Goal: Task Accomplishment & Management: Complete application form

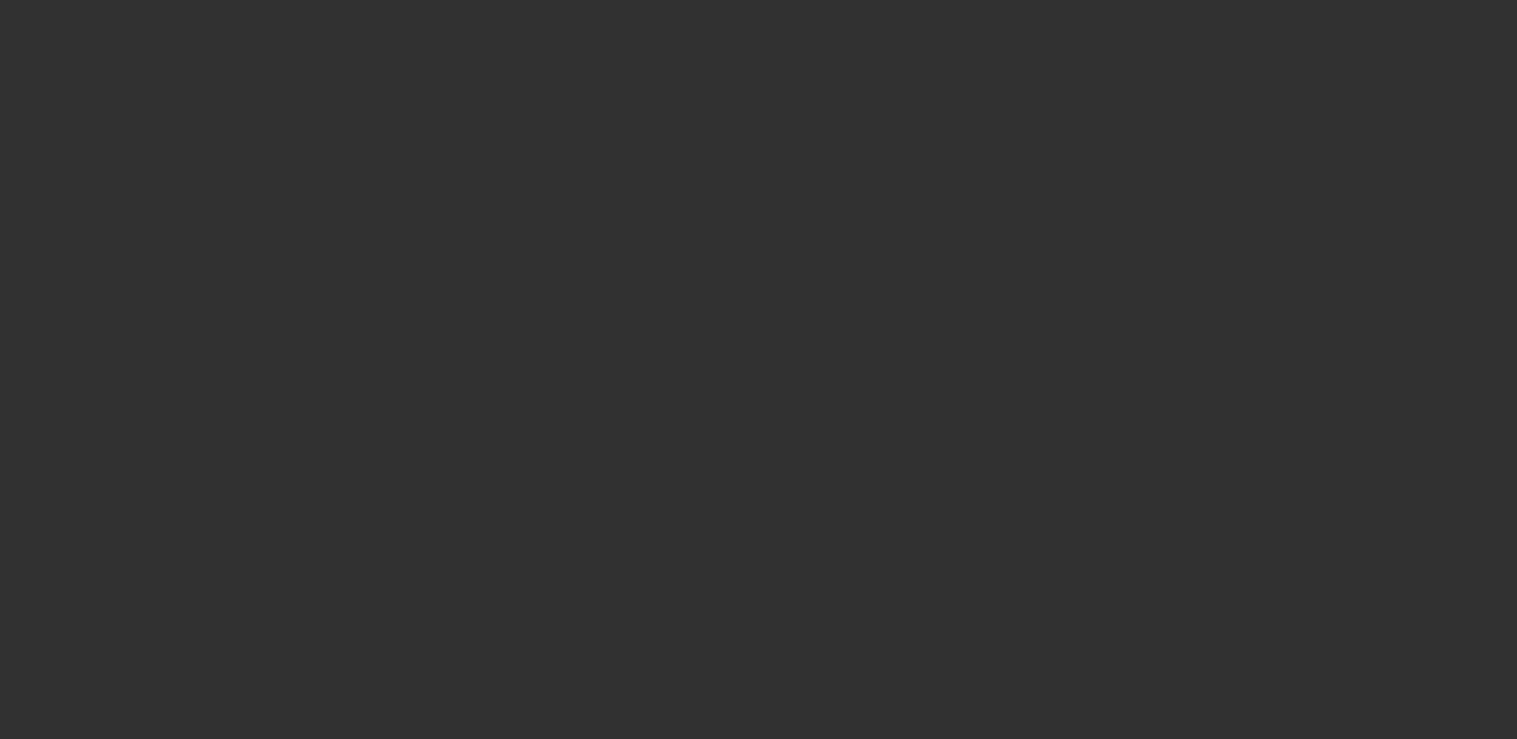
select select "3"
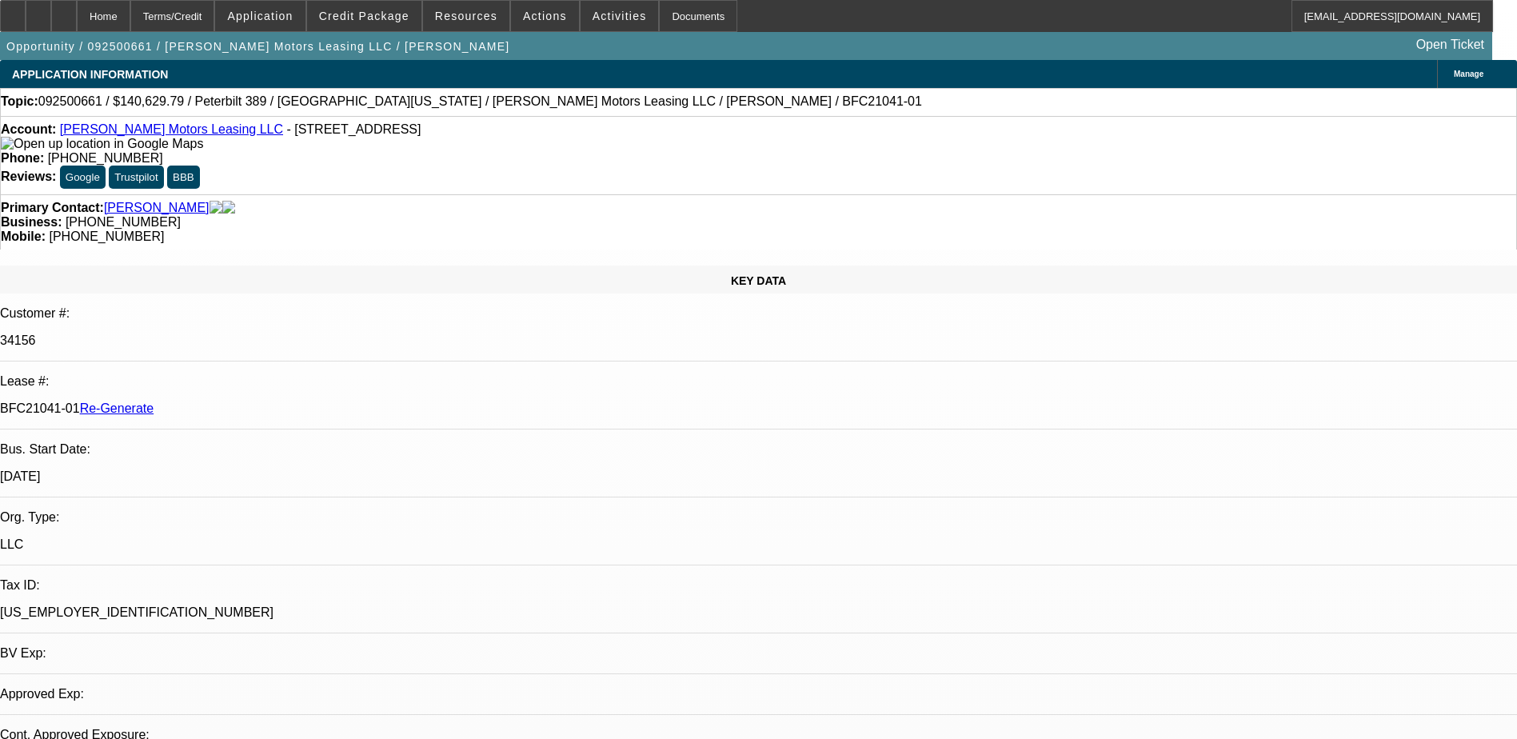
select select "0"
select select "1"
select select "2"
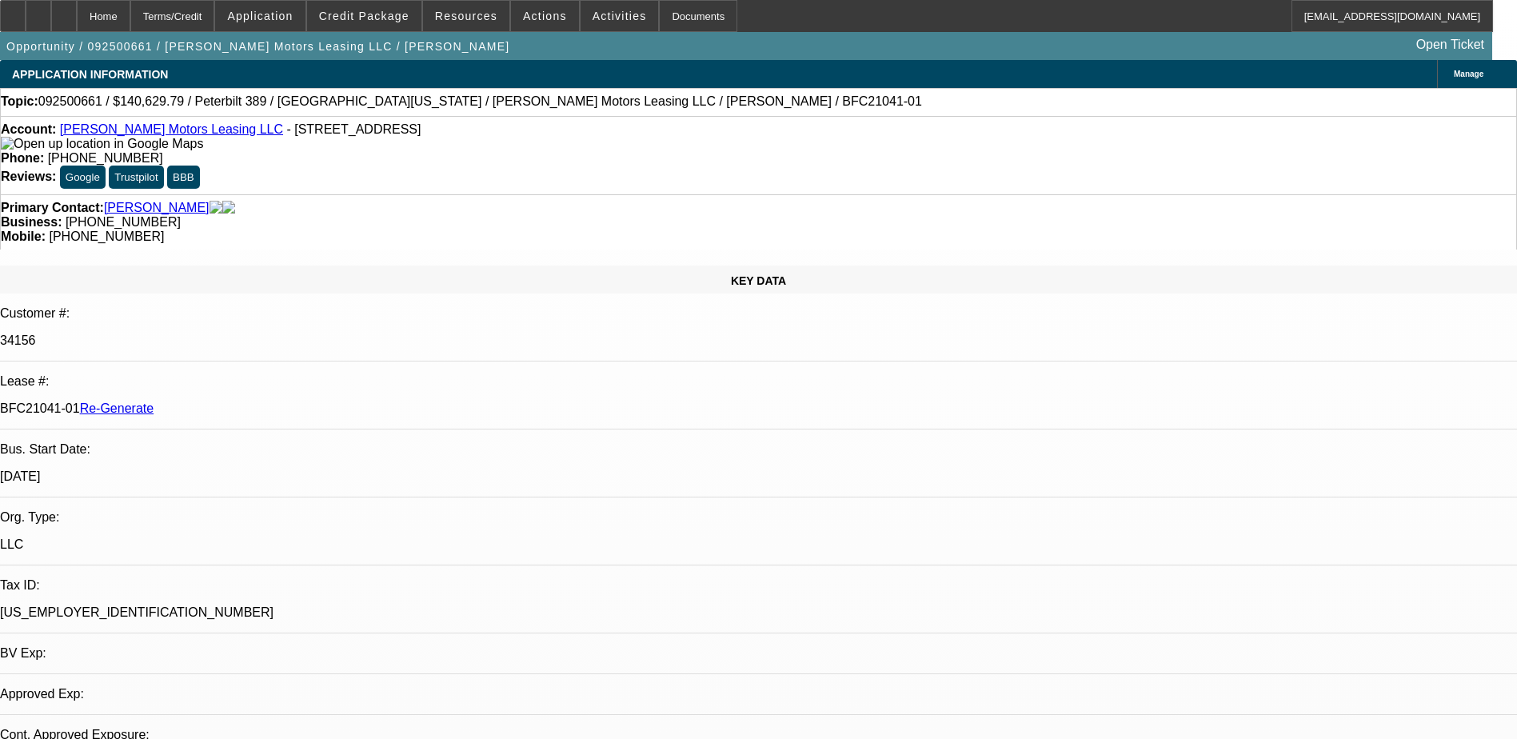
select select "6"
click at [670, 11] on div "Documents" at bounding box center [698, 16] width 78 height 32
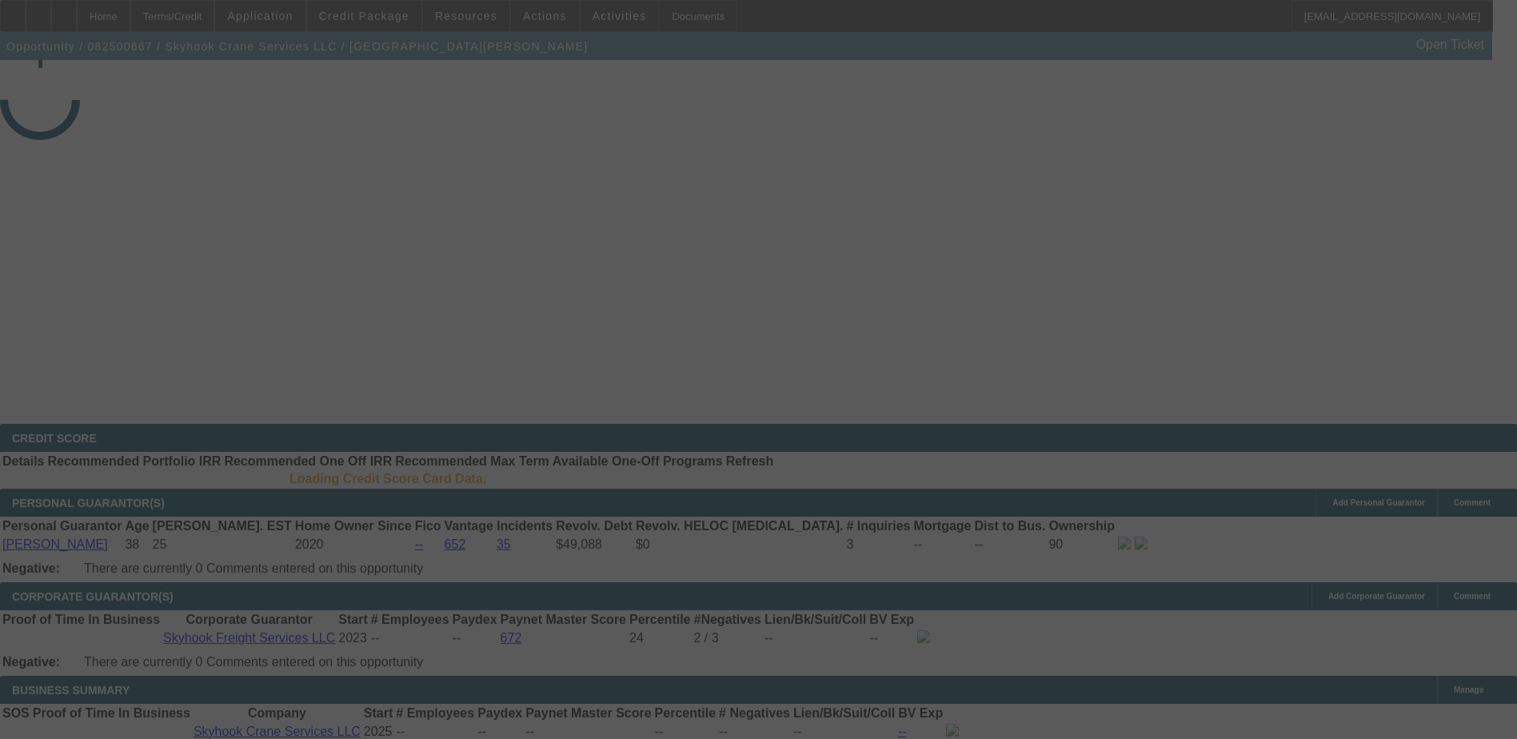
select select "4"
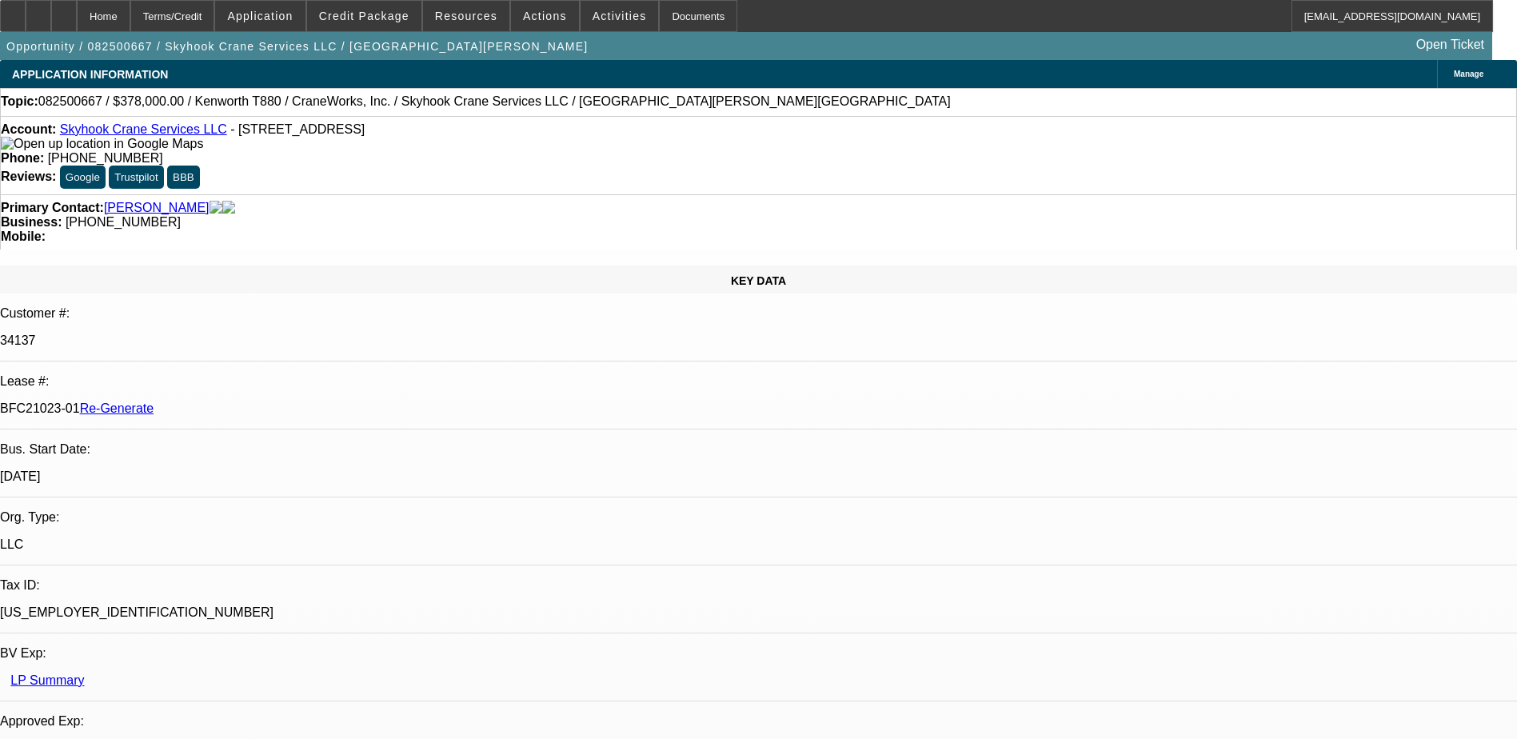
select select "0"
select select "2"
select select "0"
select select "6"
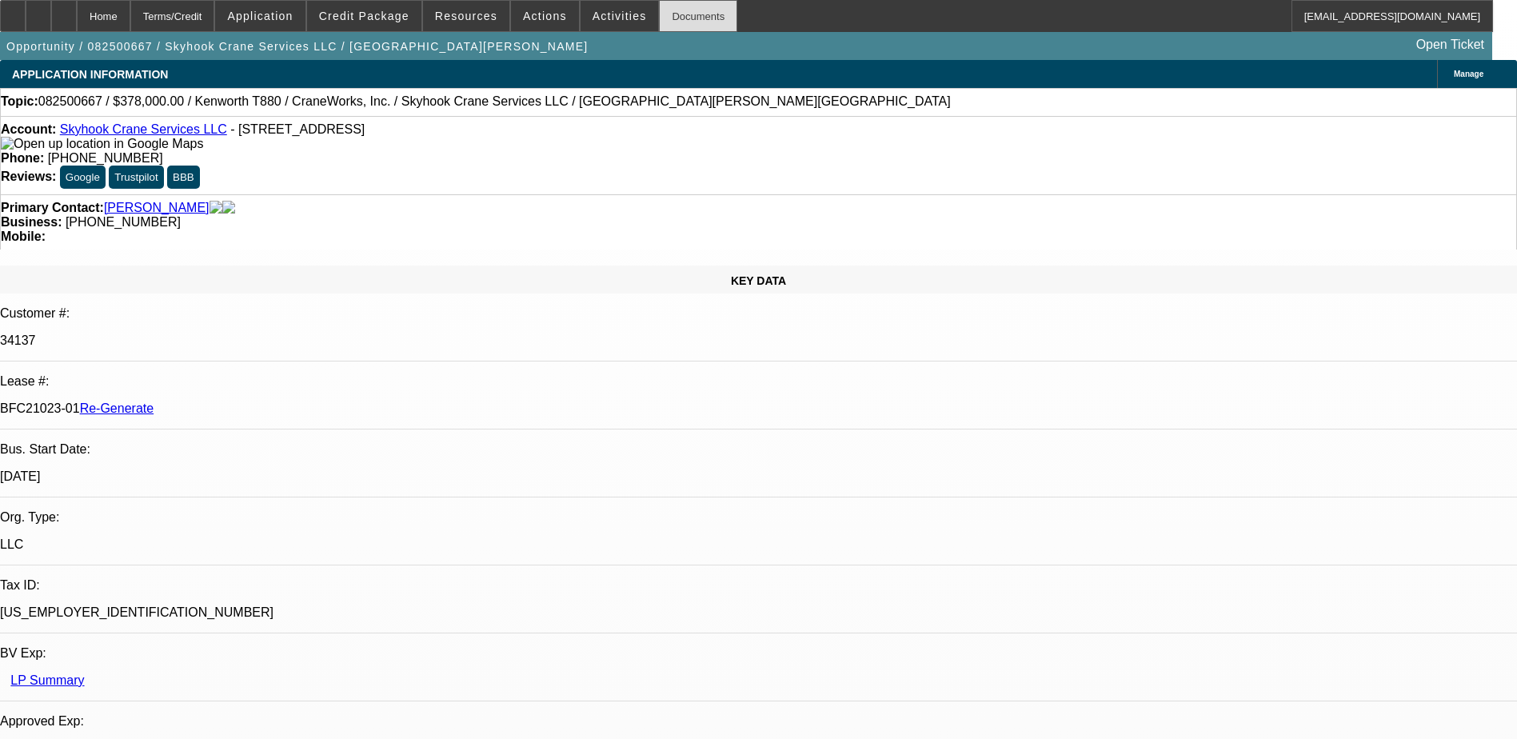
click at [676, 29] on div "Documents" at bounding box center [698, 16] width 78 height 32
drag, startPoint x: 190, startPoint y: 270, endPoint x: 254, endPoint y: 269, distance: 64.0
click at [254, 401] on p "BFC21023-01 Re-Generate" at bounding box center [758, 408] width 1517 height 14
copy p "BFC21023-01"
click at [596, 19] on span "Activities" at bounding box center [619, 16] width 54 height 13
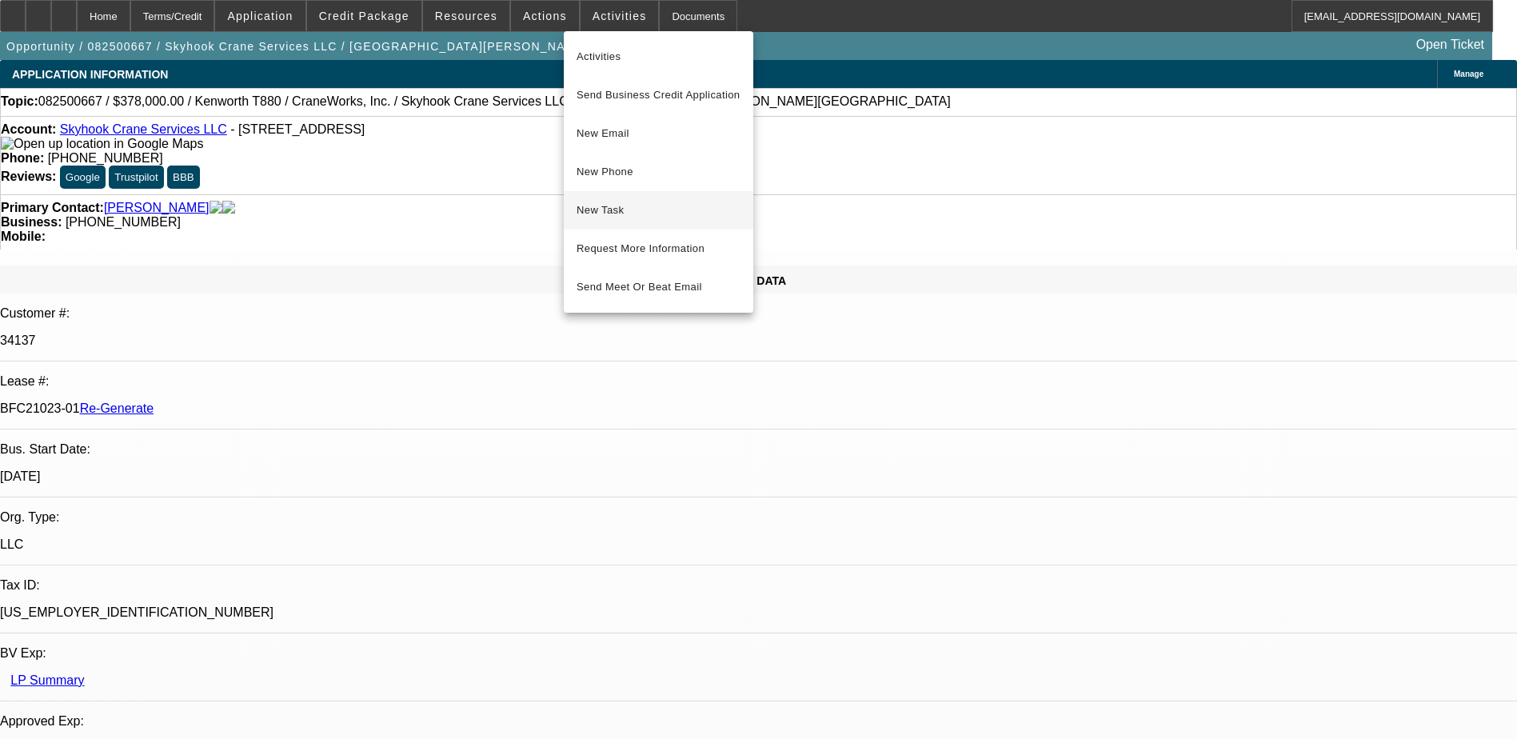
click at [618, 209] on span "New Task" at bounding box center [658, 210] width 164 height 19
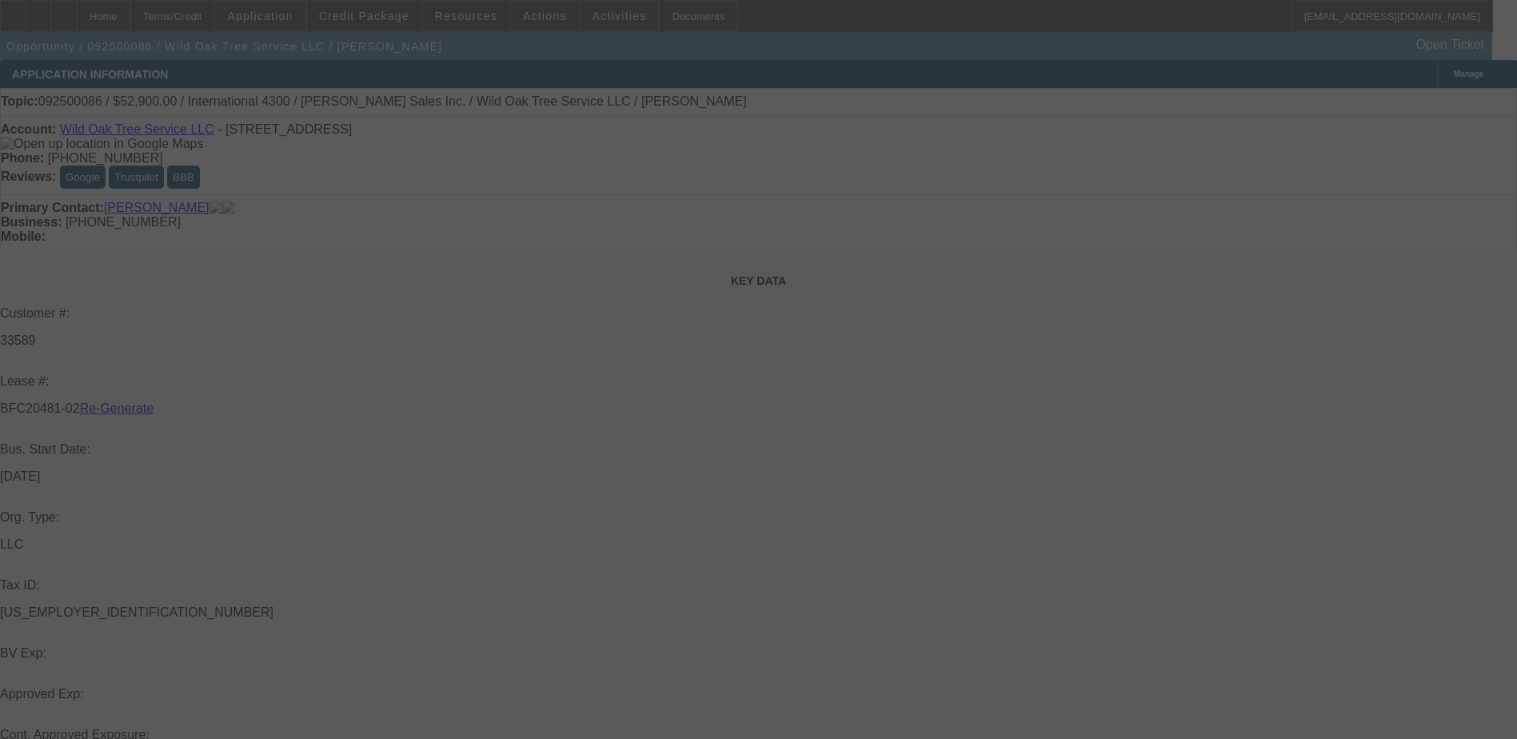
select select "4"
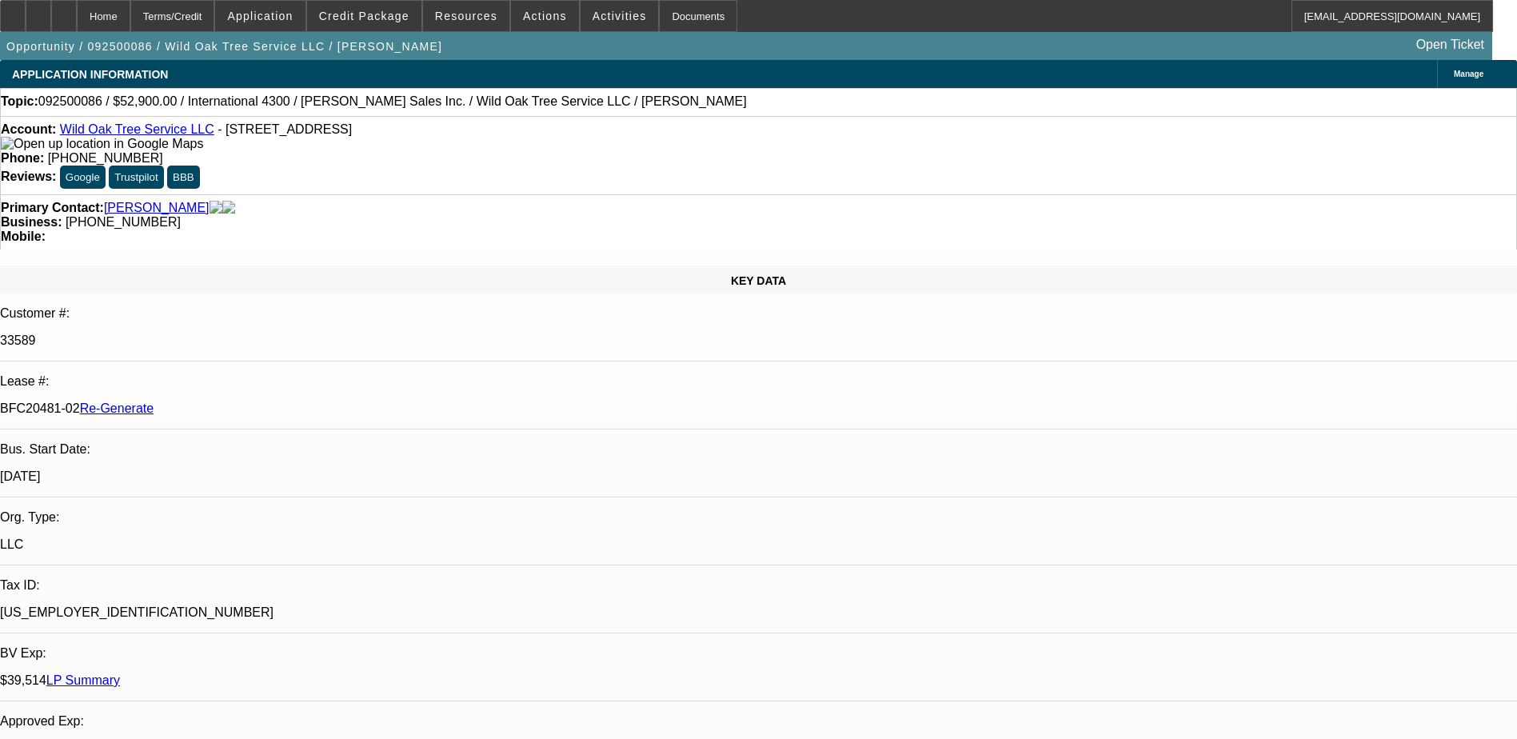
select select "0"
select select "2"
select select "0"
select select "1"
select select "2"
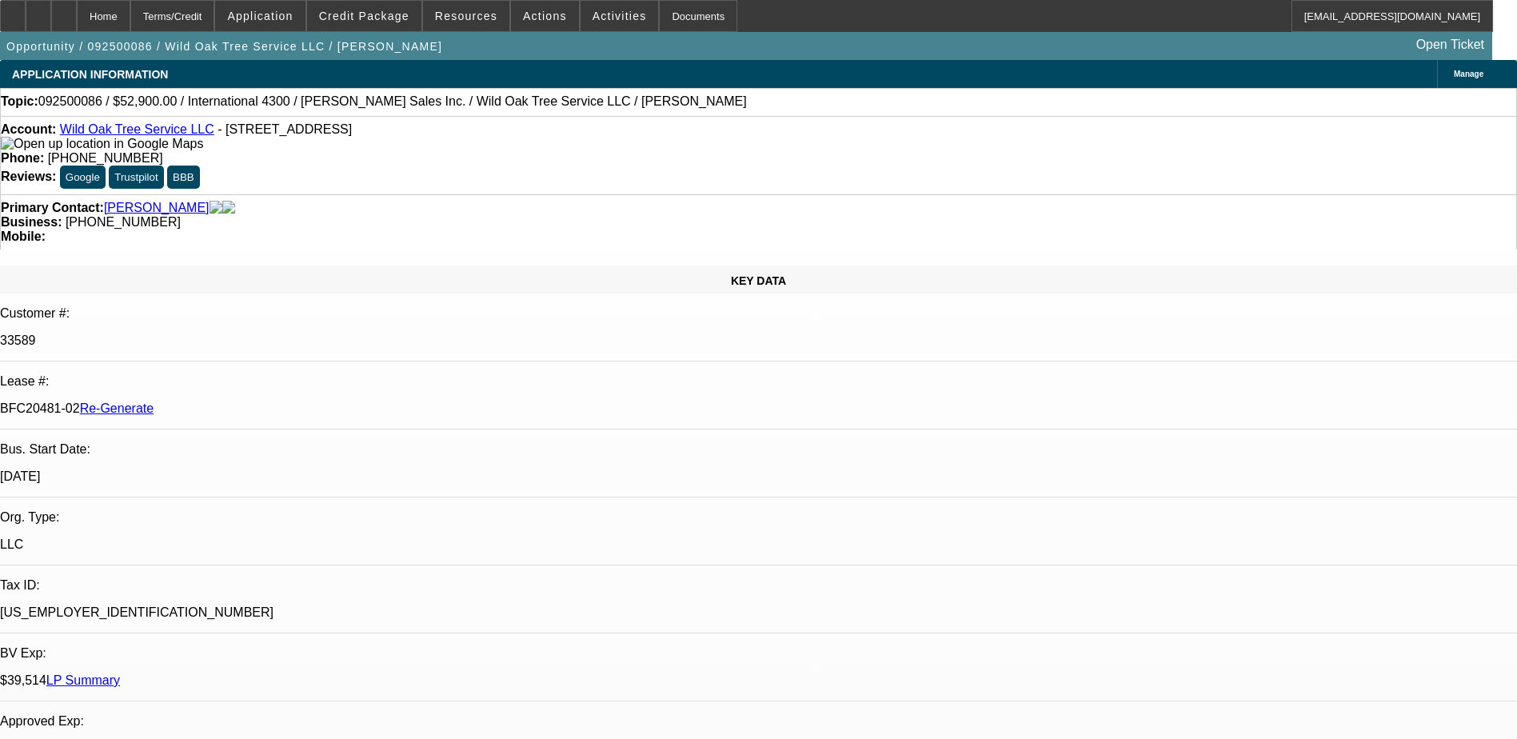
select select "6"
click at [697, 11] on div "Documents" at bounding box center [698, 16] width 78 height 32
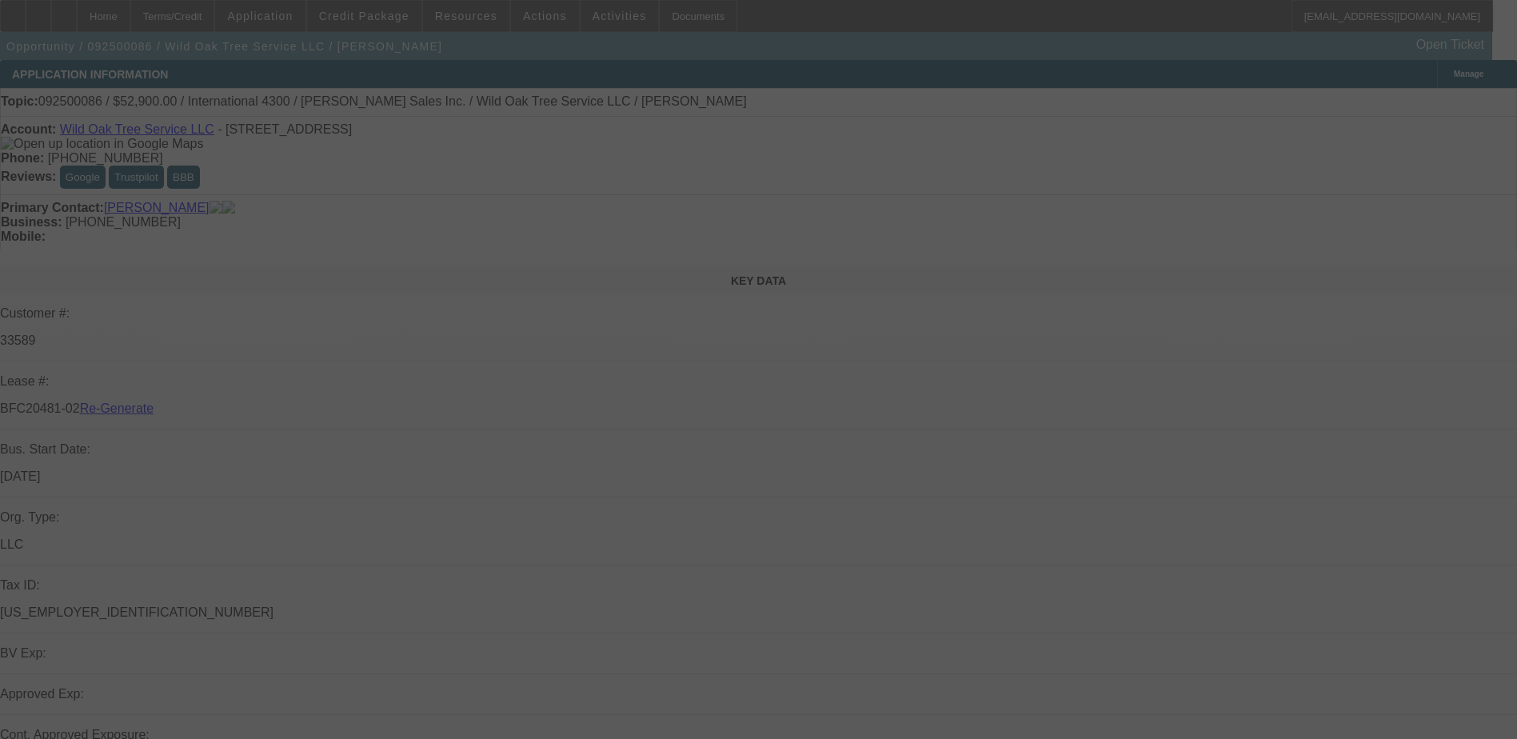
select select "4"
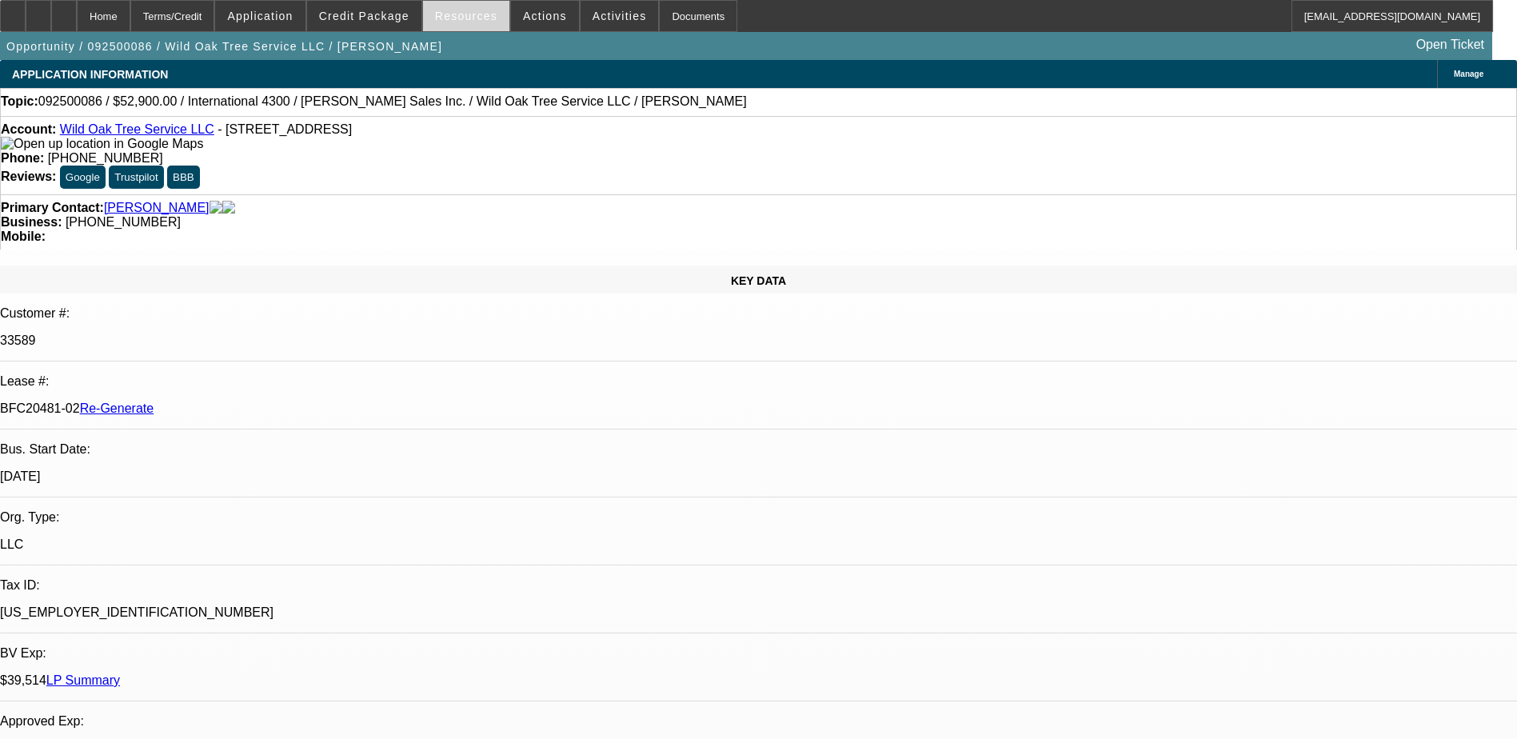
select select "0"
select select "2"
select select "0"
select select "1"
select select "2"
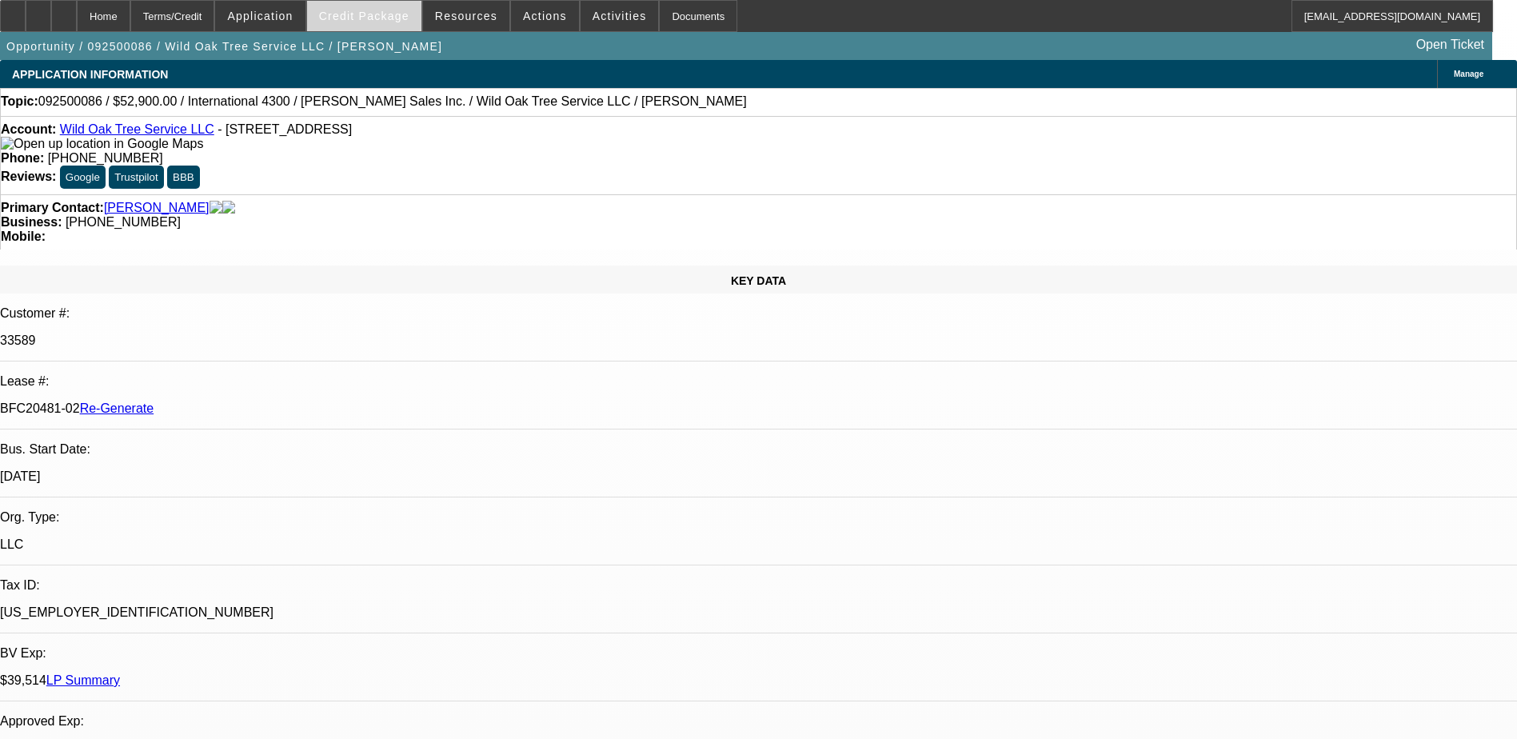
select select "6"
click at [379, 14] on span "Credit Package" at bounding box center [364, 16] width 90 height 13
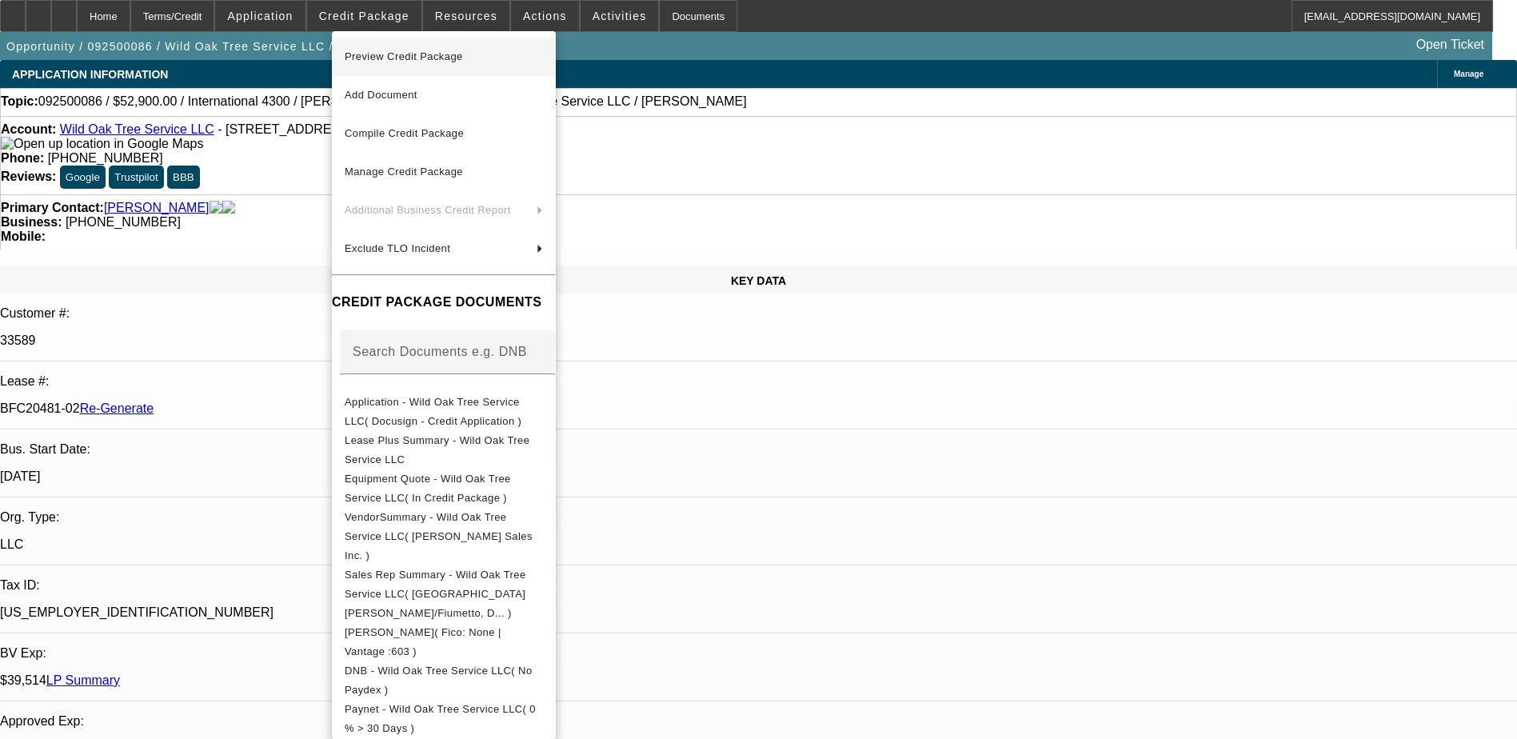
click at [404, 55] on span "Preview Credit Package" at bounding box center [404, 56] width 118 height 12
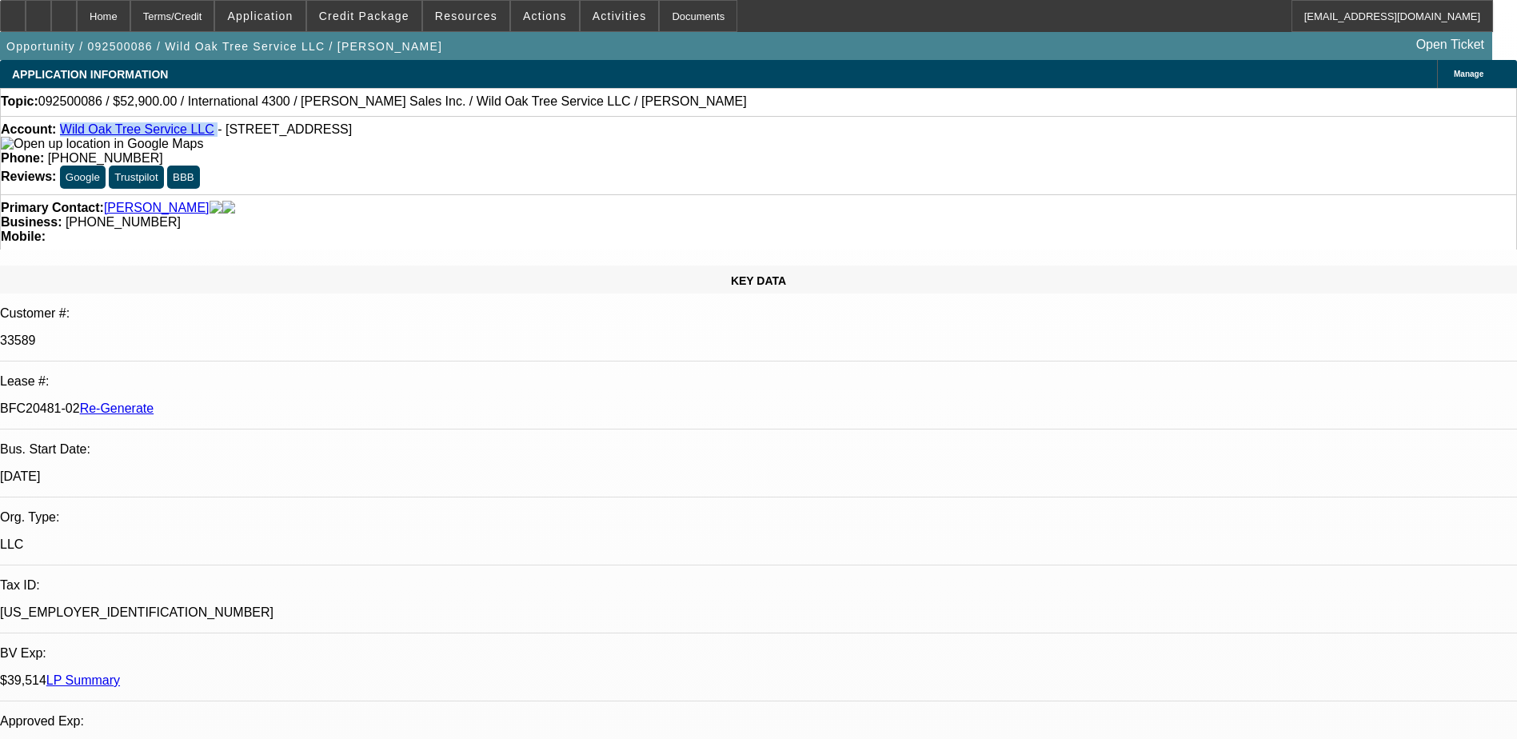
drag, startPoint x: 200, startPoint y: 136, endPoint x: 74, endPoint y: 134, distance: 125.5
click at [74, 134] on div "Account: Wild Oak Tree Service LLC - 207 Grey Stone, Poteet, TX 78065" at bounding box center [758, 136] width 1515 height 29
drag, startPoint x: 192, startPoint y: 273, endPoint x: 252, endPoint y: 271, distance: 60.0
click at [252, 401] on p "BFC20481-02 Re-Generate" at bounding box center [758, 408] width 1517 height 14
copy p "BFC20481-02"
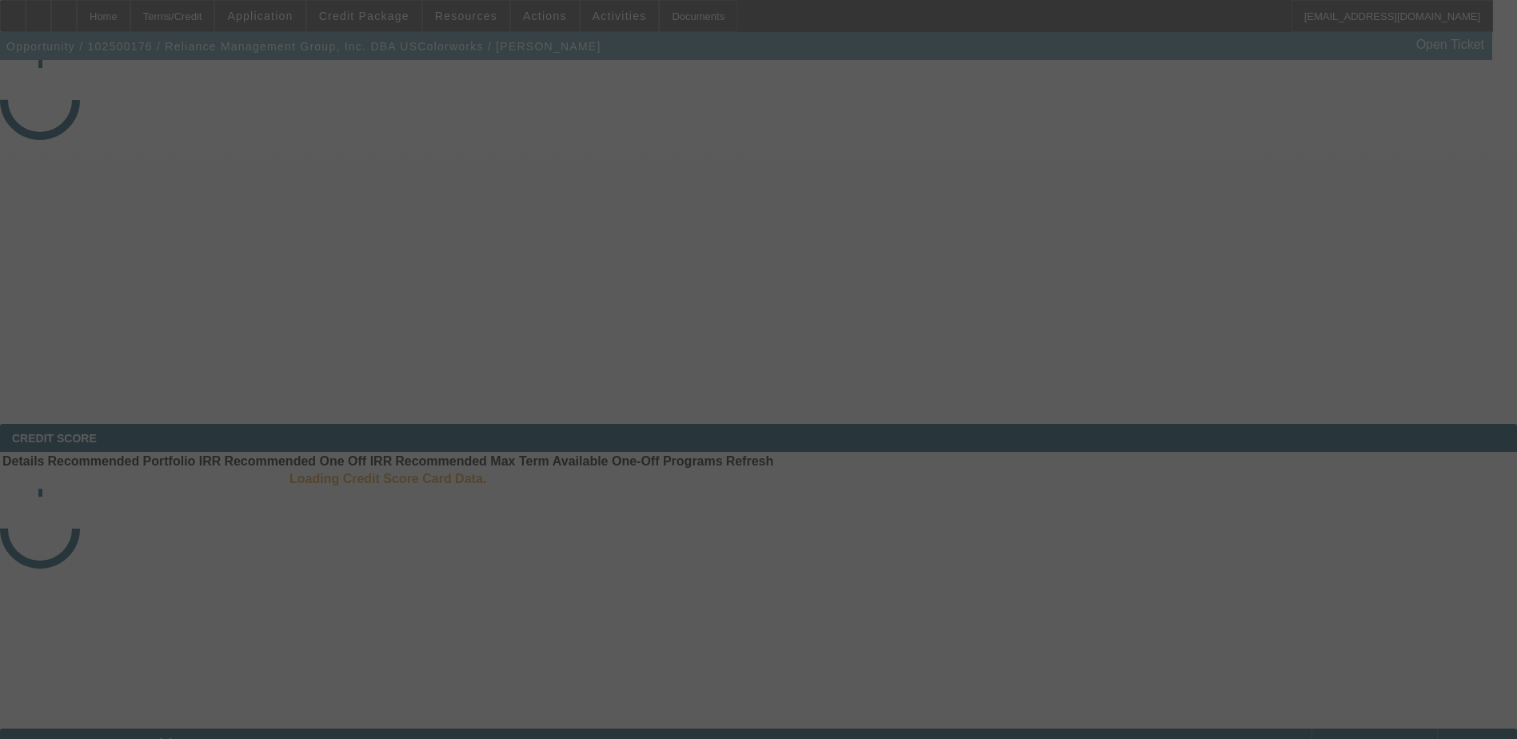
select select "3"
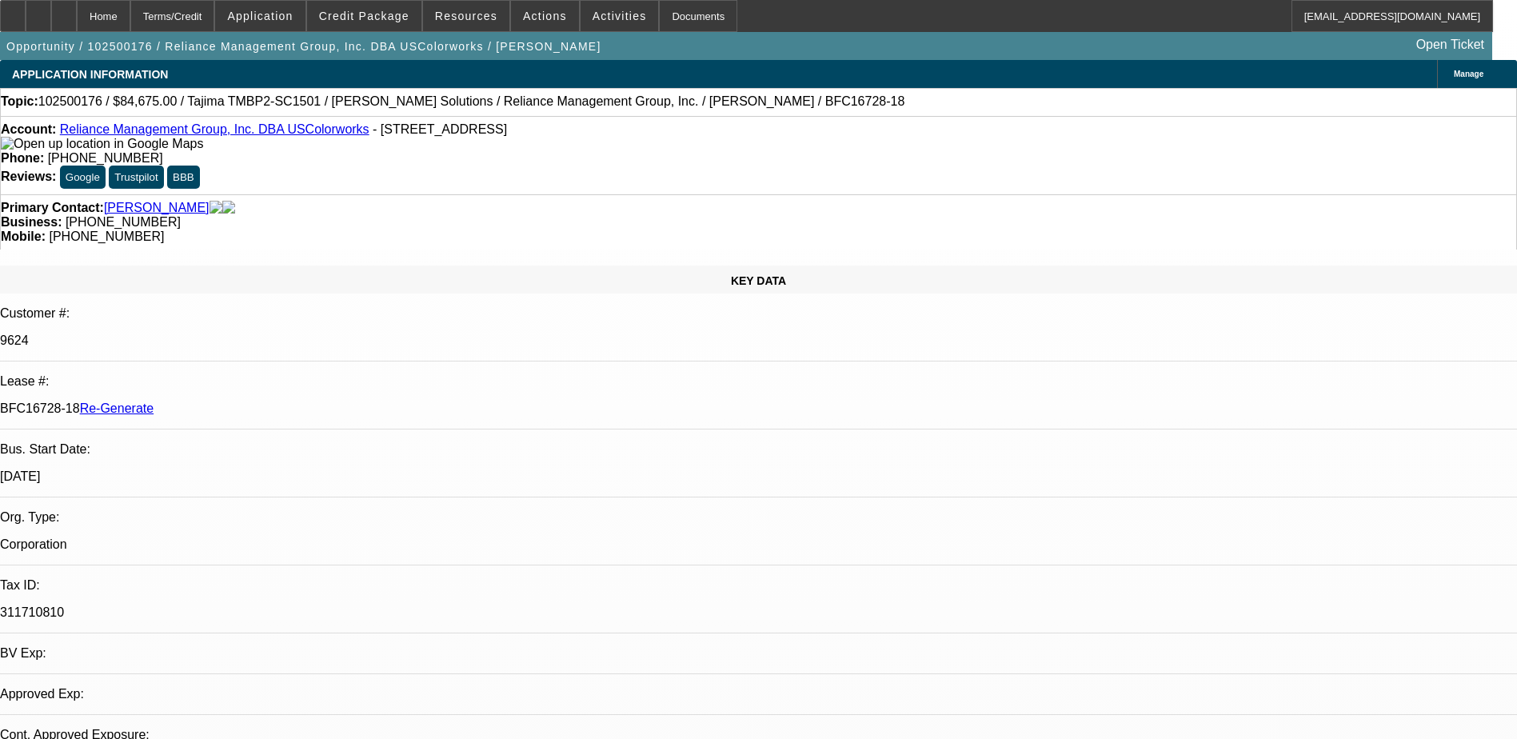
select select "0"
select select "2"
select select "0"
select select "1"
select select "2"
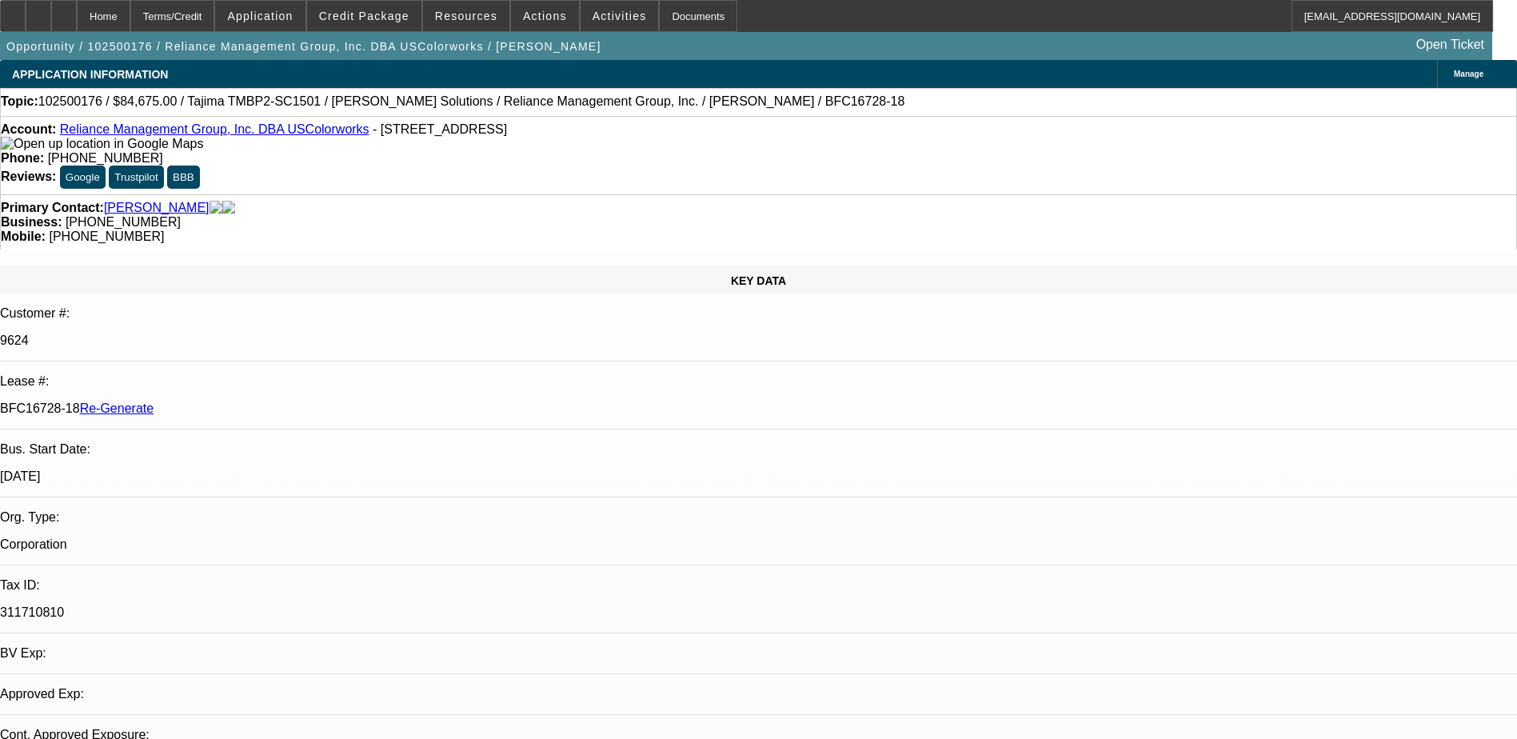
select select "6"
click at [669, 21] on div "Documents" at bounding box center [698, 16] width 78 height 32
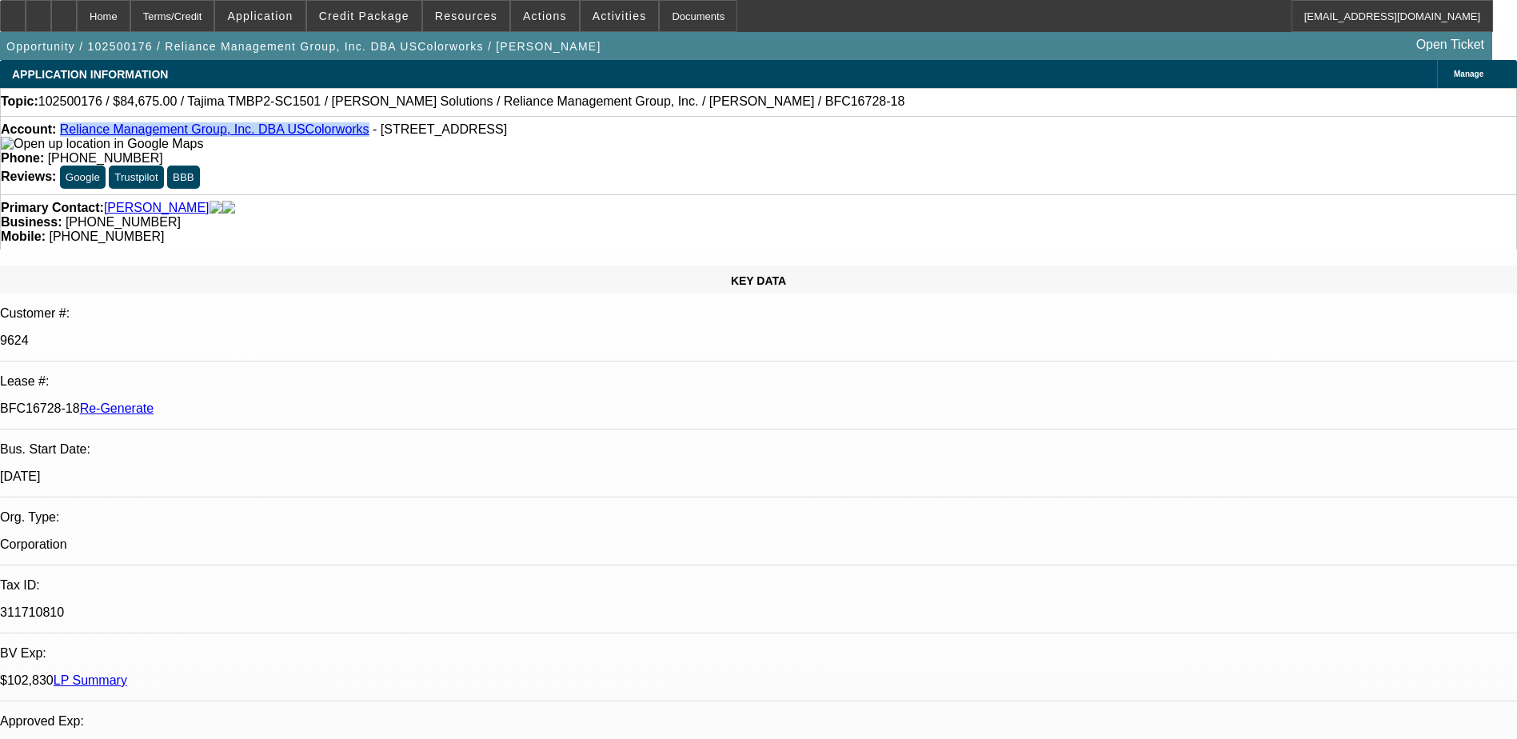
drag, startPoint x: 325, startPoint y: 134, endPoint x: 75, endPoint y: 130, distance: 249.5
click at [75, 130] on div "Account: Reliance Management Group, Inc. DBA USColorworks - 4910 Starcrest Dr, …" at bounding box center [758, 136] width 1515 height 29
copy link "Reliance Management Group, Inc. DBA USColorworks"
click at [610, 15] on span "Activities" at bounding box center [619, 16] width 54 height 13
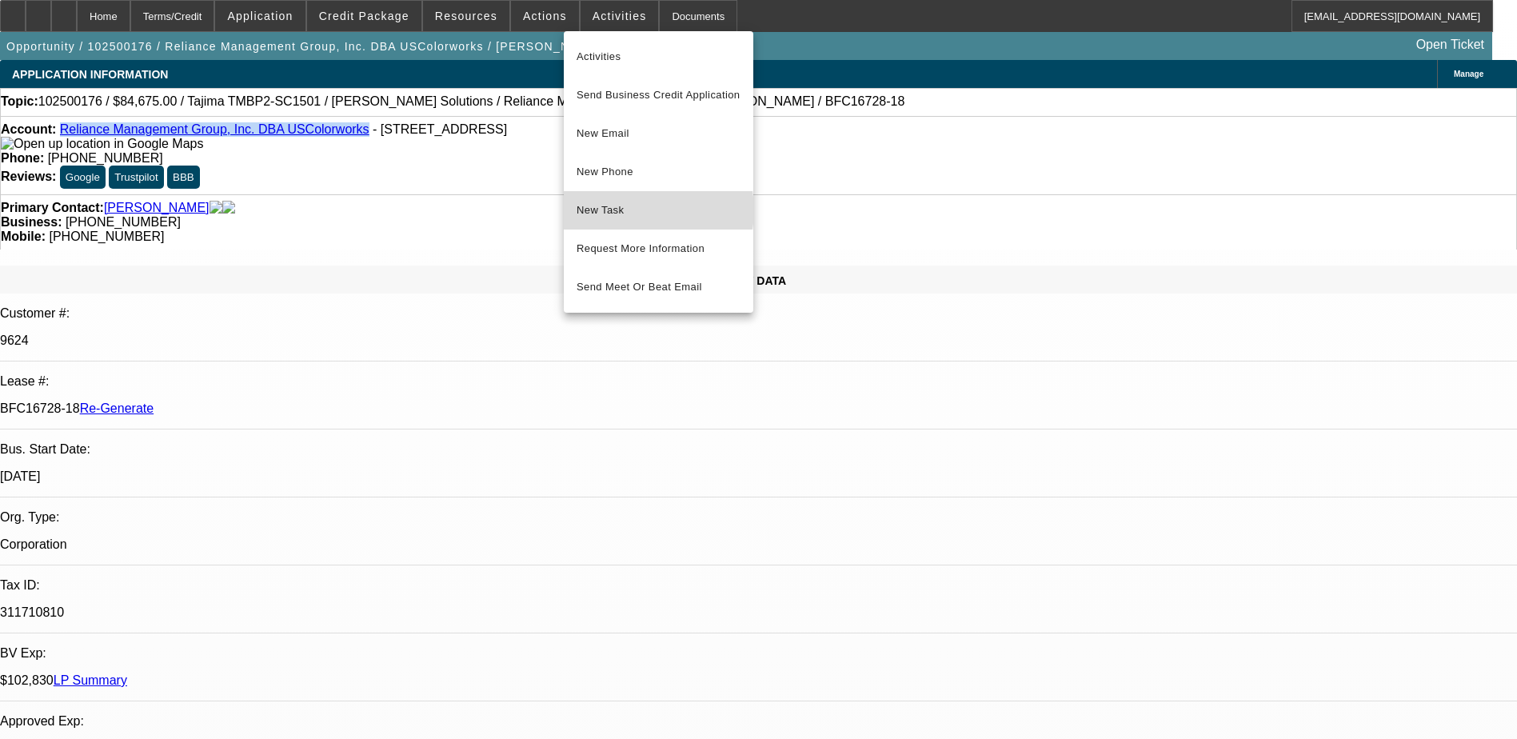
click at [639, 210] on span "New Task" at bounding box center [658, 210] width 164 height 19
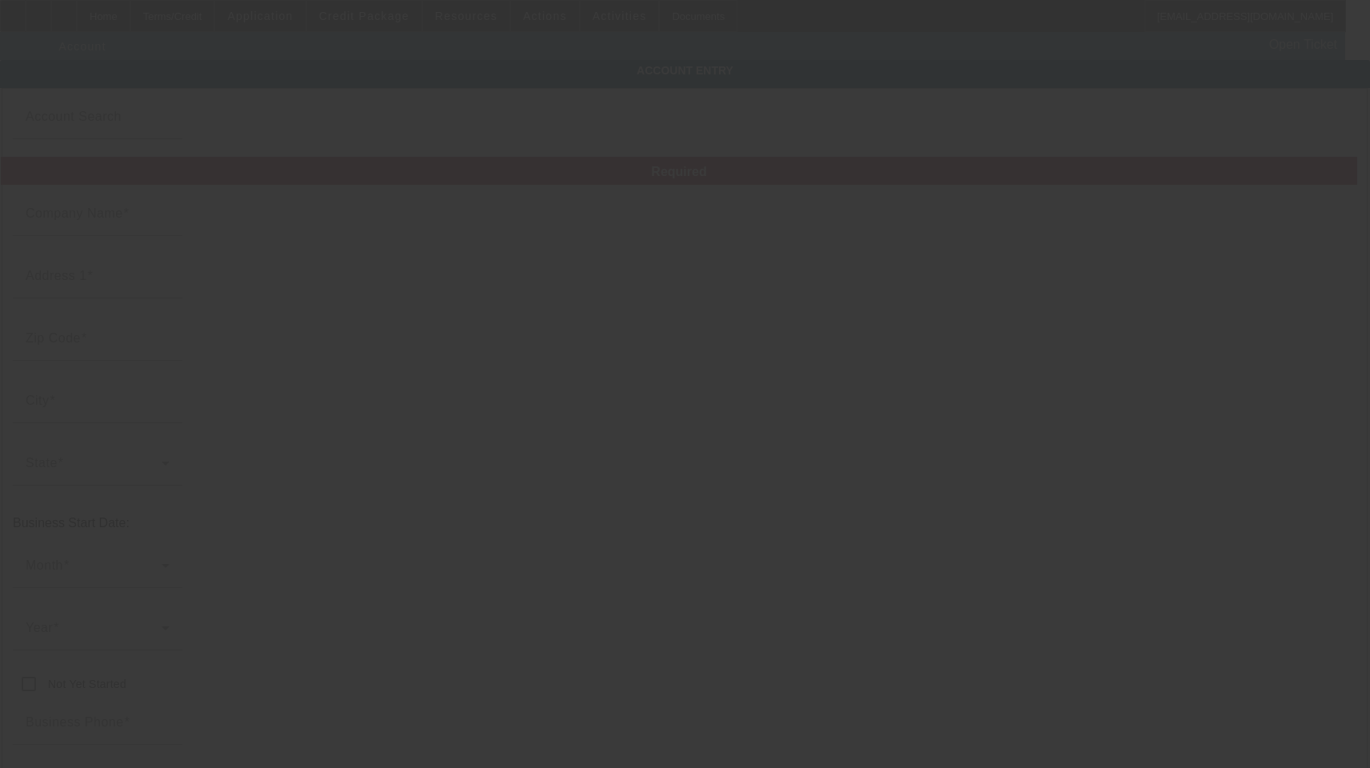
type input "Reliance Management Group, Inc."
type input "[STREET_ADDRESS]"
type input "28110"
type input "Monroe"
type input "[PHONE_NUMBER]"
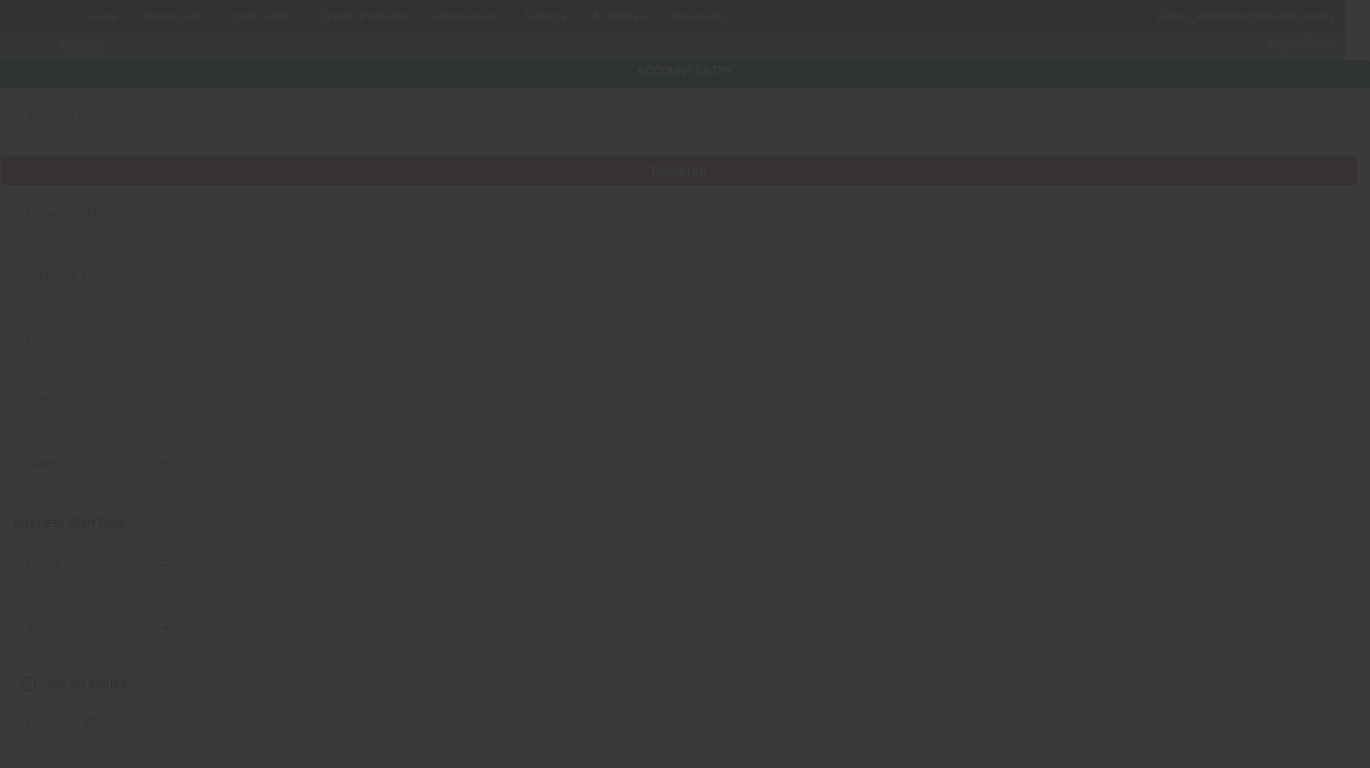
type input "USColorworks"
type input "rodney@uscolorworks.com"
type input "Union"
type input "311710810"
type input "Textile decoration"
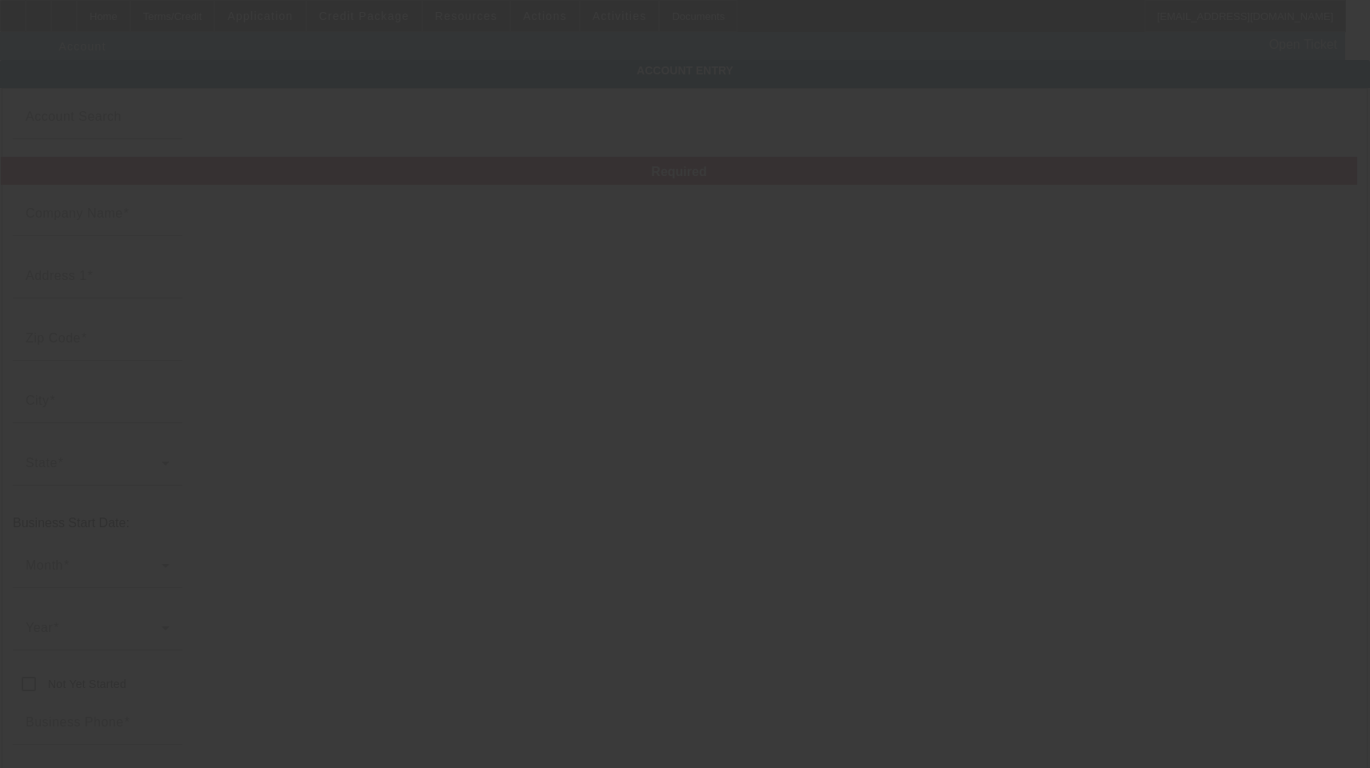
type input "https://www.uscolorworks.com"
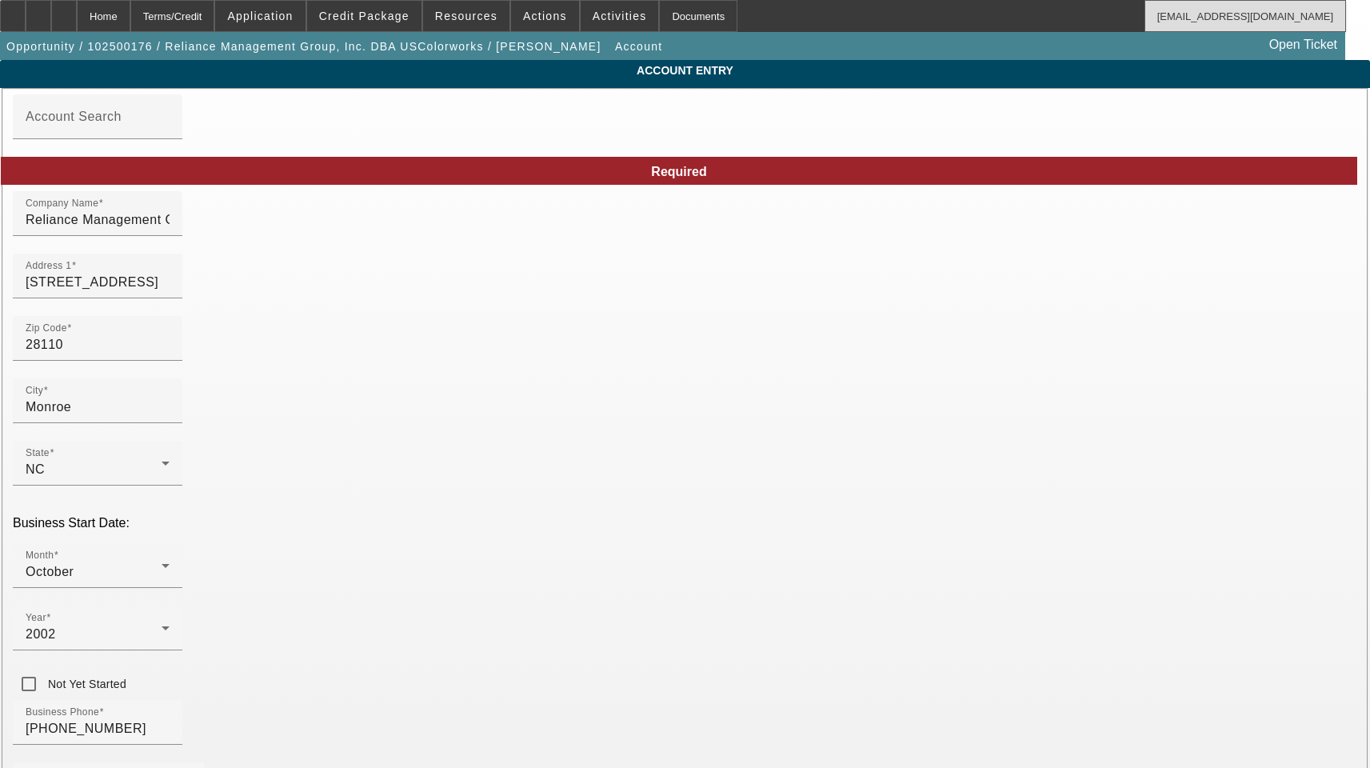
type input "10/7/2025"
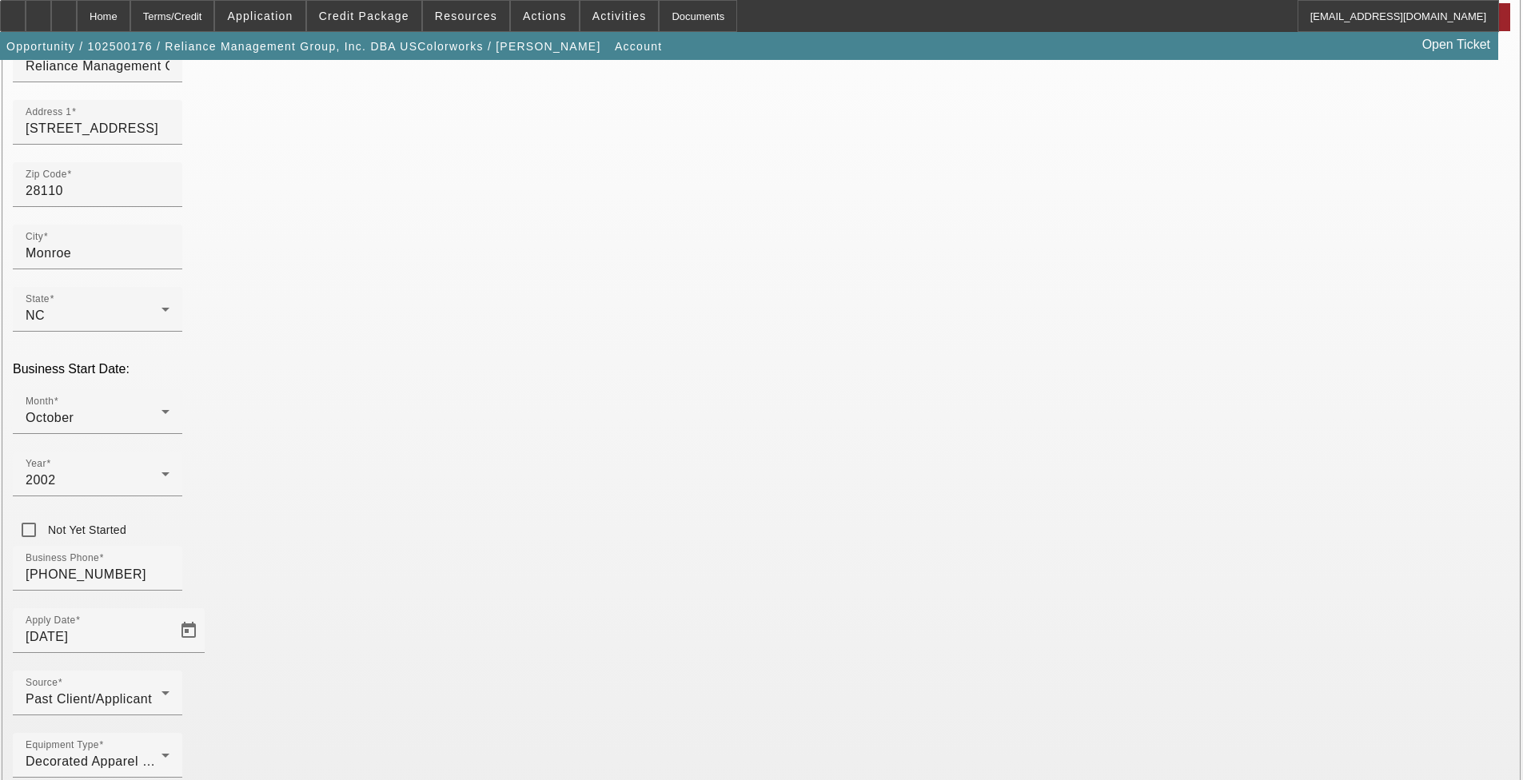
scroll to position [162, 0]
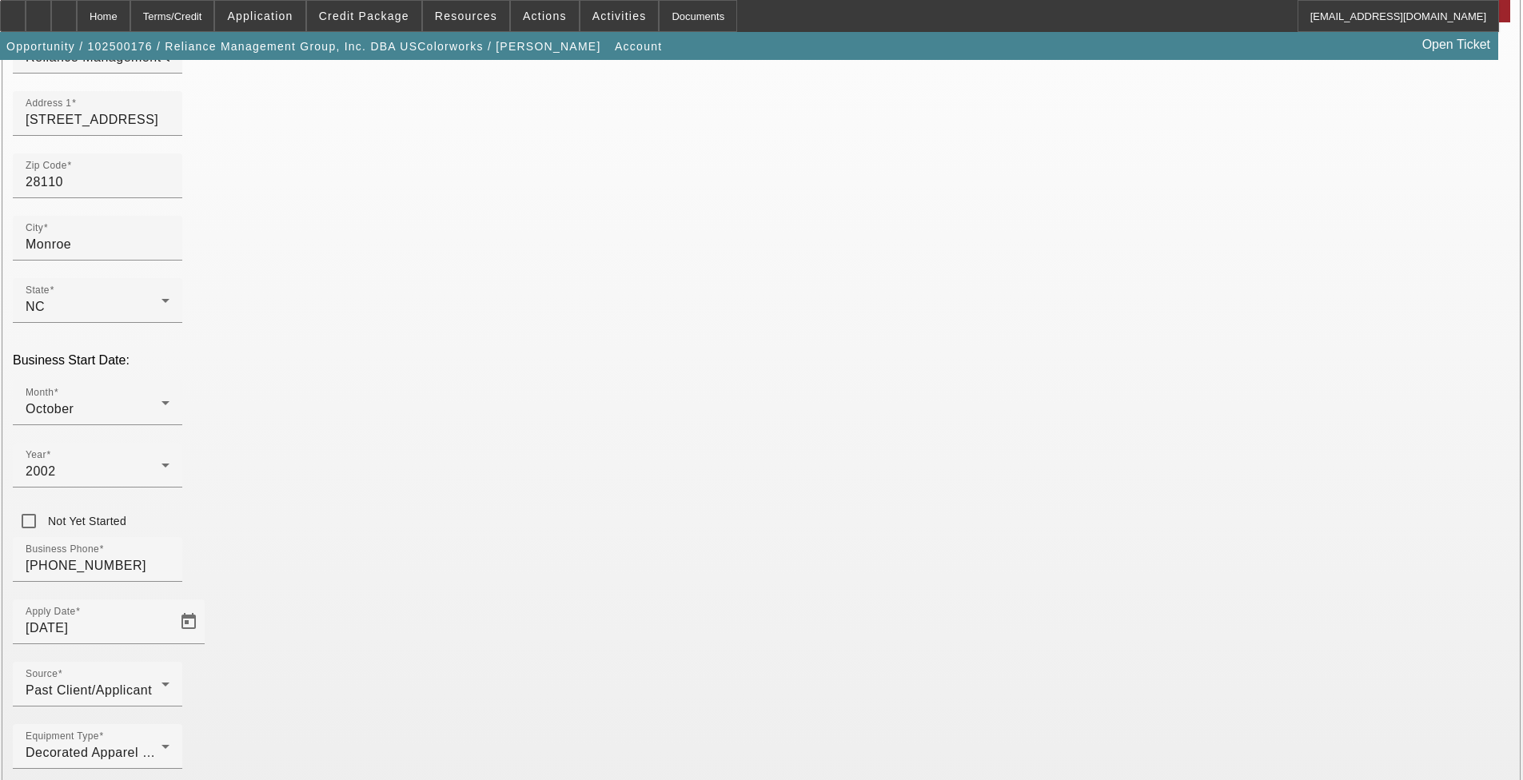
type input "31-1710810"
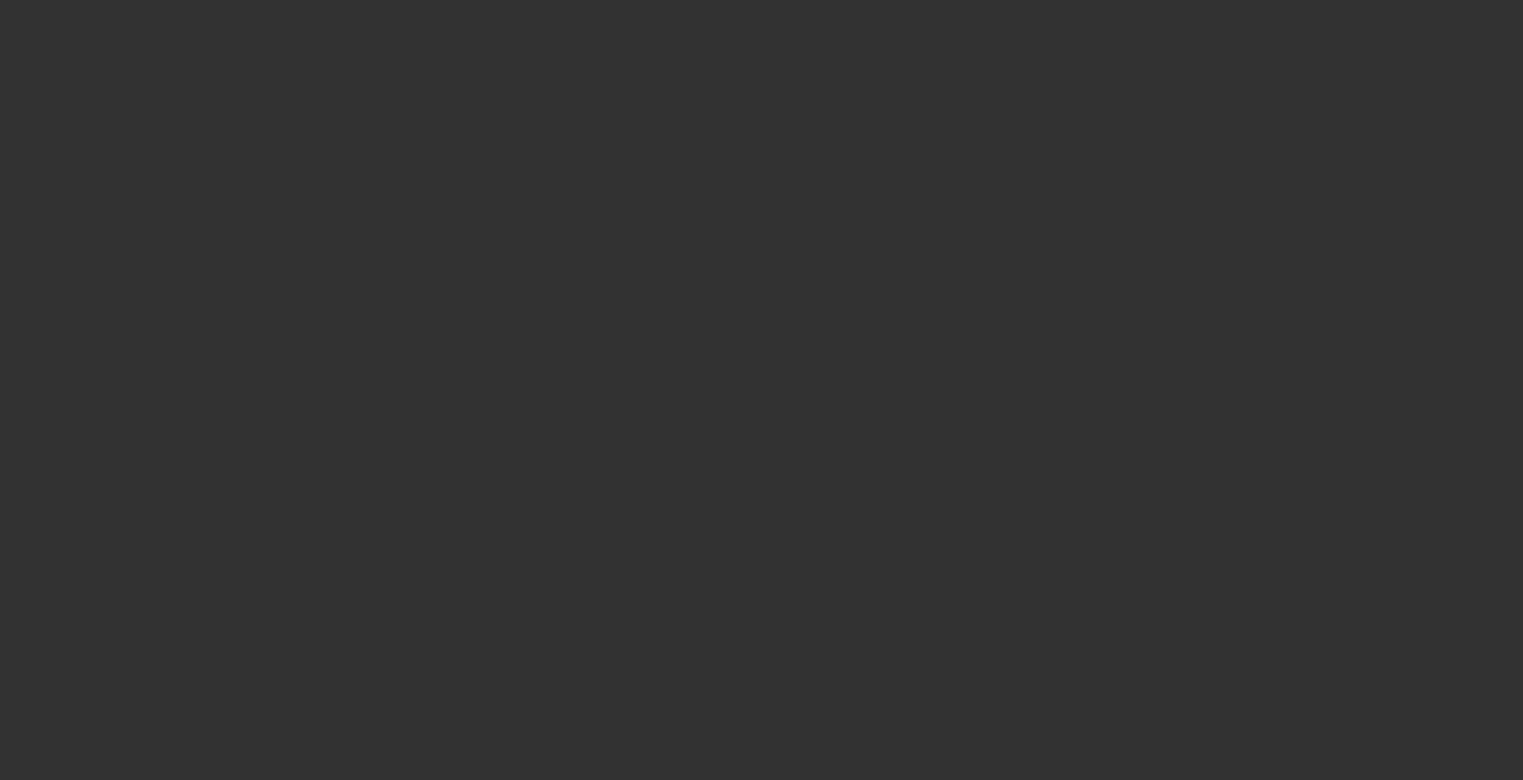
select select "3"
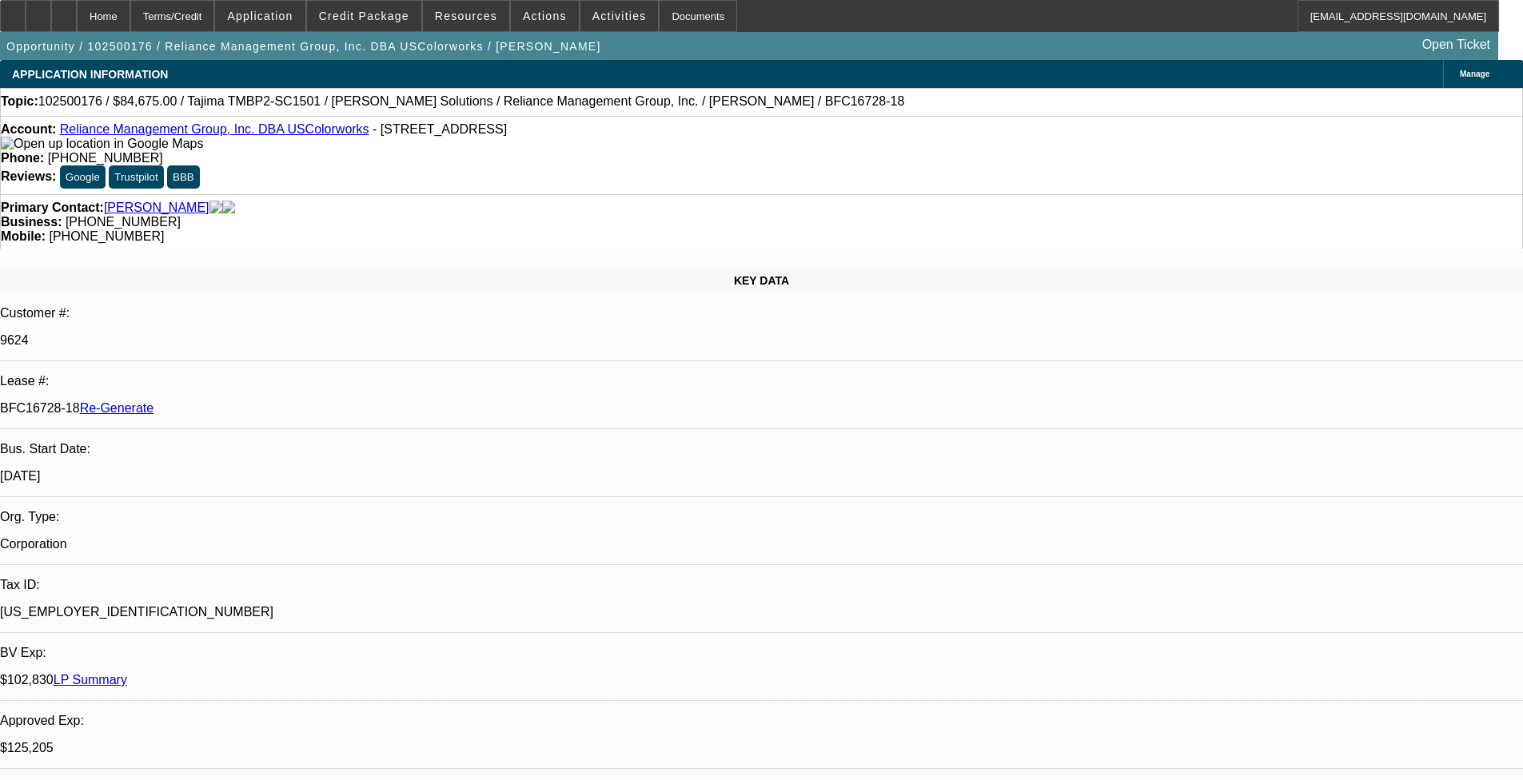
select select "0"
select select "2"
select select "0"
select select "6"
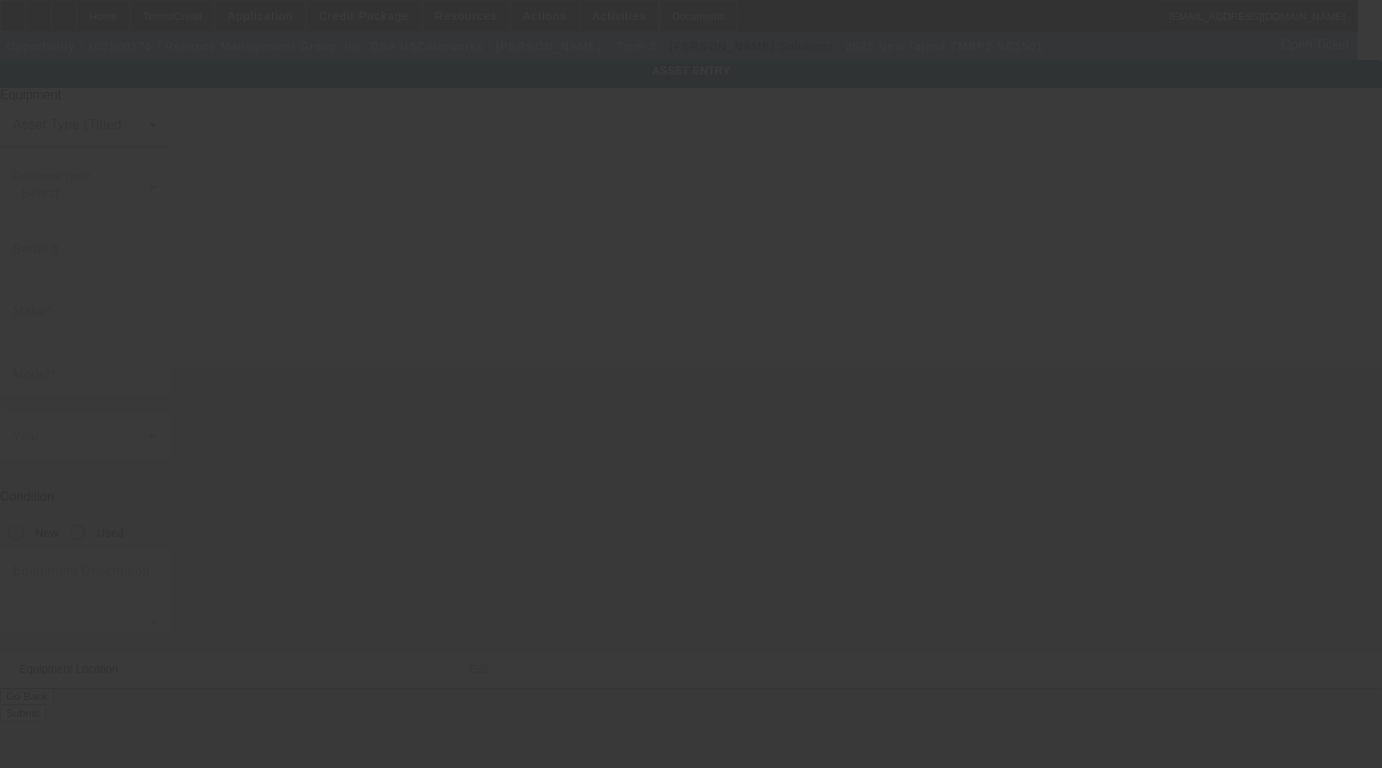
type input "Tajima"
type input "TMBP2-SC1501"
radio input "true"
type textarea "(4) single head machines"
type input "[STREET_ADDRESS]"
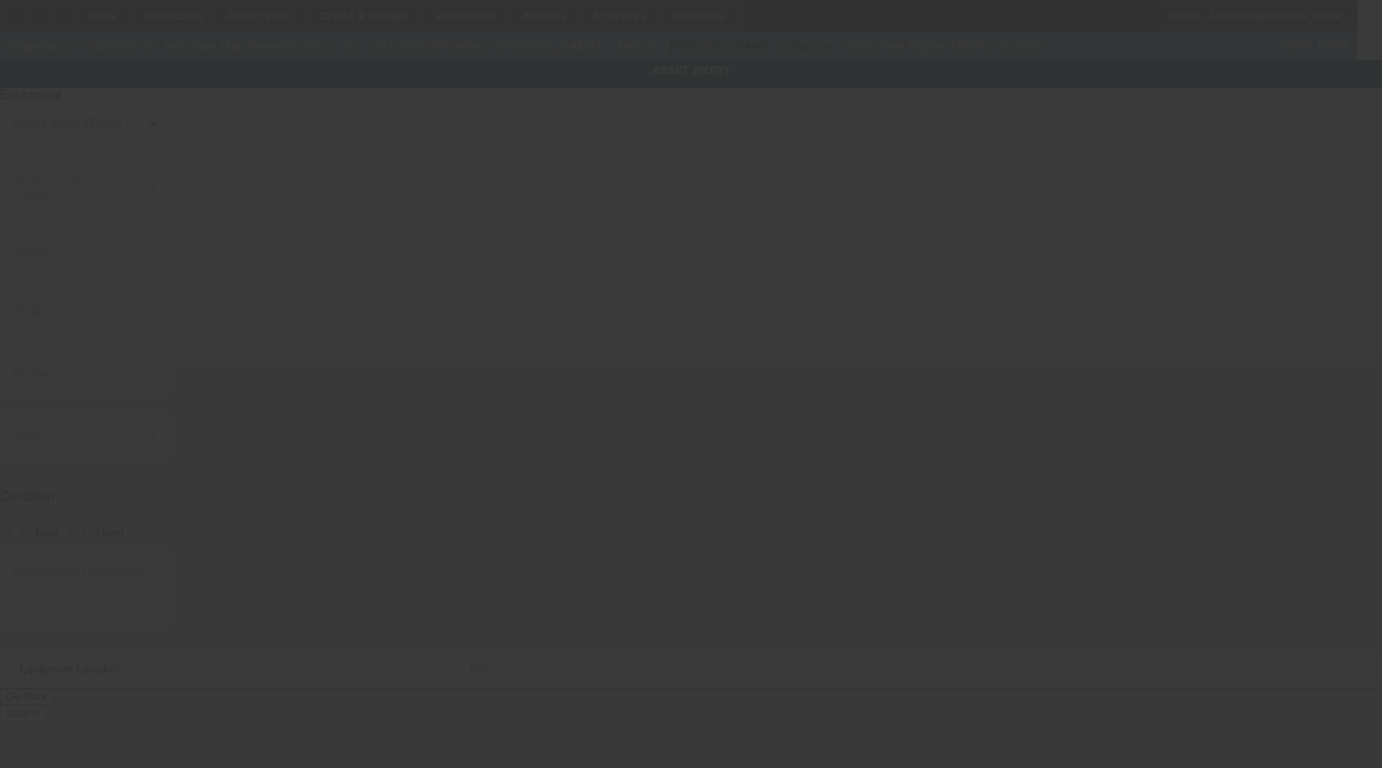
type input "Monroe"
type input "28110"
type input "Union"
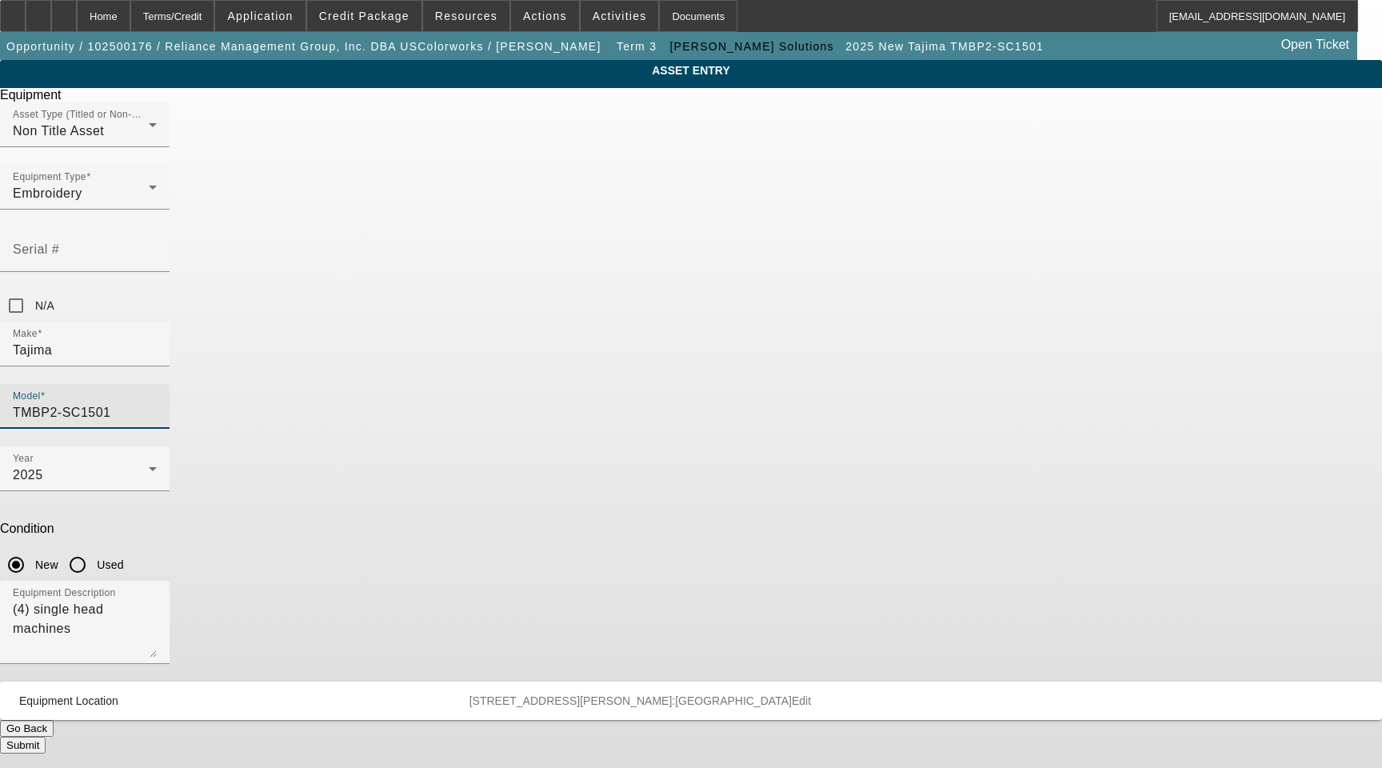
click at [157, 403] on input "TMBP2-SC1501" at bounding box center [85, 412] width 144 height 19
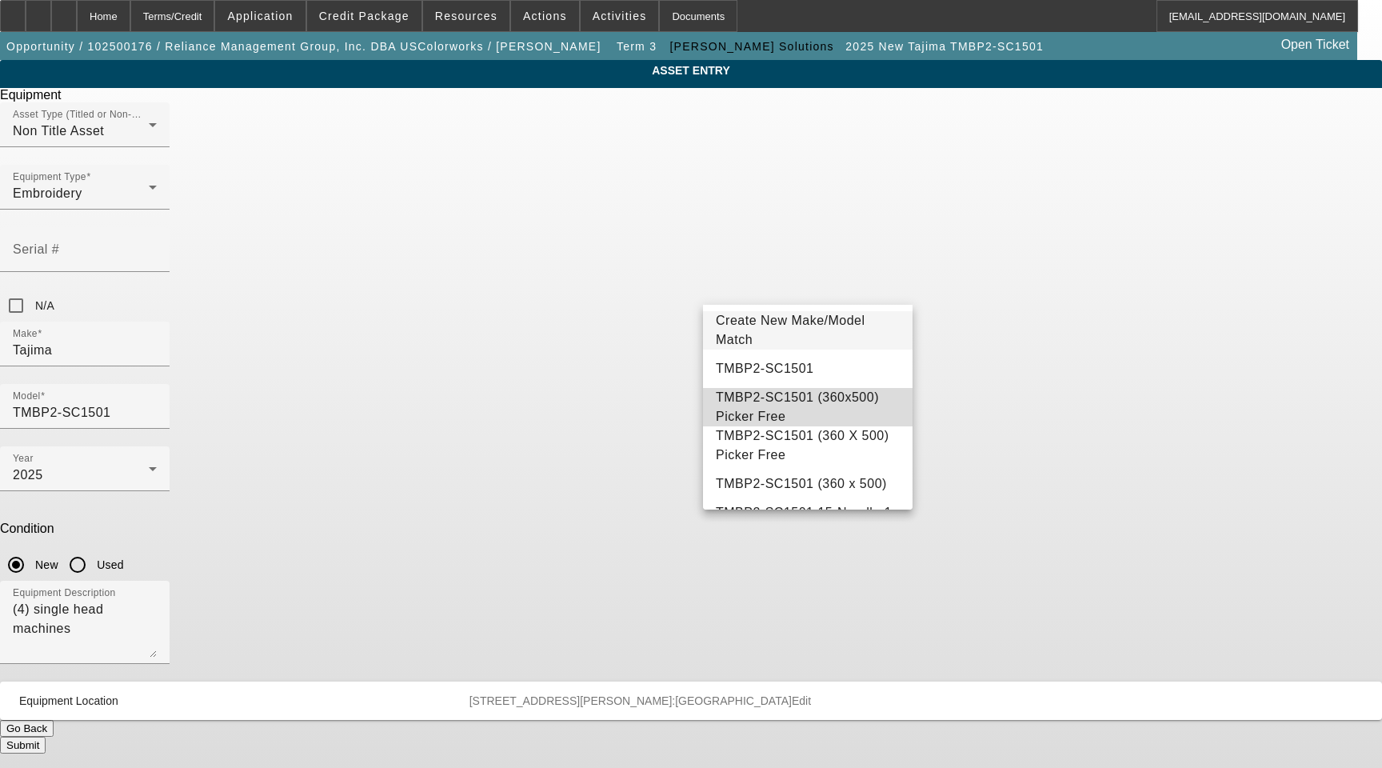
click at [833, 403] on span "TMBP2-SC1501 (360x500) Picker Free" at bounding box center [797, 406] width 163 height 33
type input "TMBP2-SC1501 (360x500) Picker Free"
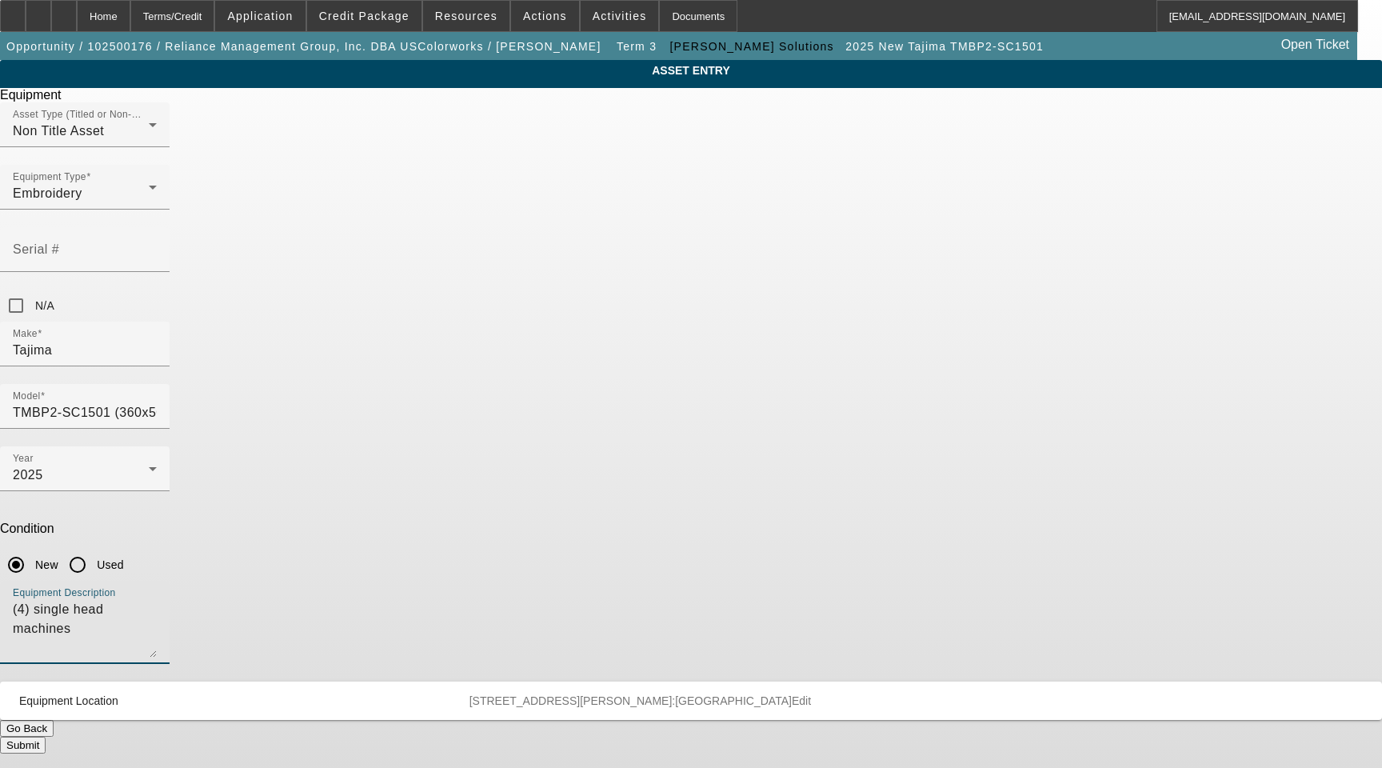
drag, startPoint x: 719, startPoint y: 426, endPoint x: 249, endPoint y: 367, distance: 473.0
click at [249, 367] on div "ASSET ENTRY Delete asset Equipment Asset Type (Titled or Non-Titled) Non Title …" at bounding box center [691, 406] width 1382 height 693
type textarea "15 Needle Single Head Embroidery Machine with Cap Driver with Shaft, (1) Stand,…"
click at [876, 694] on span "Equipment Location 4910 Starcrest Dr Monroe NC 28110 County:Union Edit" at bounding box center [687, 700] width 1337 height 13
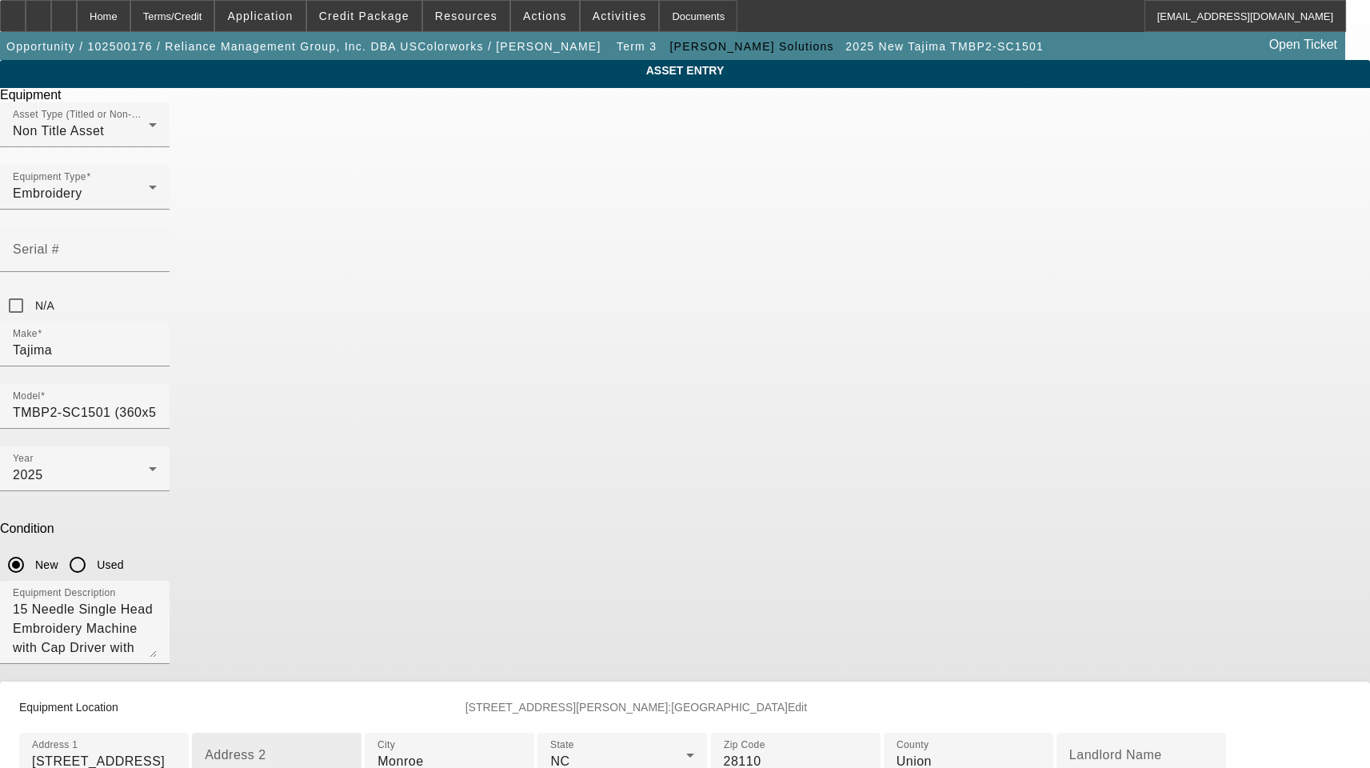
click at [349, 732] on div "Address 2" at bounding box center [277, 754] width 144 height 45
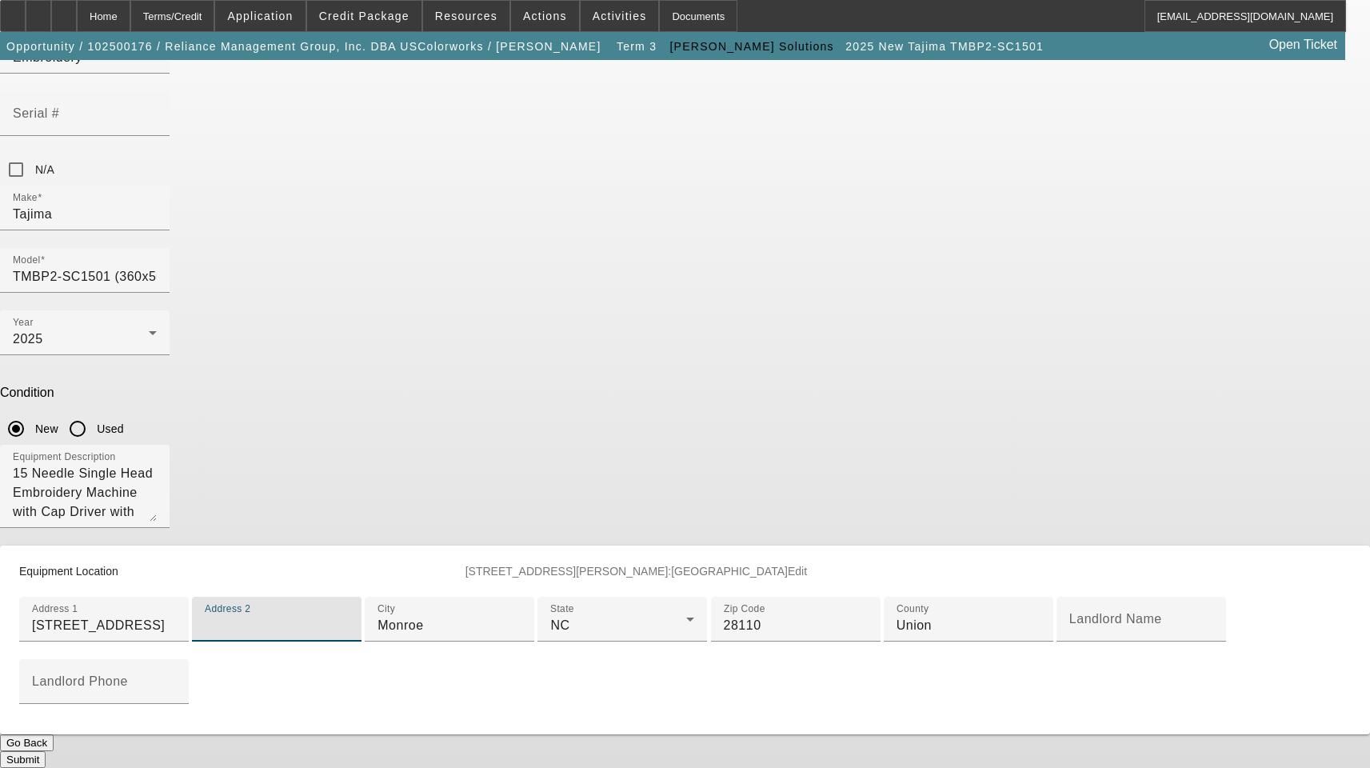
scroll to position [385, 0]
click at [46, 751] on button "Submit" at bounding box center [23, 759] width 46 height 17
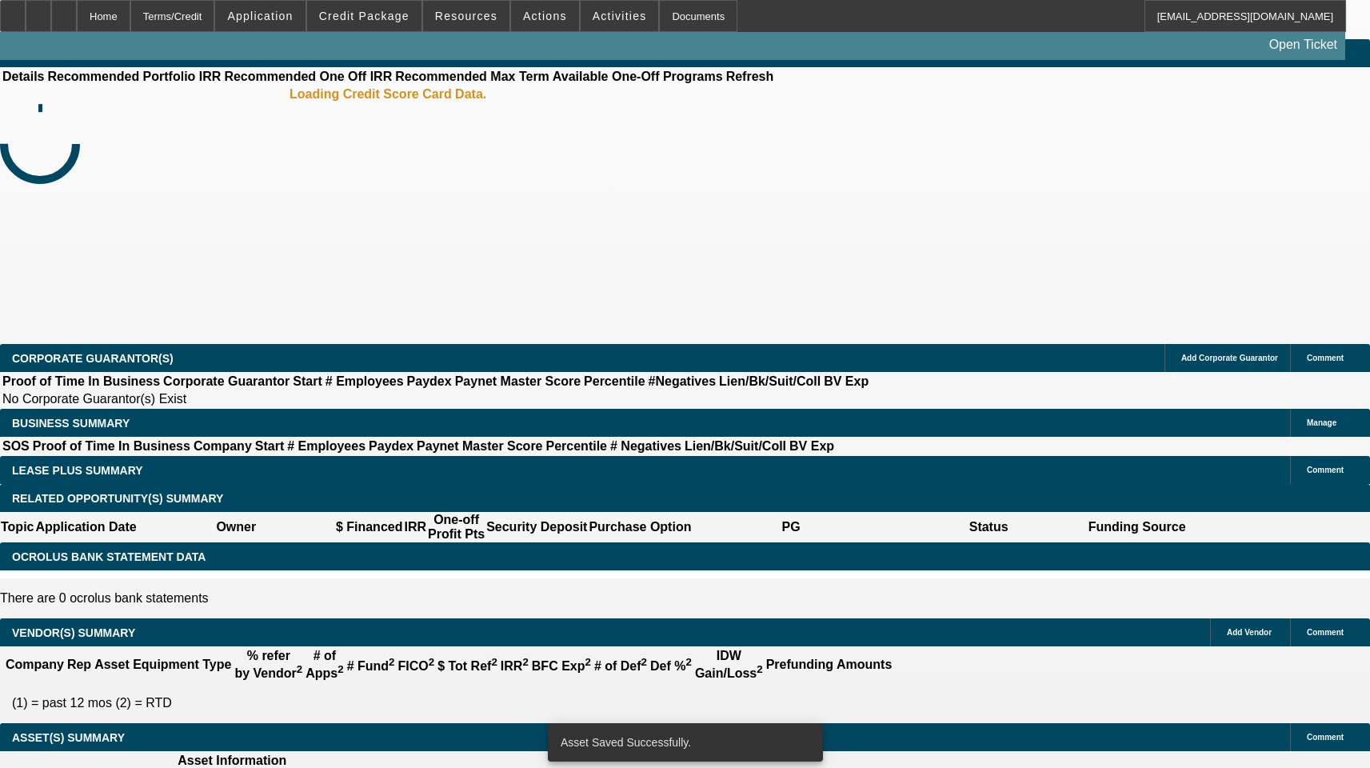
select select "3"
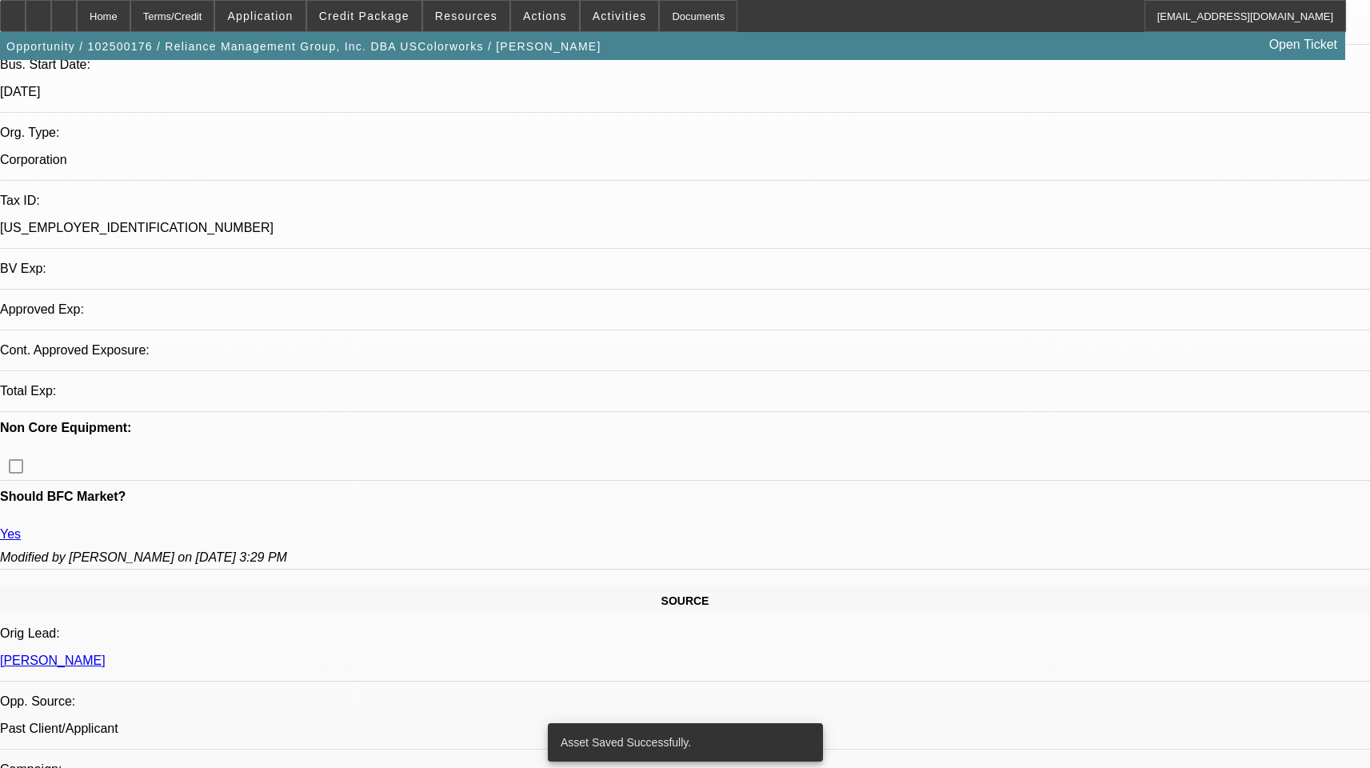
select select "0"
select select "2"
select select "0"
select select "6"
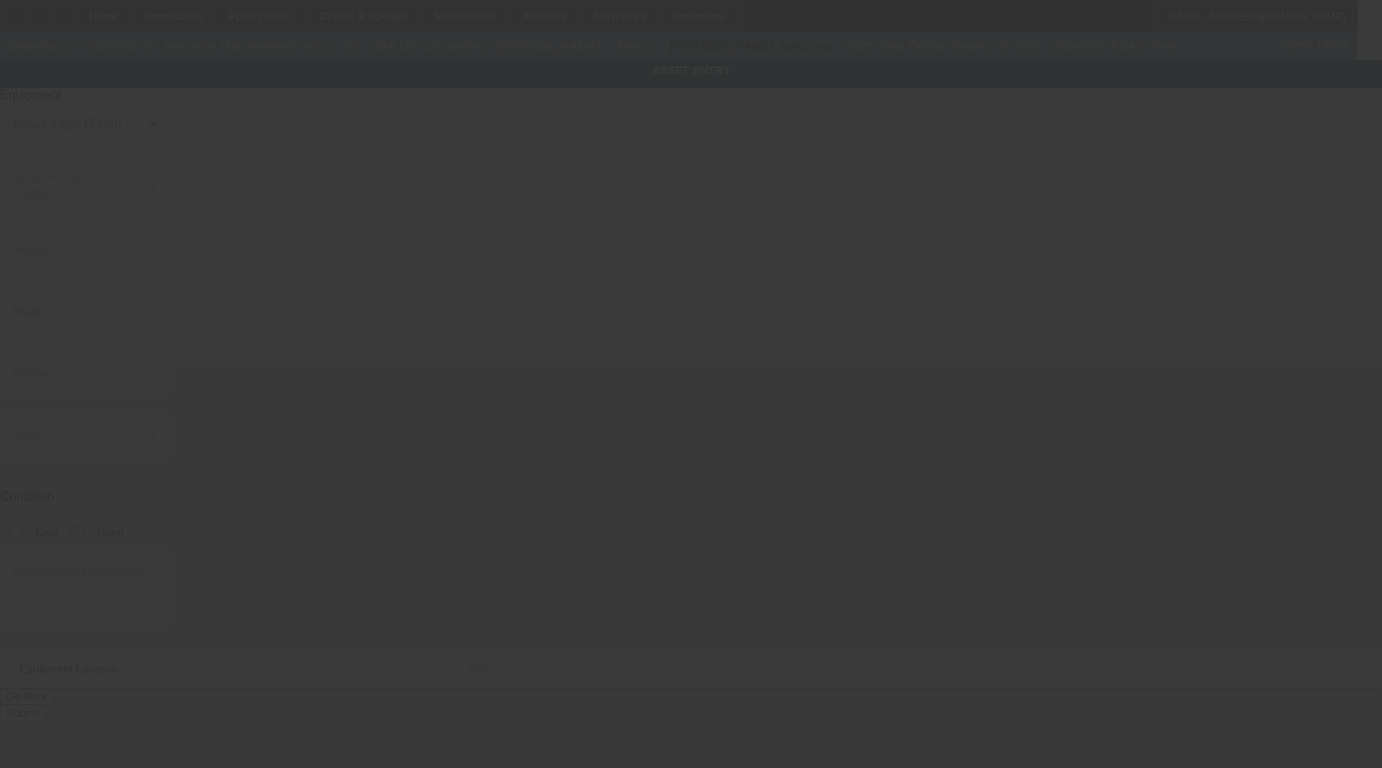
type input "Tajima"
type input "TMBP2-SC1501 (360x500) Picker Free"
radio input "true"
type textarea "15 Needle Single Head Embroidery Machine with Cap Driver with Shaft, (1) Stand,…"
type input "[STREET_ADDRESS]"
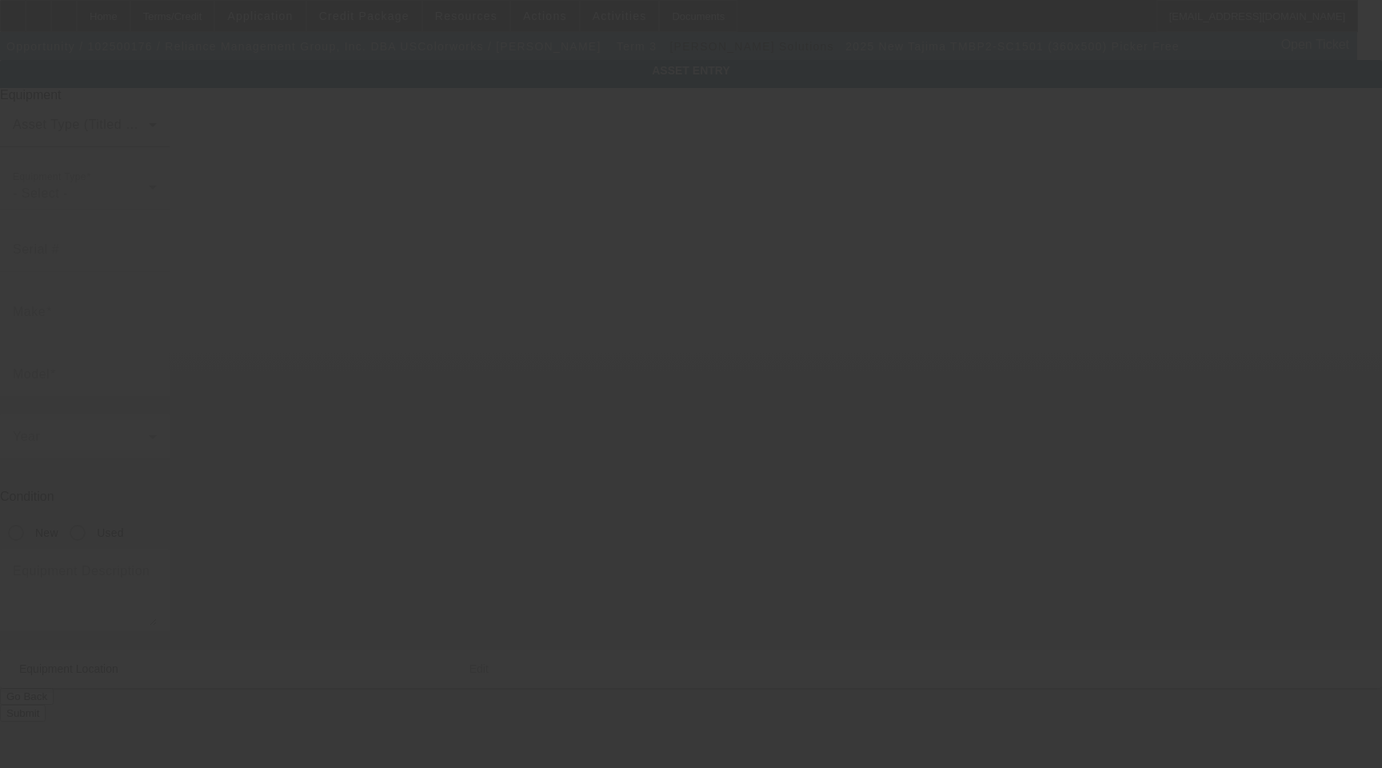
type input "Monroe"
type input "28110"
type input "Union"
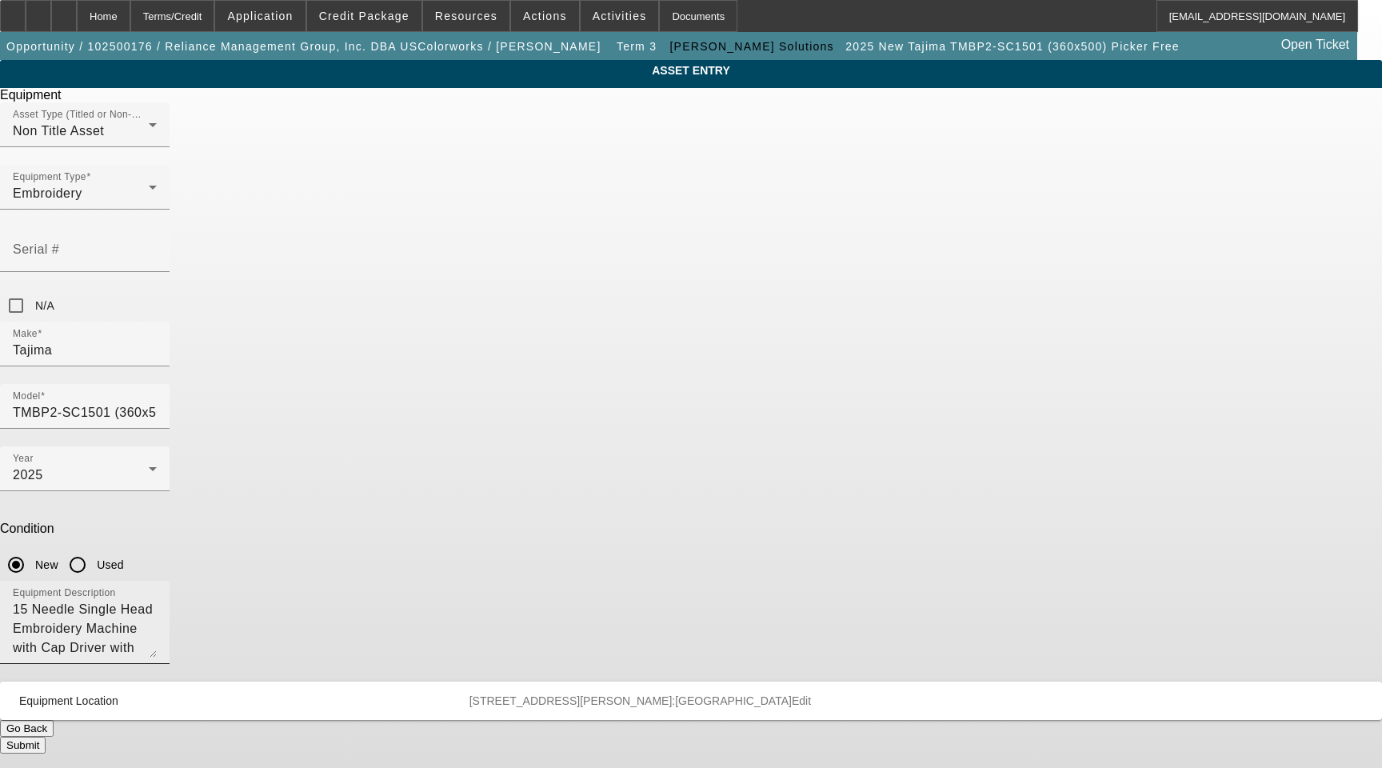
click at [157, 600] on textarea "15 Needle Single Head Embroidery Machine with Cap Driver with Shaft, (1) Stand,…" at bounding box center [85, 629] width 144 height 58
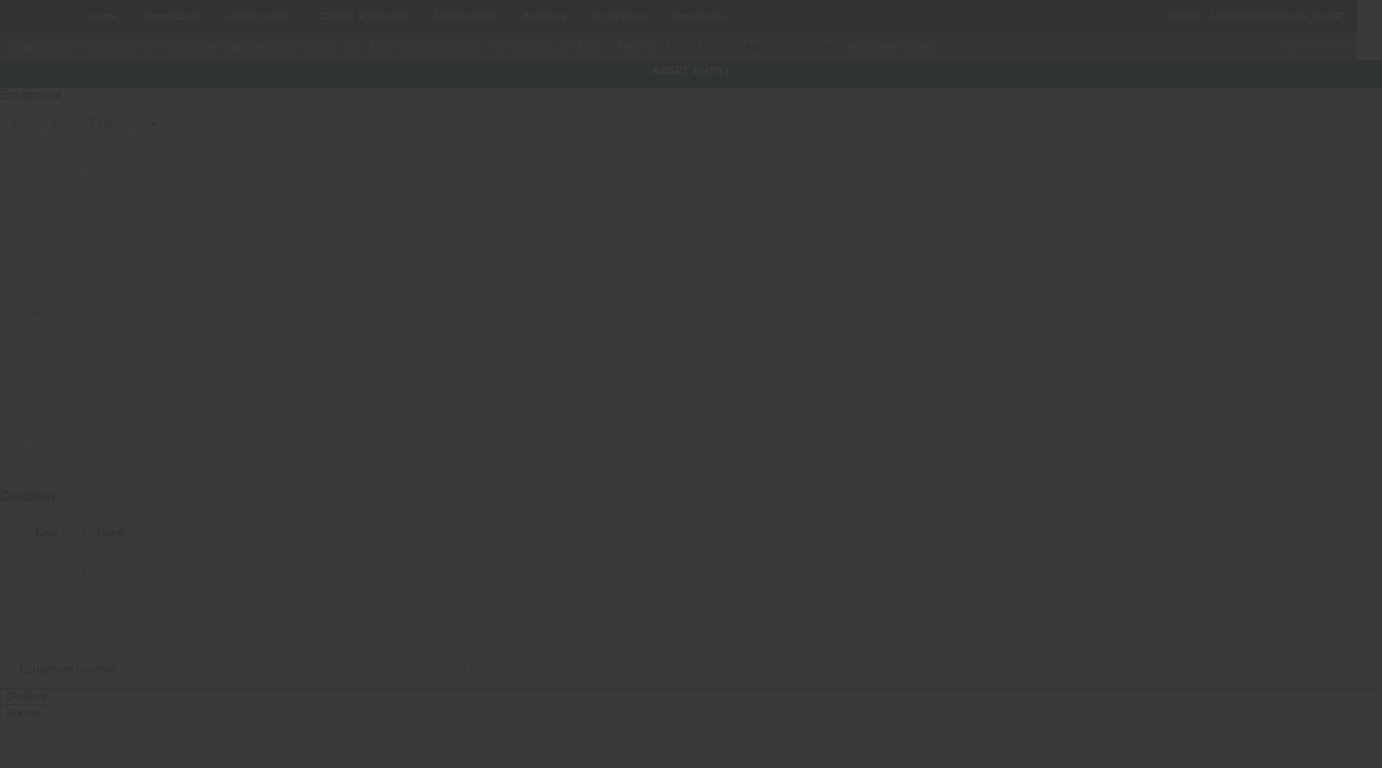
type input "[STREET_ADDRESS]"
type input "Monroe"
type input "28110"
type input "Union"
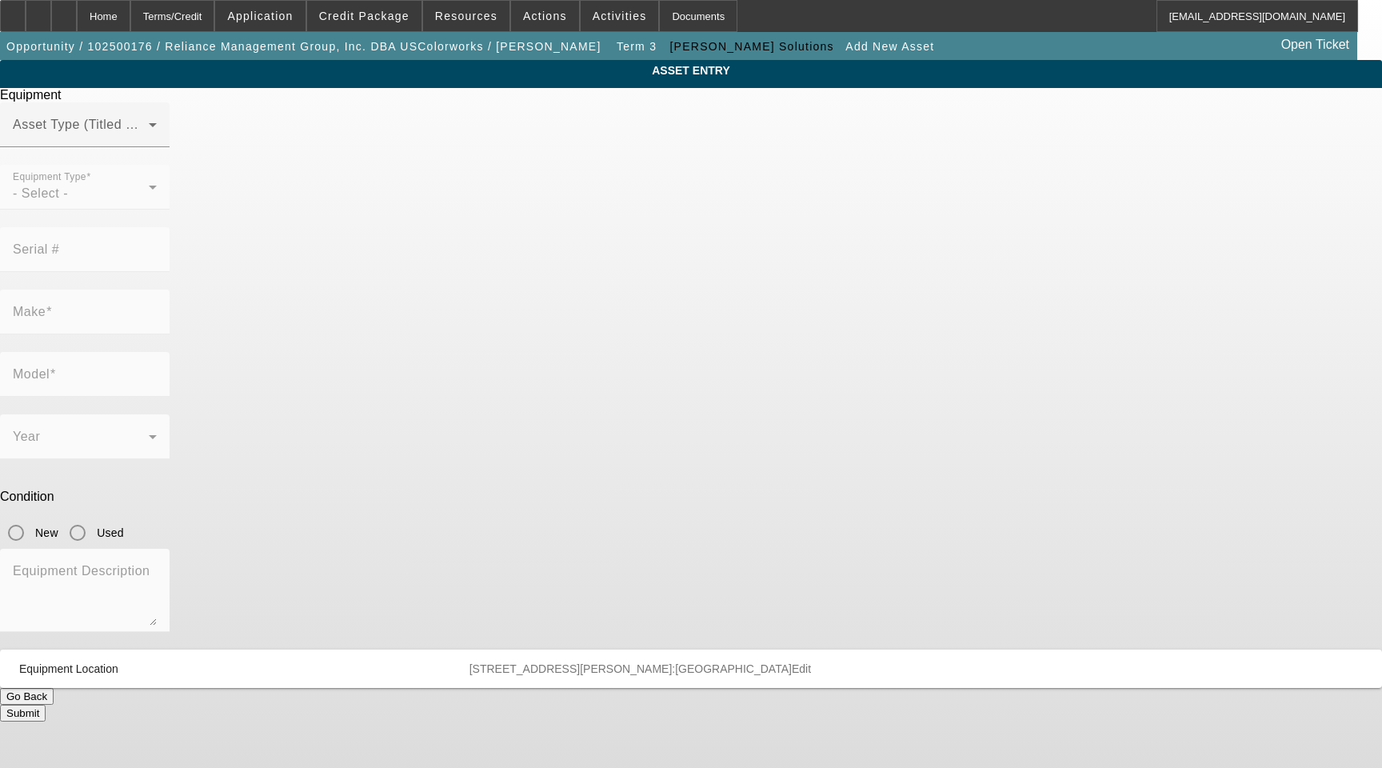
click at [170, 217] on mat-form-field "Equipment Type - Select -" at bounding box center [85, 196] width 170 height 62
click at [149, 141] on span at bounding box center [81, 131] width 136 height 19
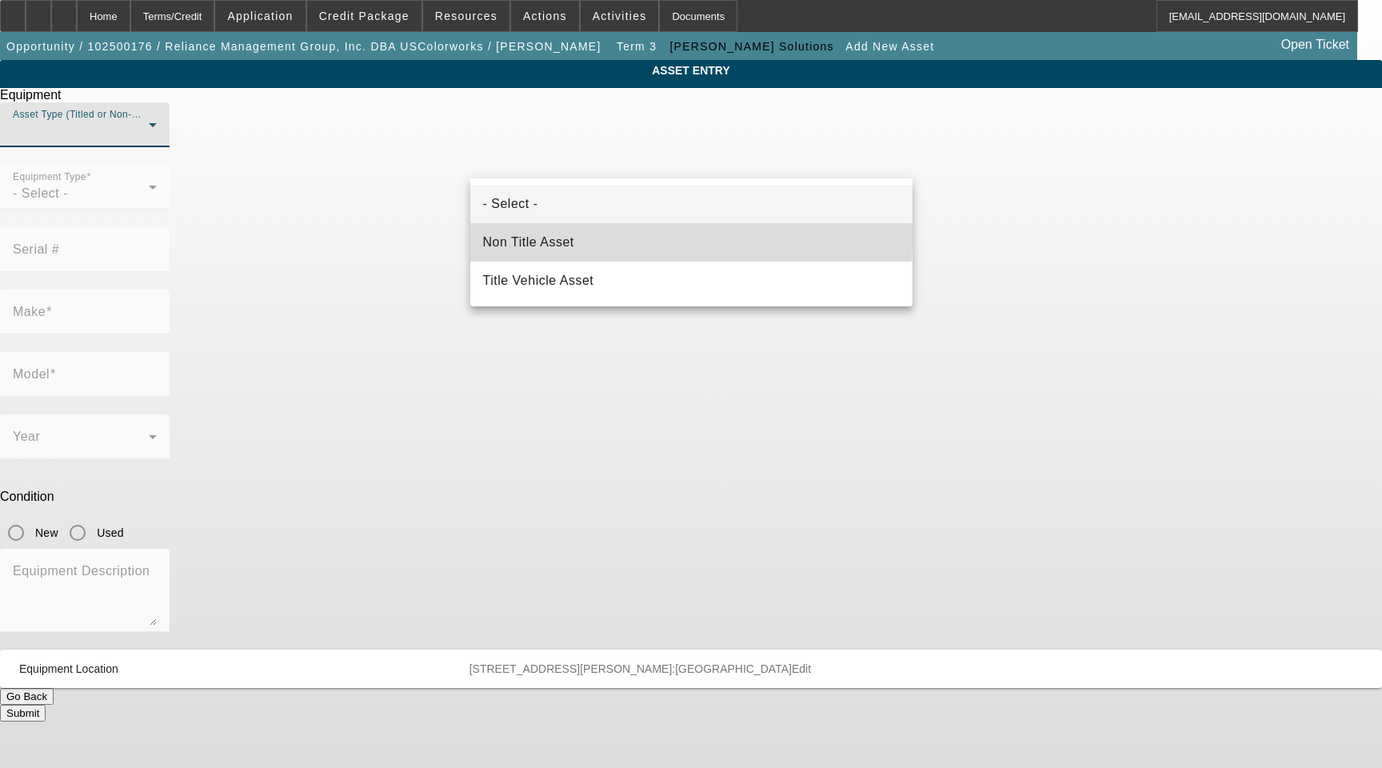
click at [563, 239] on span "Non Title Asset" at bounding box center [528, 242] width 91 height 19
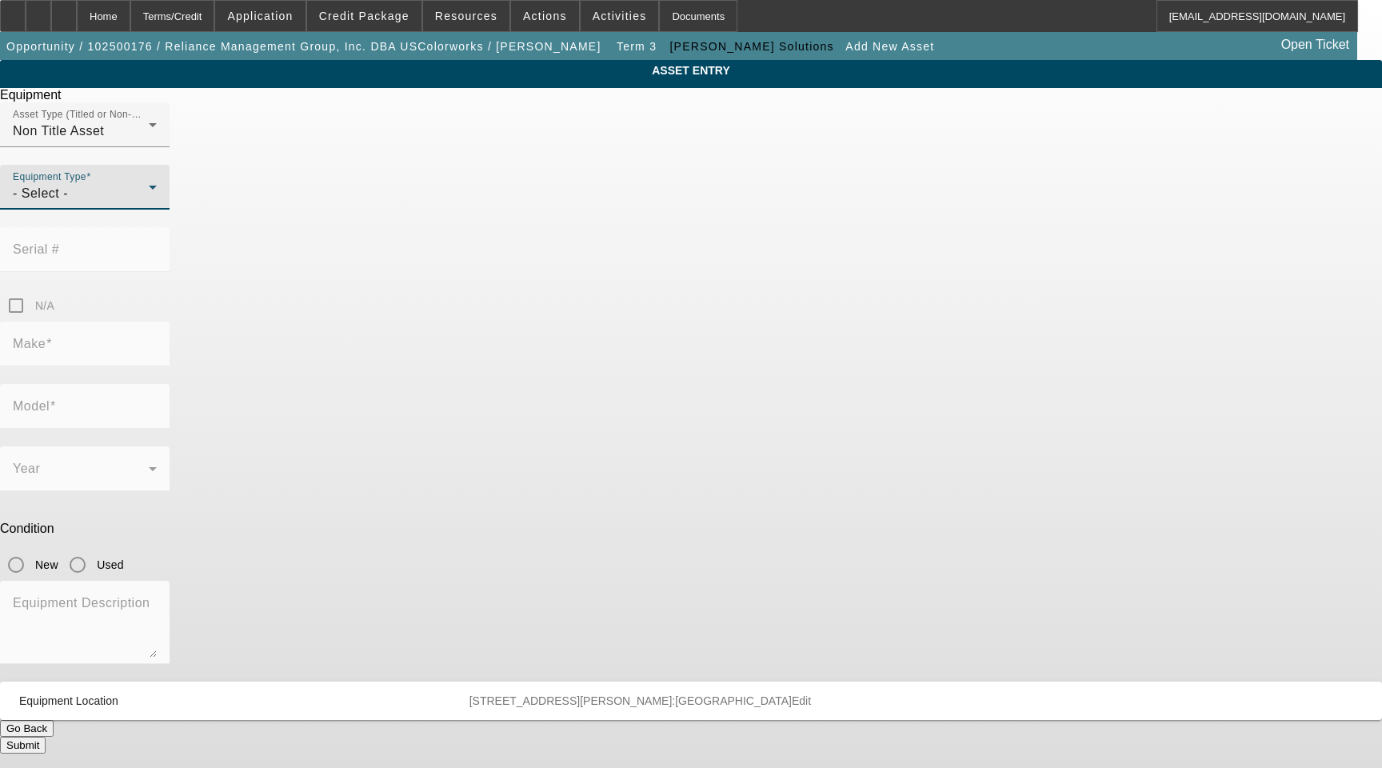
click at [149, 203] on div "- Select -" at bounding box center [81, 193] width 136 height 19
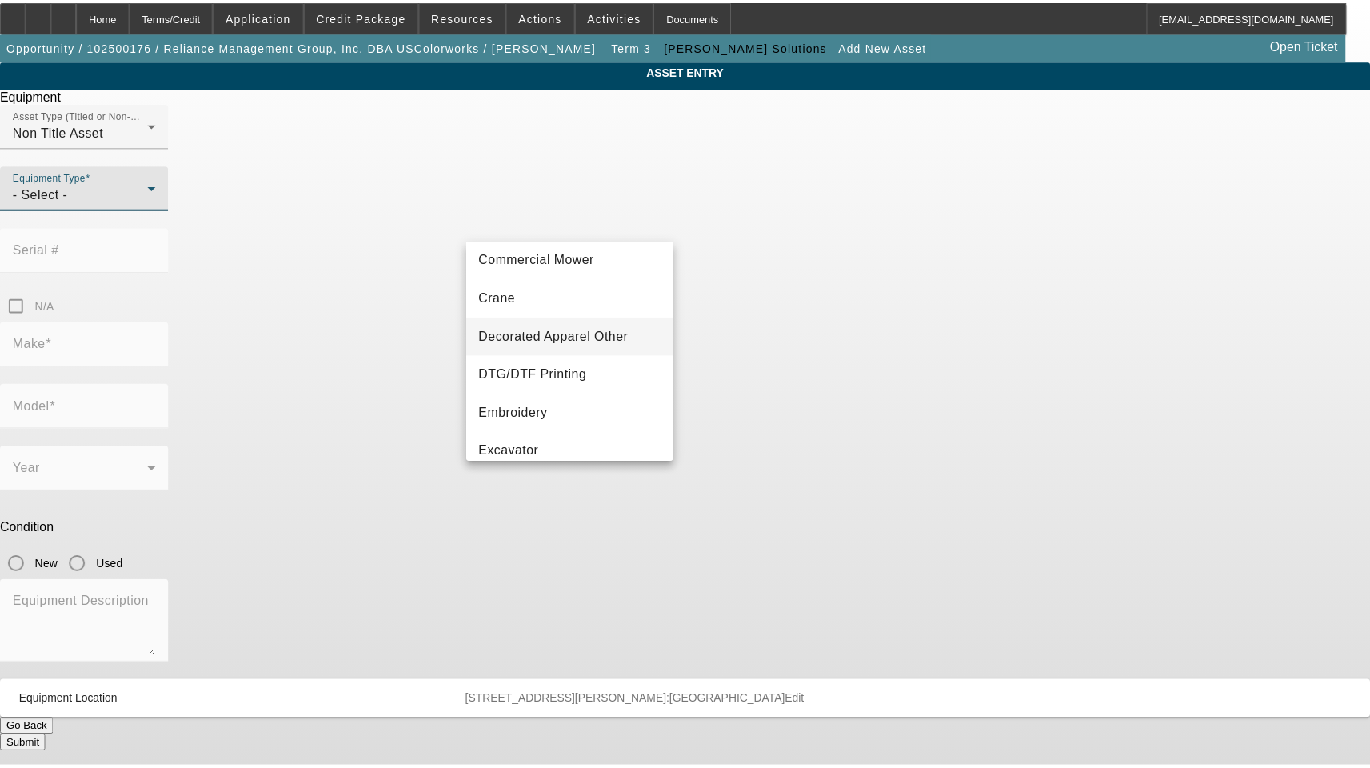
scroll to position [160, 0]
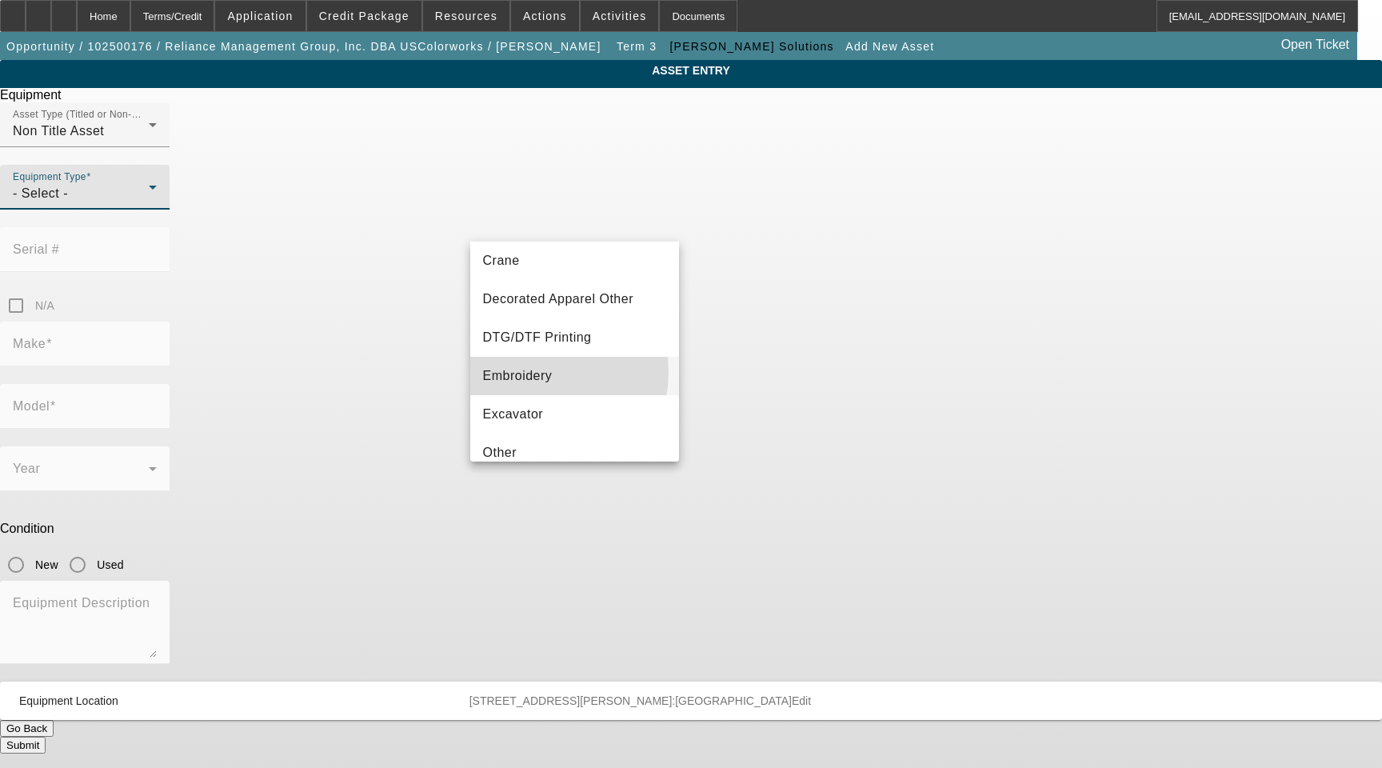
click at [528, 372] on span "Embroidery" at bounding box center [518, 375] width 70 height 19
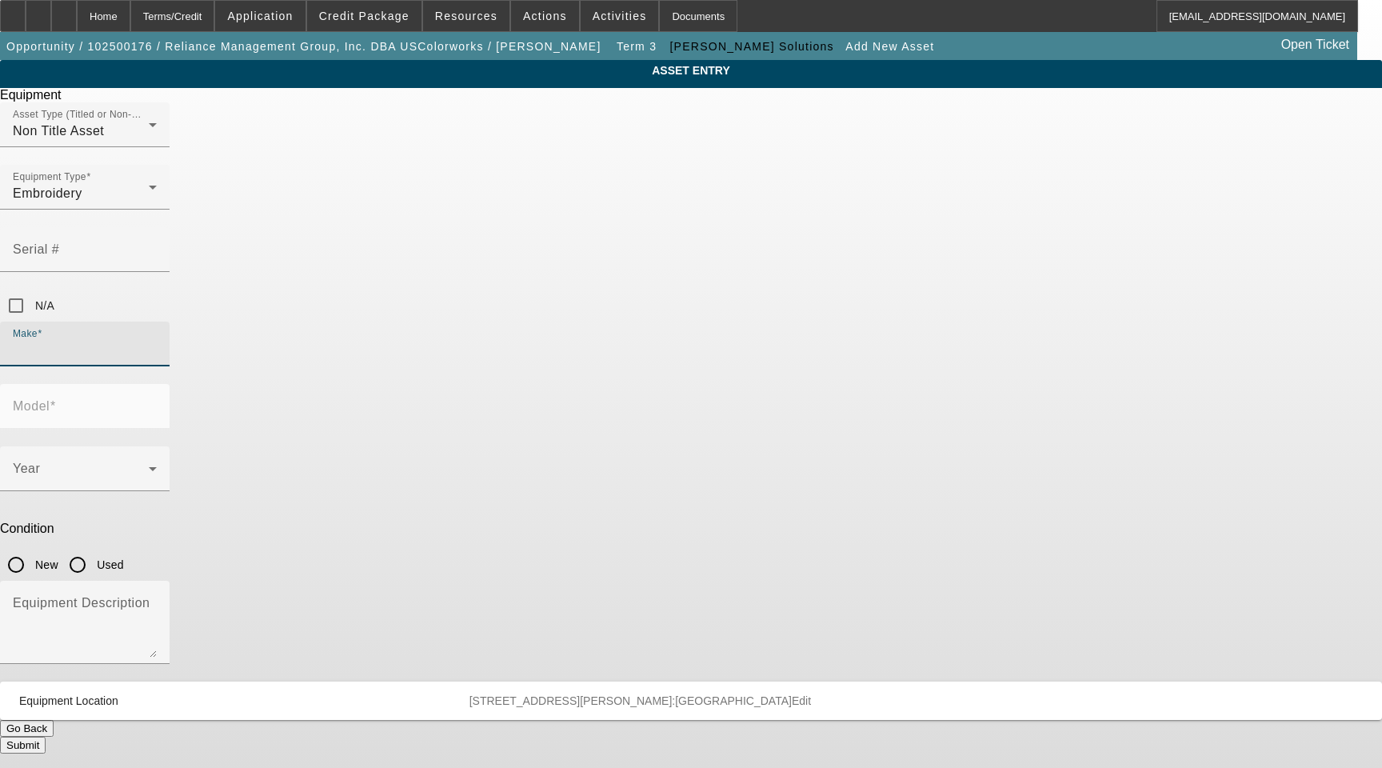
click at [157, 341] on input "Make" at bounding box center [85, 350] width 144 height 19
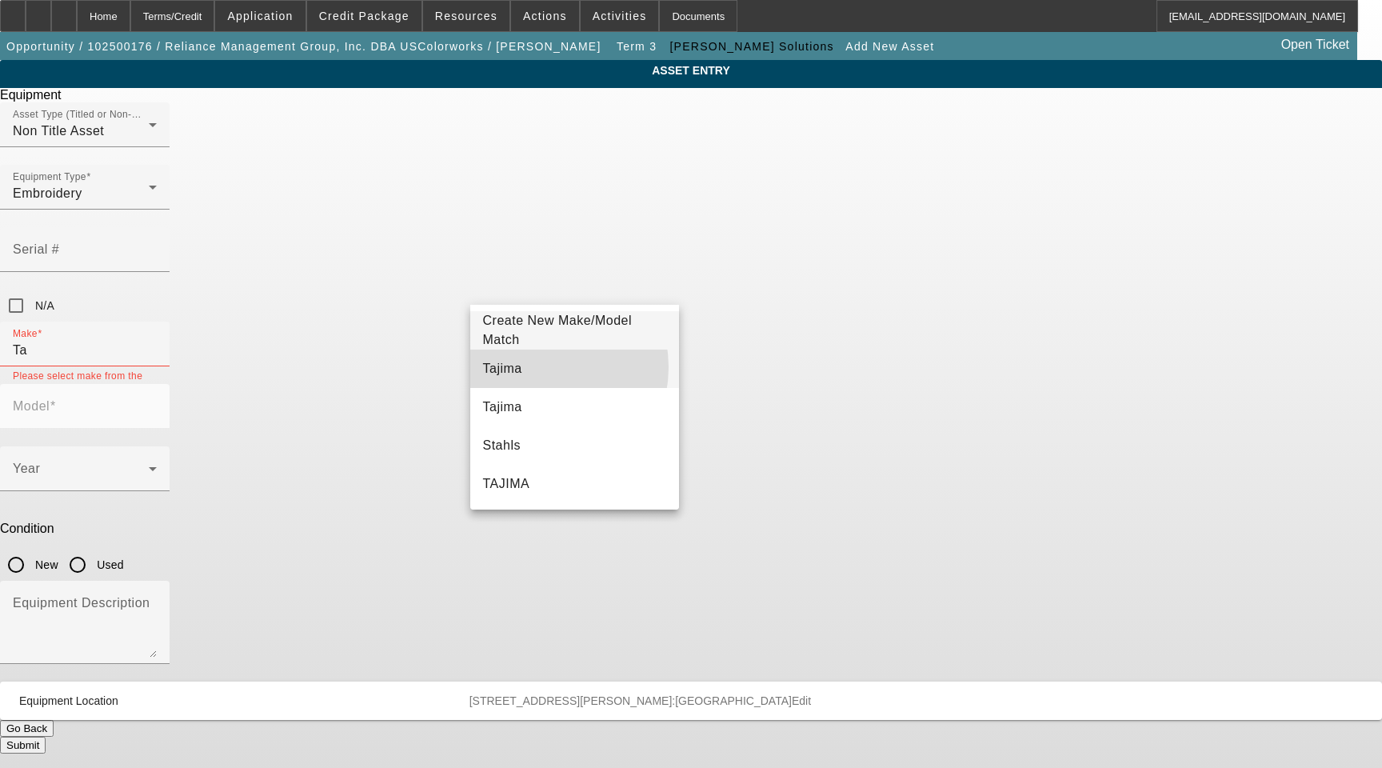
click at [530, 367] on mat-option "Tajima" at bounding box center [574, 368] width 209 height 38
type input "Tajima"
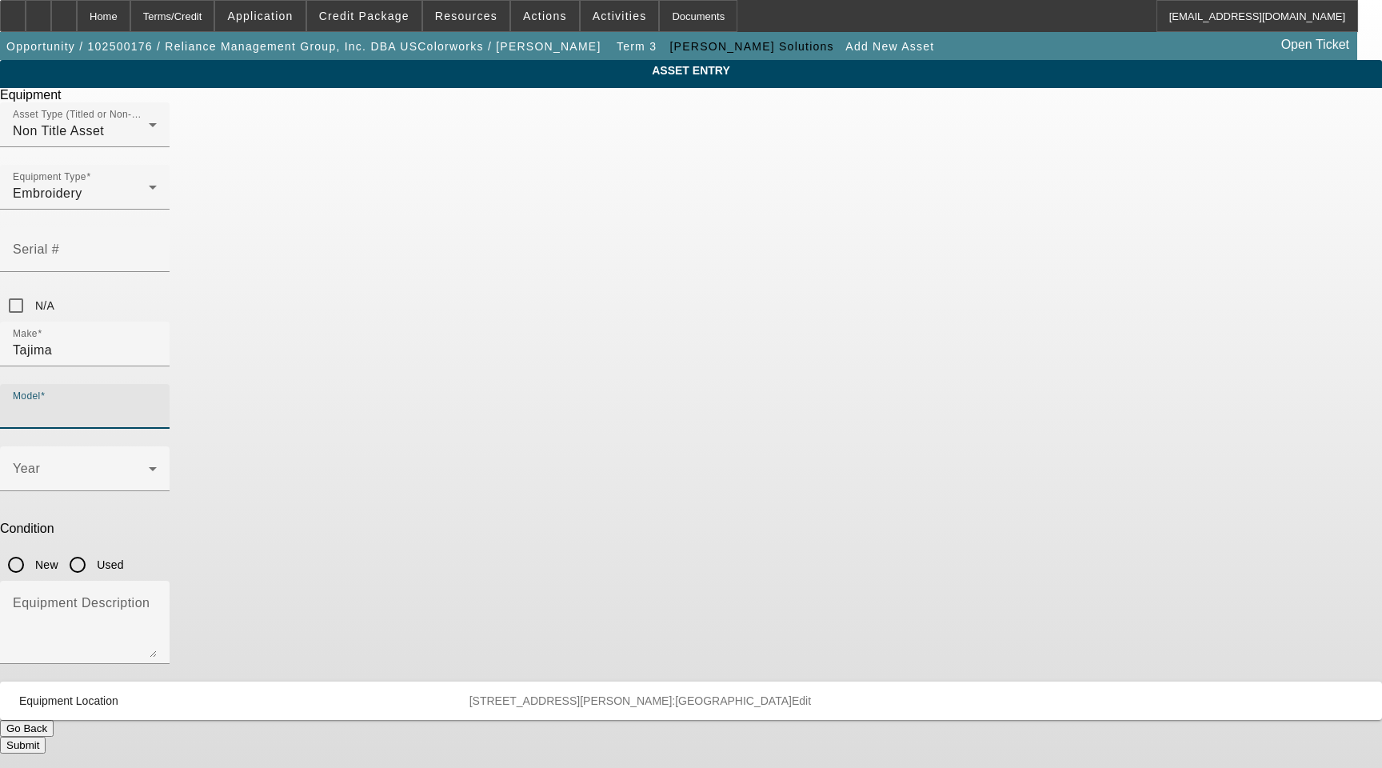
click at [157, 403] on input "Model" at bounding box center [85, 412] width 144 height 19
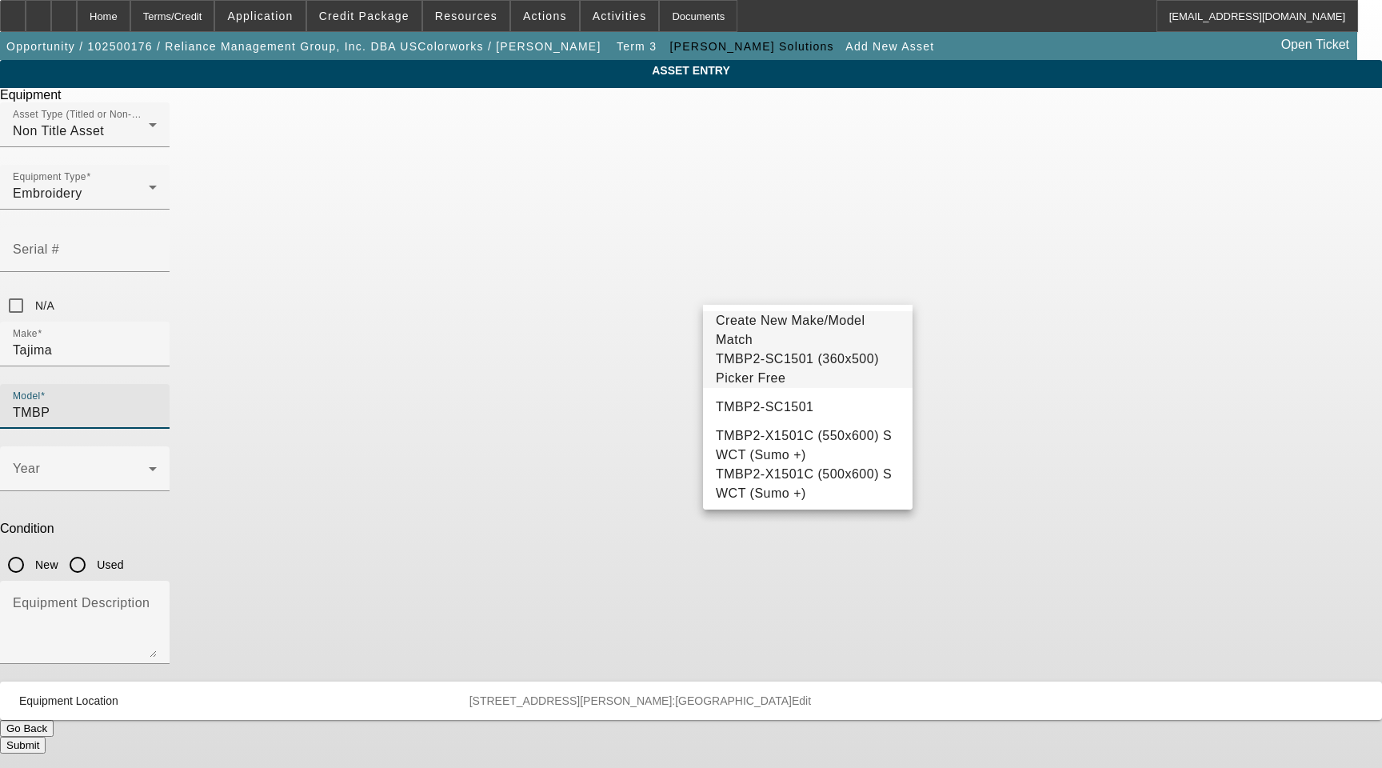
click at [780, 366] on span "TMBP2-SC1501 (360x500) Picker Free" at bounding box center [797, 368] width 163 height 33
type input "TMBP2-SC1501 (360x500) Picker Free"
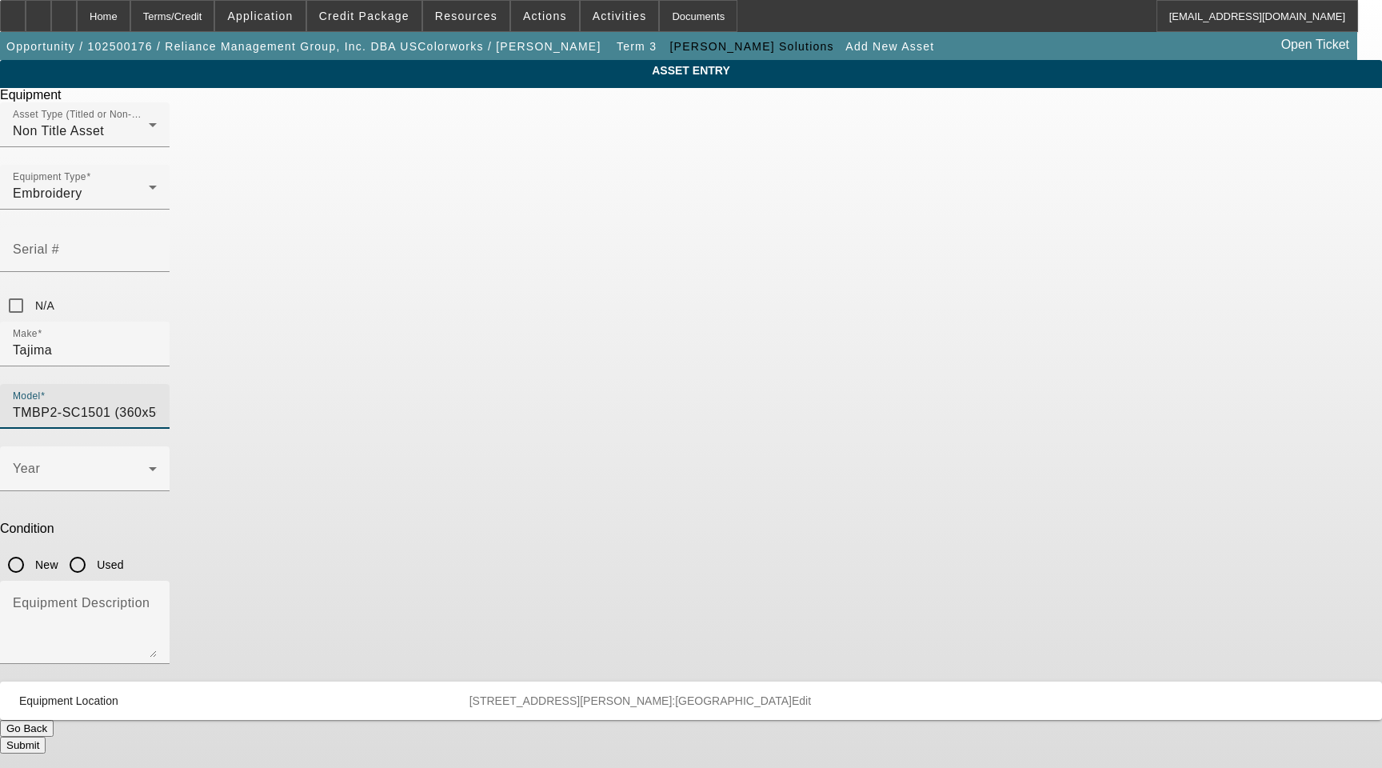
click at [32, 548] on input "New" at bounding box center [16, 564] width 32 height 32
radio input "true"
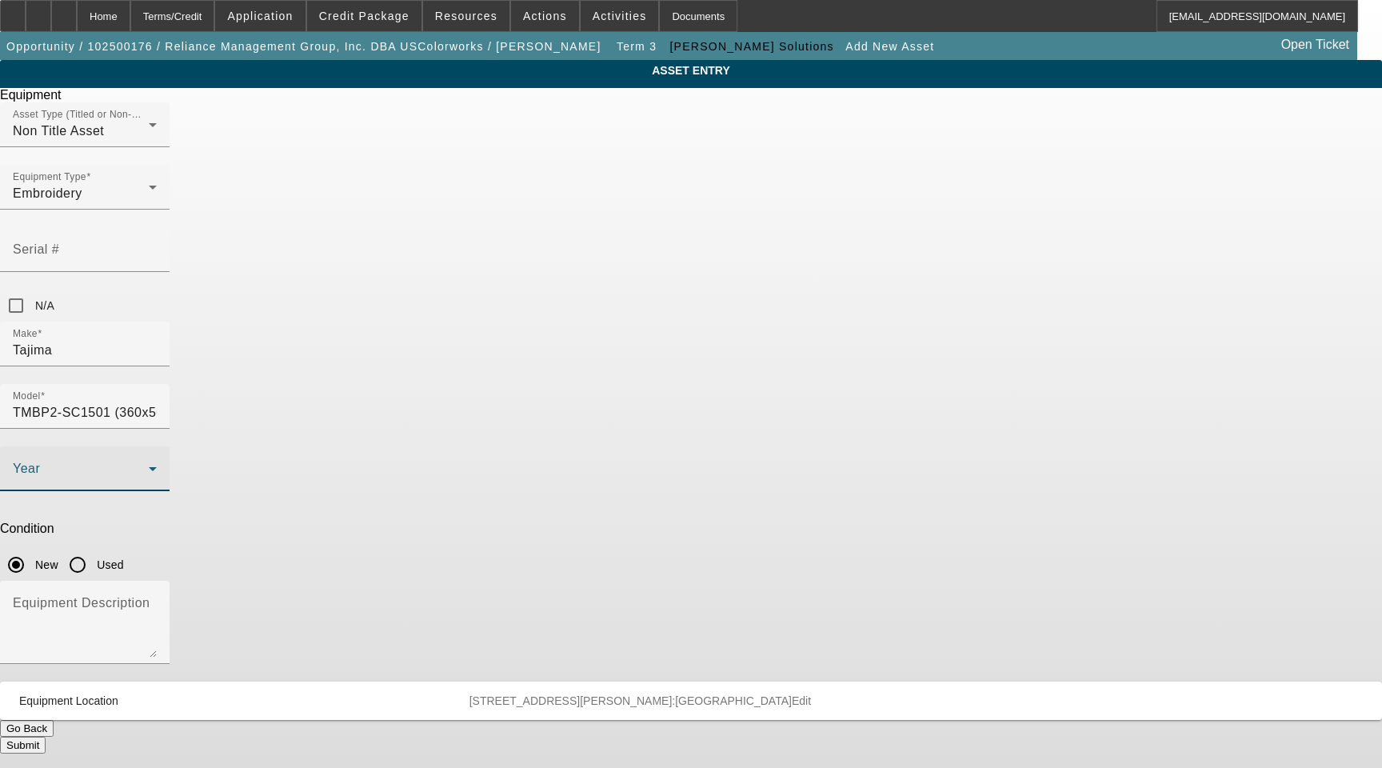
click at [149, 465] on span at bounding box center [81, 474] width 136 height 19
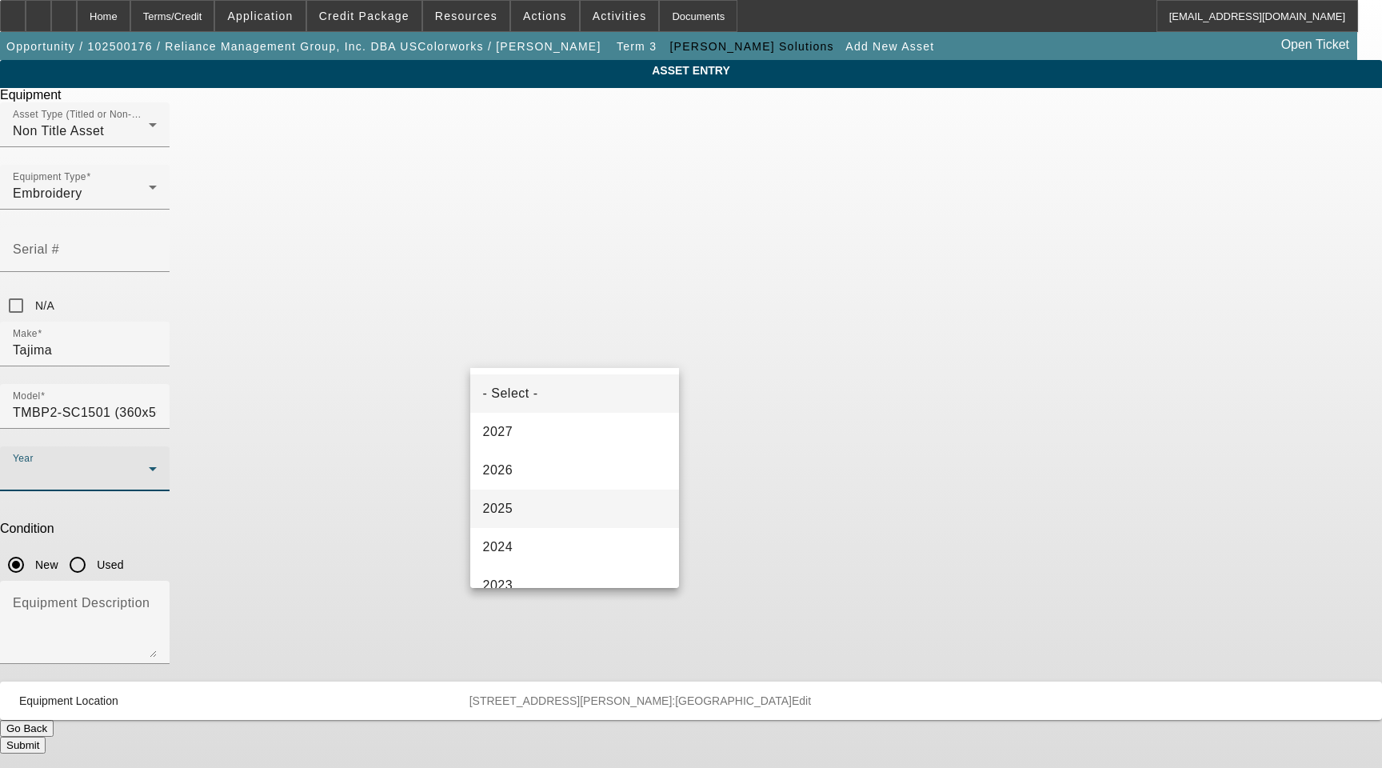
click at [509, 497] on mat-option "2025" at bounding box center [574, 508] width 209 height 38
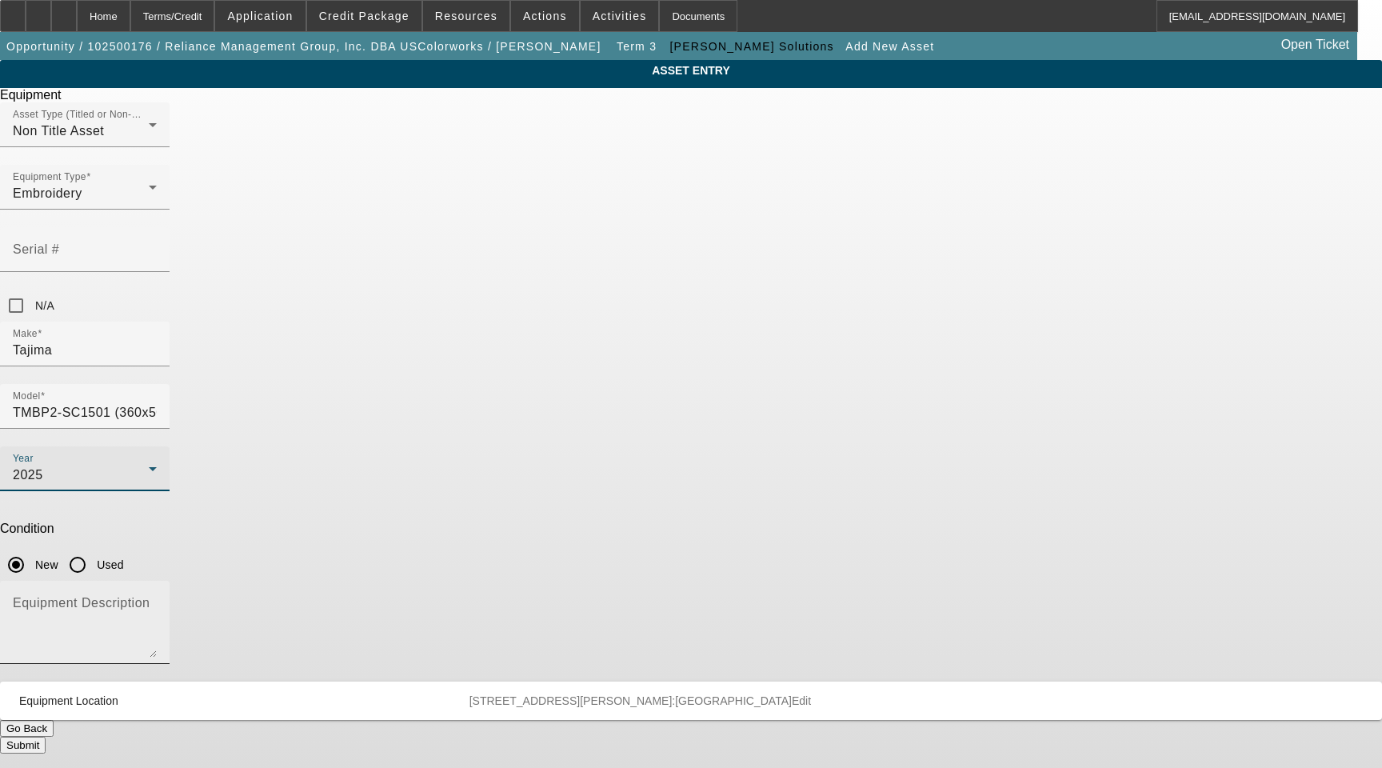
click at [157, 600] on textarea "Equipment Description" at bounding box center [85, 629] width 144 height 58
paste textarea "15 Needle Single Head Embroidery Machine with Cap Driver with Shaft, (1) Stand,…"
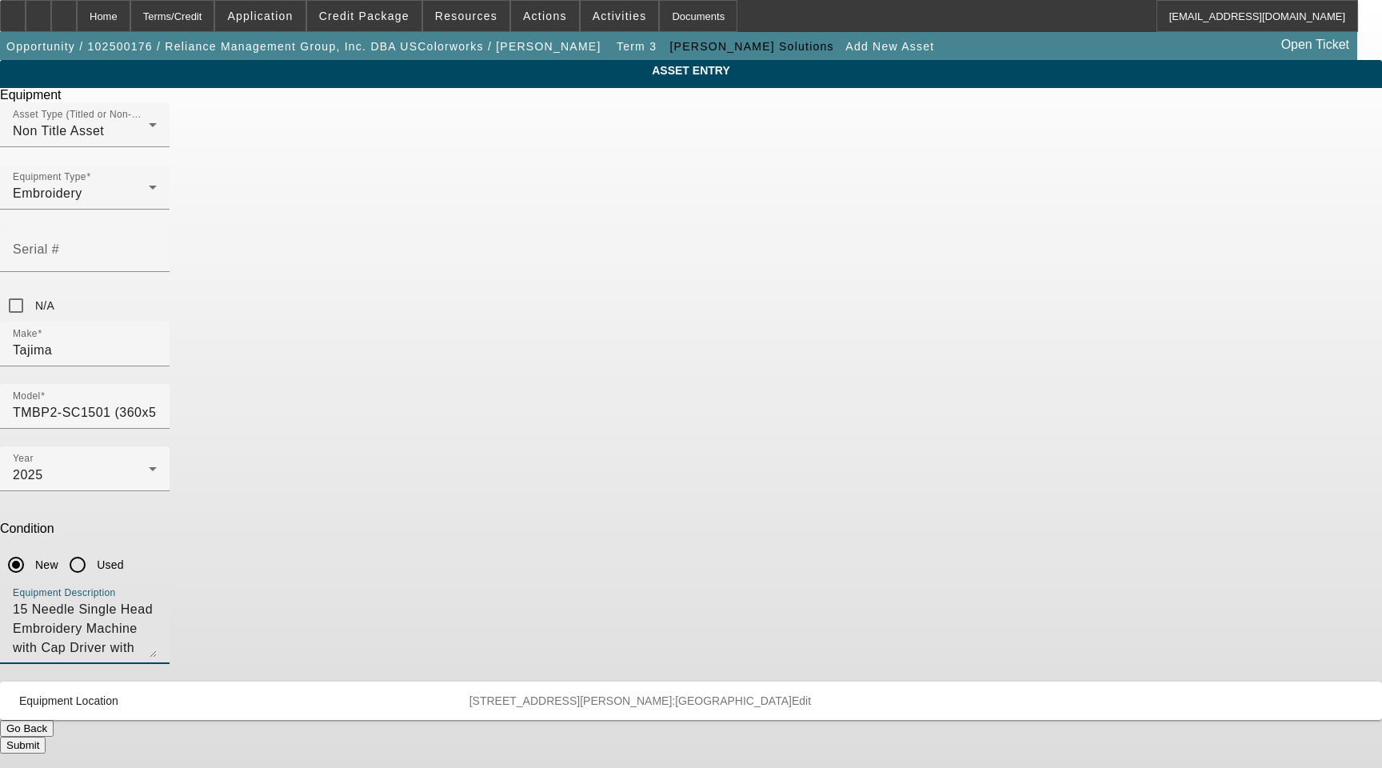
type textarea "15 Needle Single Head Embroidery Machine with Cap Driver with Shaft, (1) Stand,…"
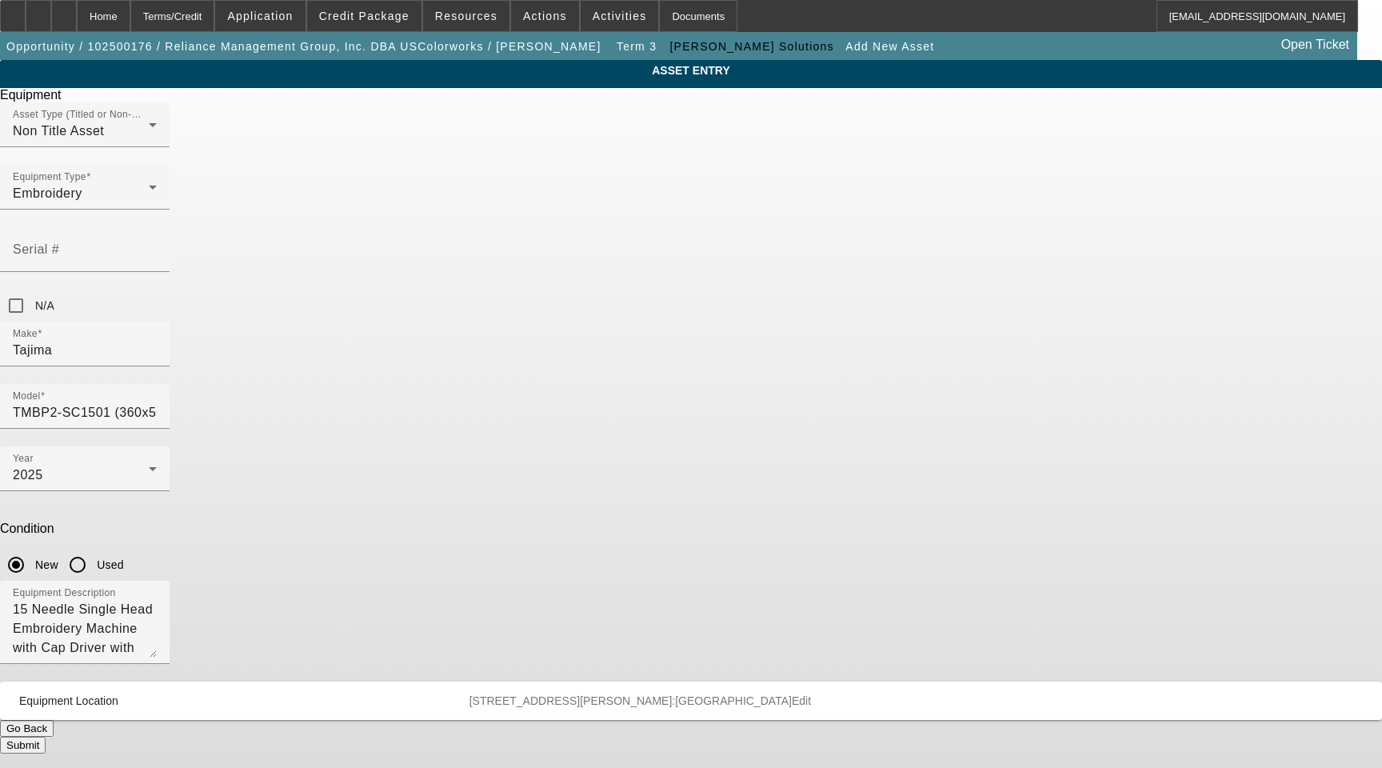
click at [46, 736] on button "Submit" at bounding box center [23, 744] width 46 height 17
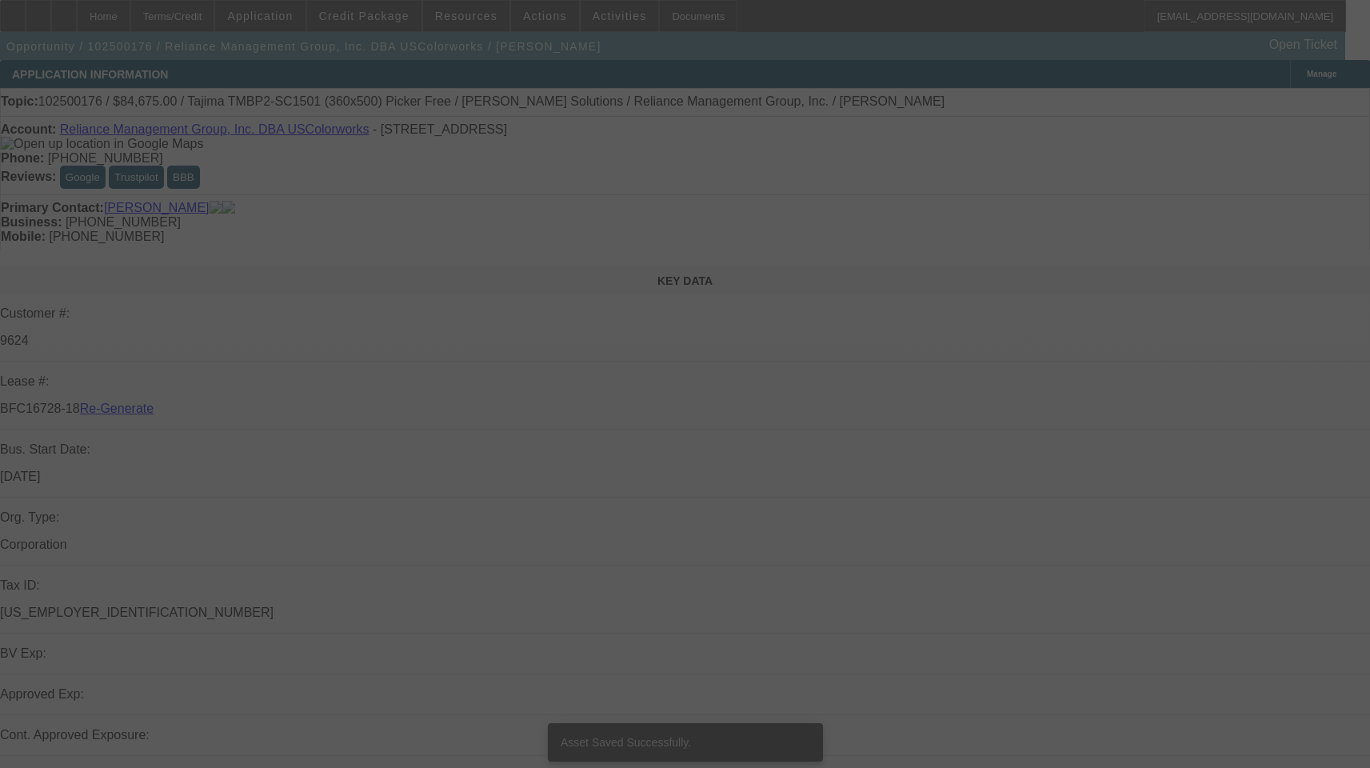
select select "3"
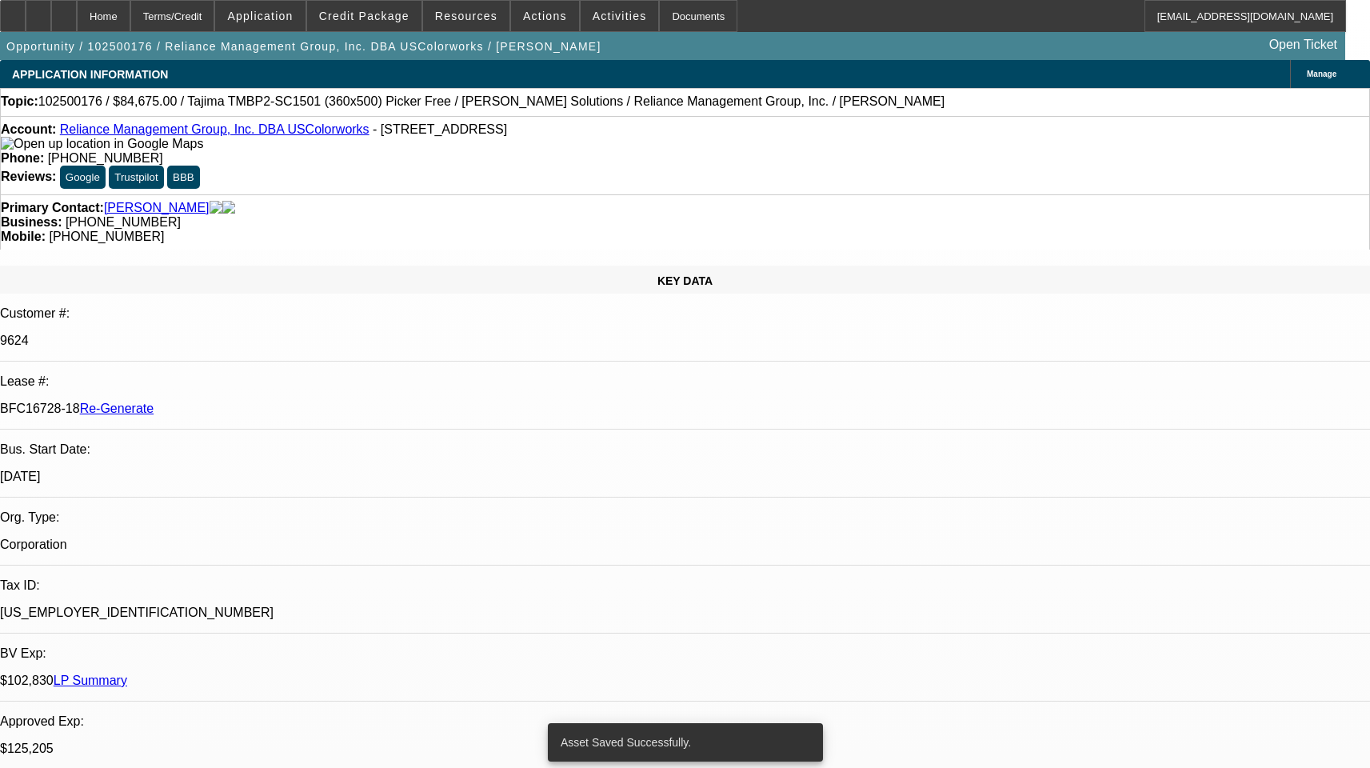
select select "0"
select select "2"
select select "0"
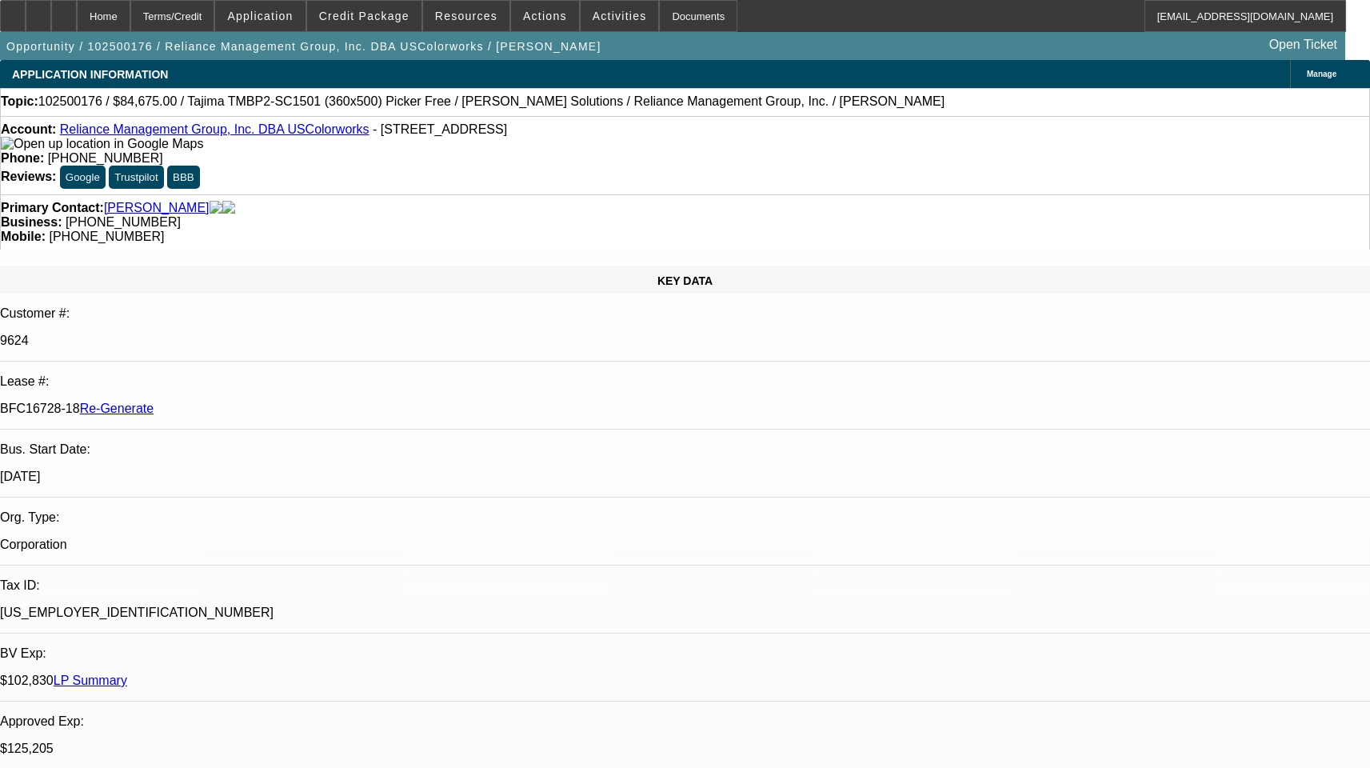
select select "1"
select select "2"
select select "6"
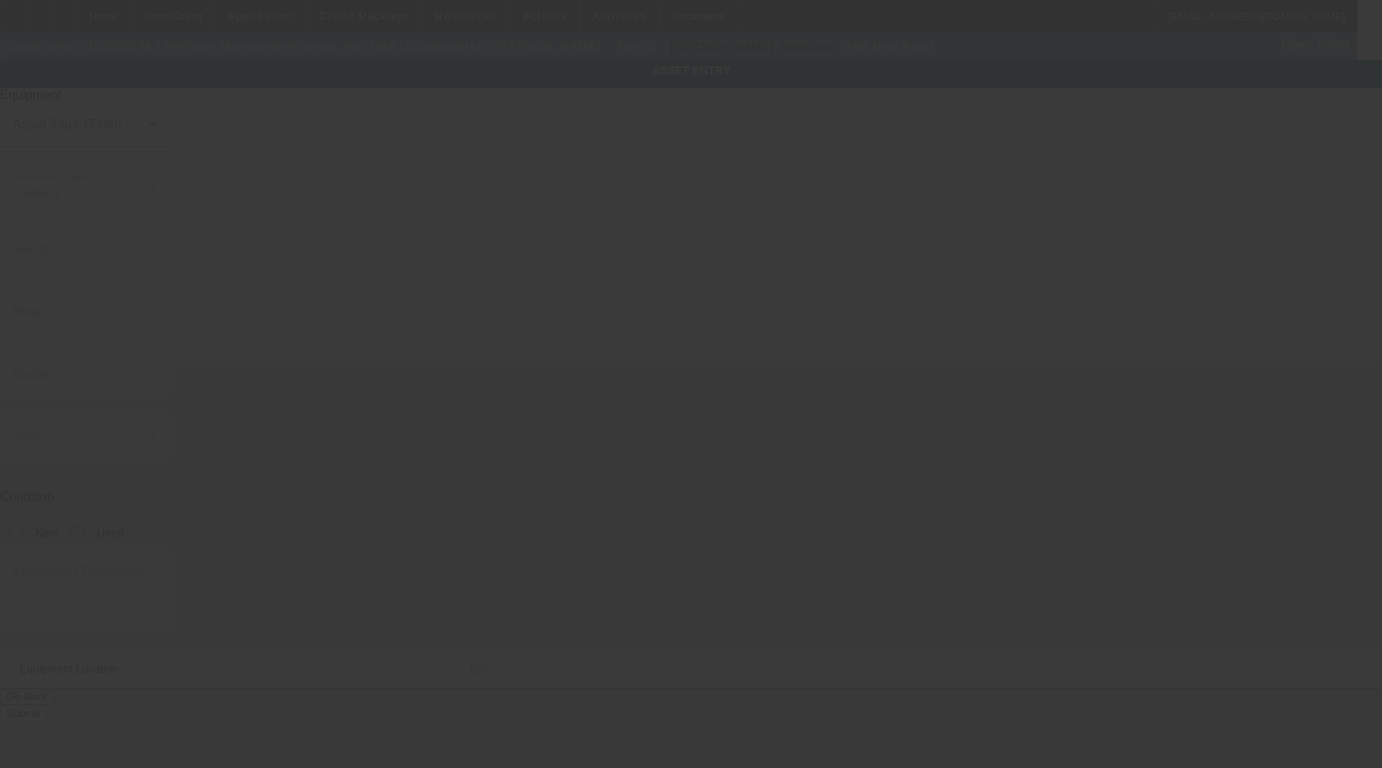
type input "[STREET_ADDRESS]"
type input "Monroe"
type input "28110"
type input "Union"
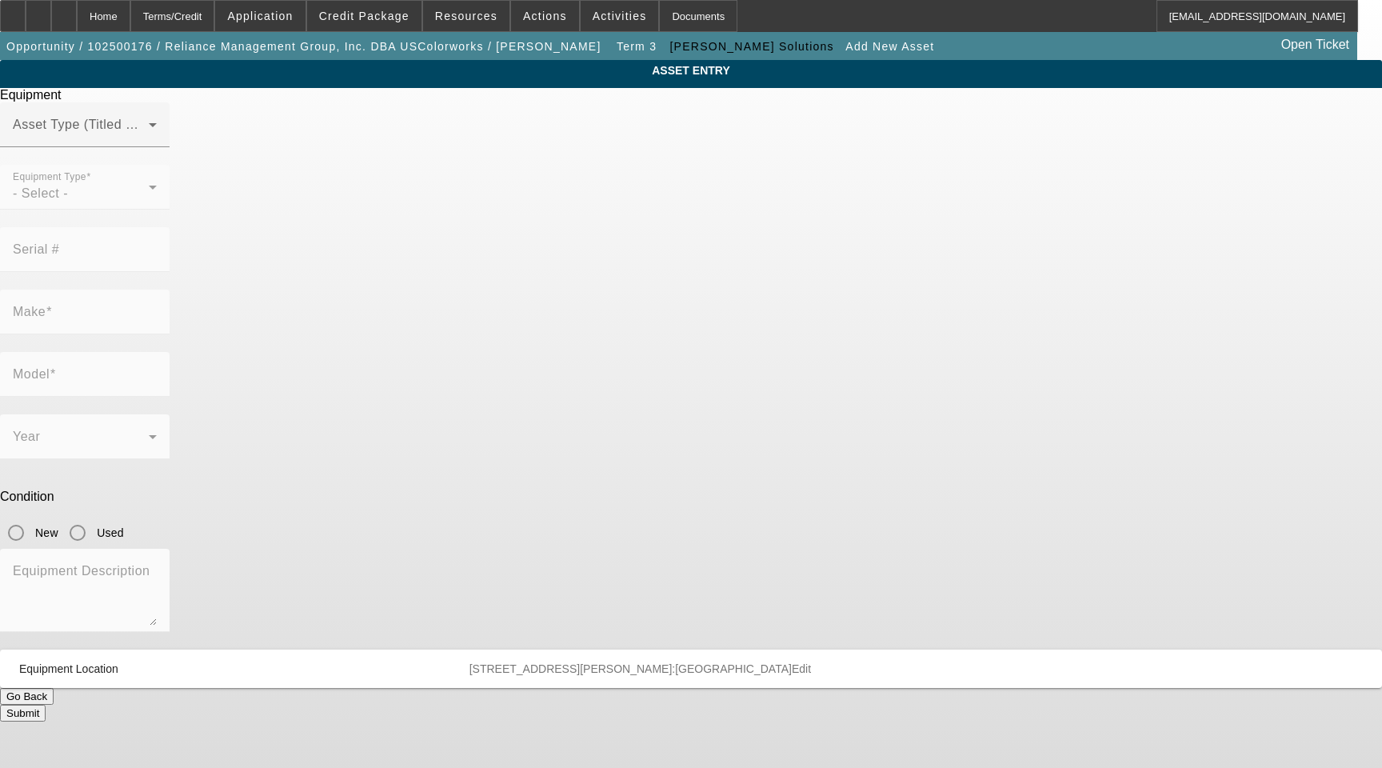
click at [170, 225] on mat-form-field "Equipment Type - Select -" at bounding box center [85, 196] width 170 height 62
click at [149, 141] on span at bounding box center [81, 131] width 136 height 19
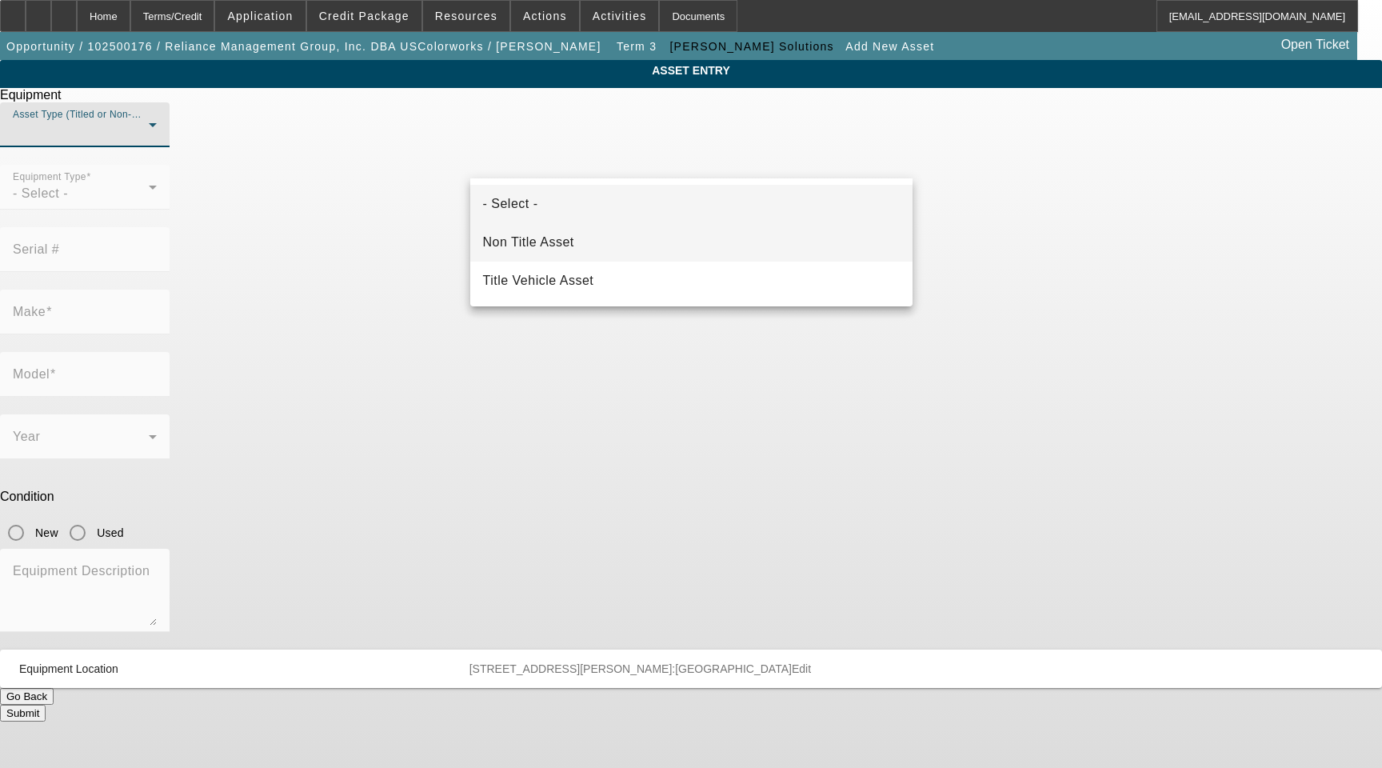
click at [518, 241] on span "Non Title Asset" at bounding box center [528, 242] width 91 height 19
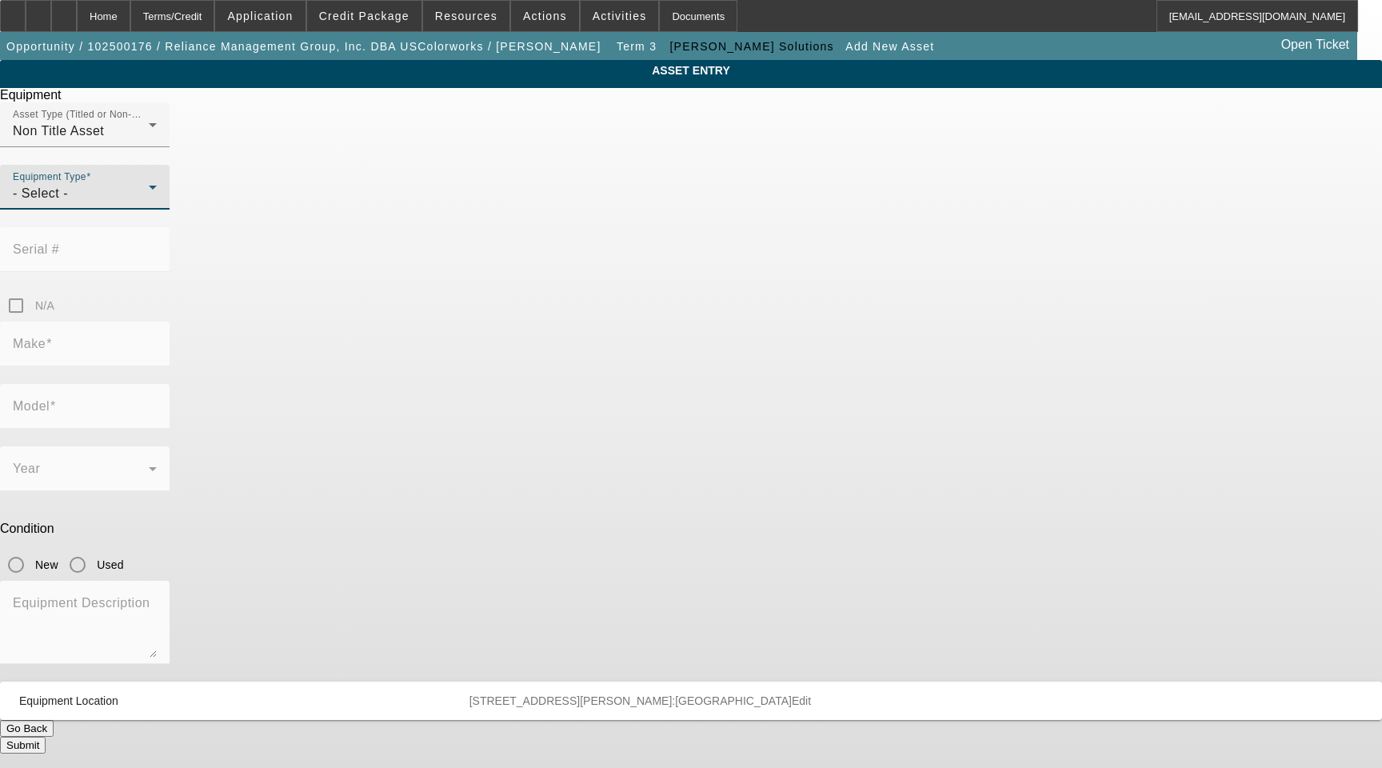
click at [68, 200] on span "- Select -" at bounding box center [40, 193] width 55 height 14
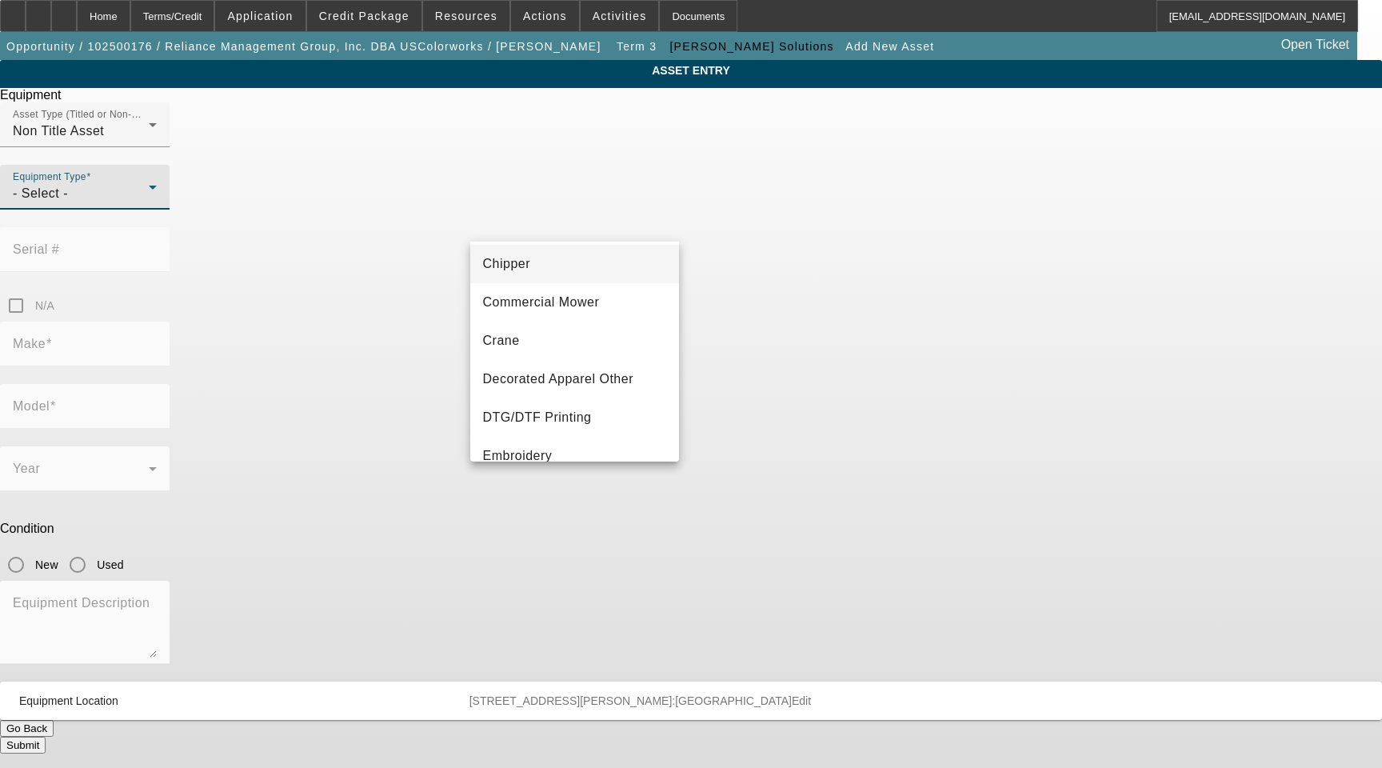
scroll to position [160, 0]
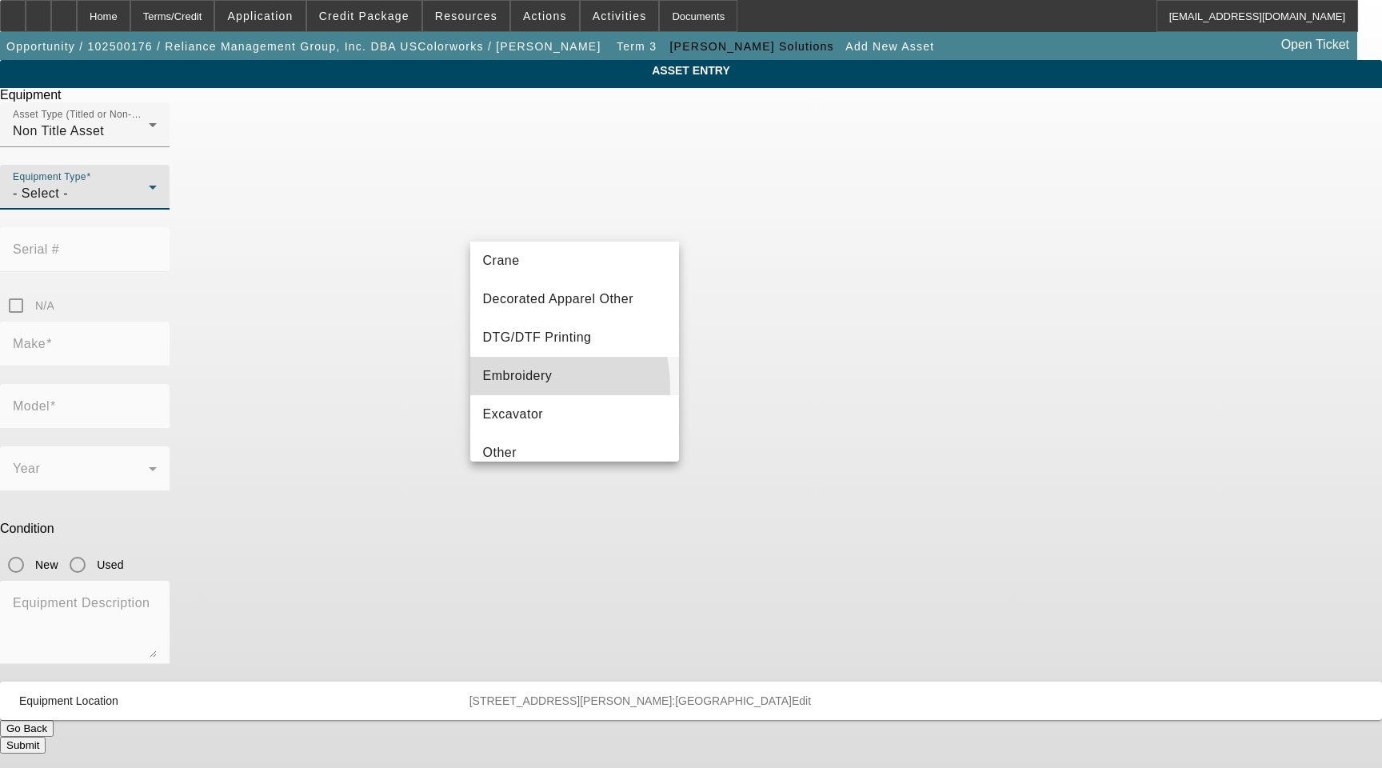
click at [510, 388] on mat-option "Embroidery" at bounding box center [574, 376] width 209 height 38
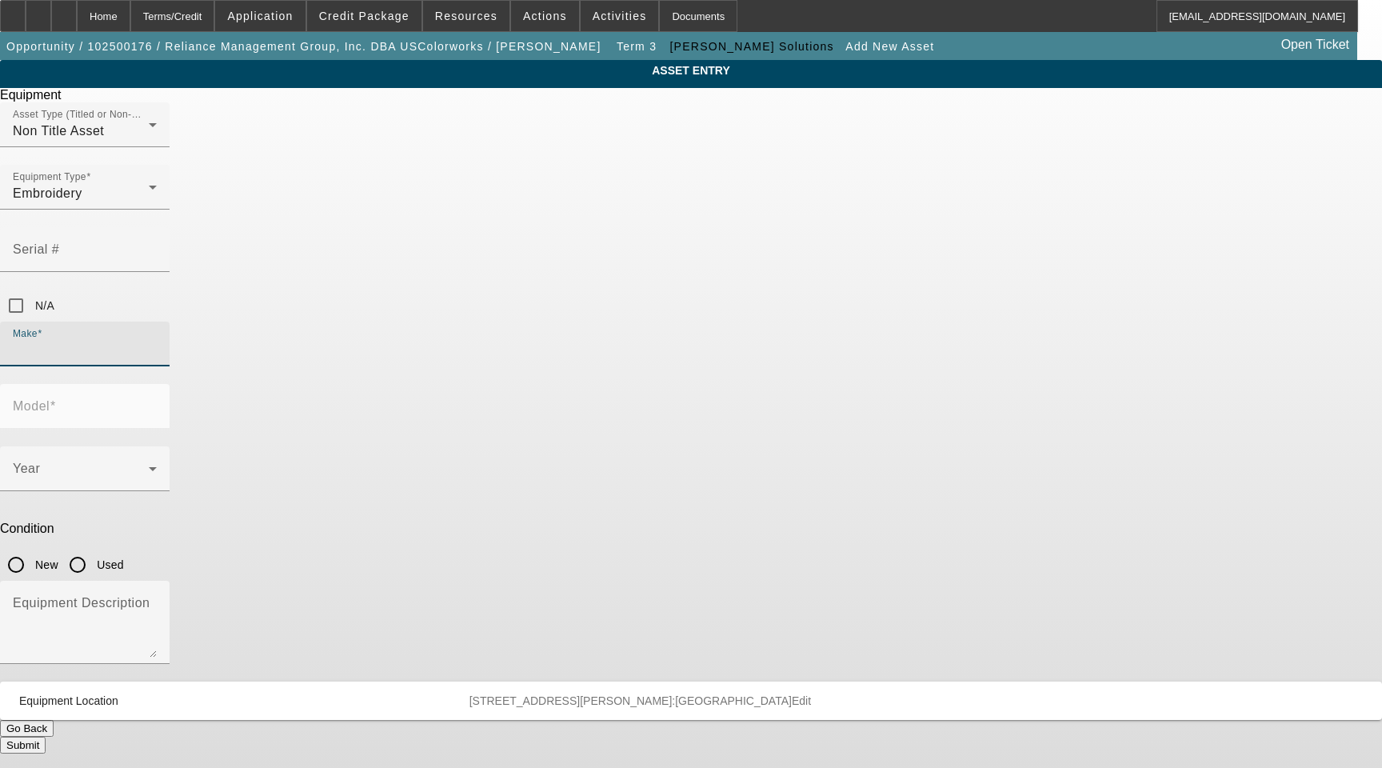
click at [157, 341] on input "Make" at bounding box center [85, 350] width 144 height 19
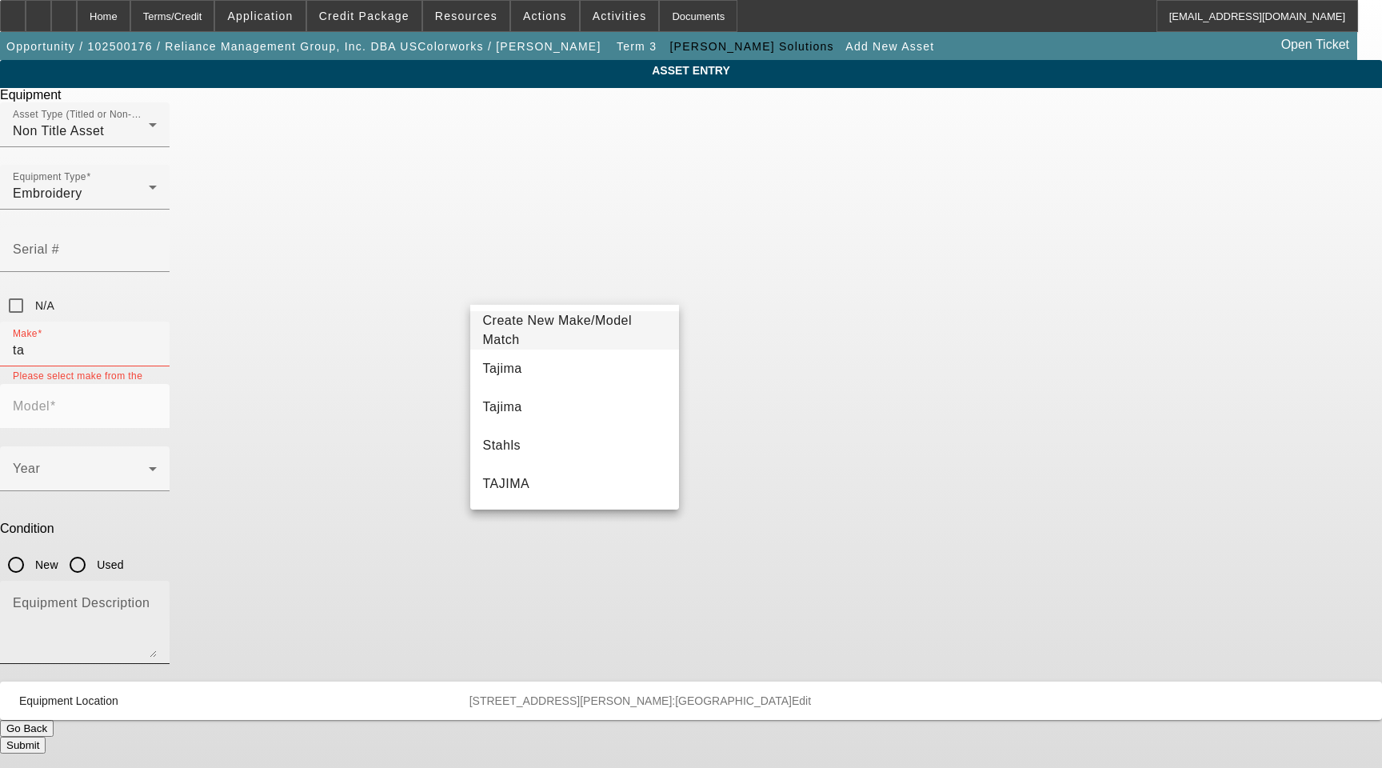
drag, startPoint x: 546, startPoint y: 364, endPoint x: 521, endPoint y: 386, distance: 34.0
click at [530, 393] on body "Home Terms/Credit Application Credit Package Resources Actions Activities Docum…" at bounding box center [691, 384] width 1382 height 768
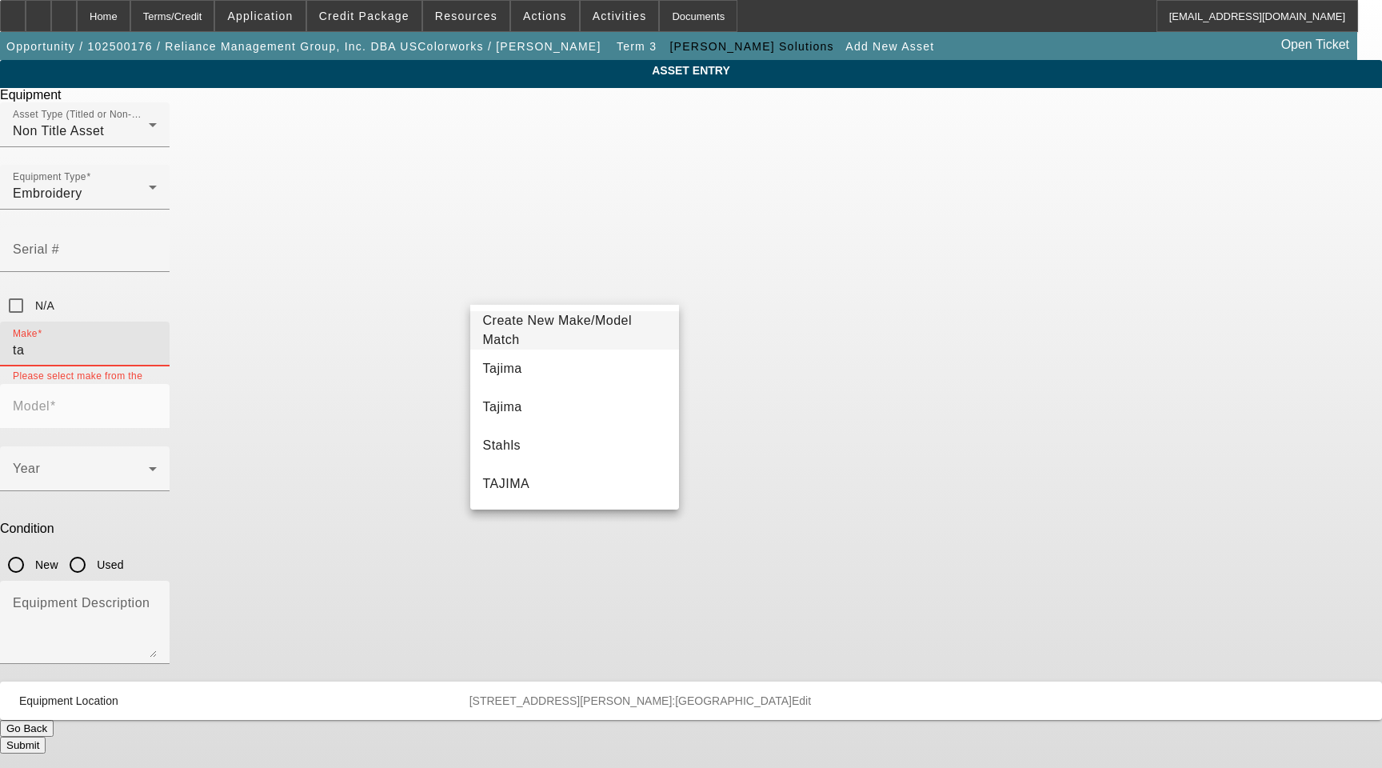
click at [157, 341] on input "ta" at bounding box center [85, 350] width 144 height 19
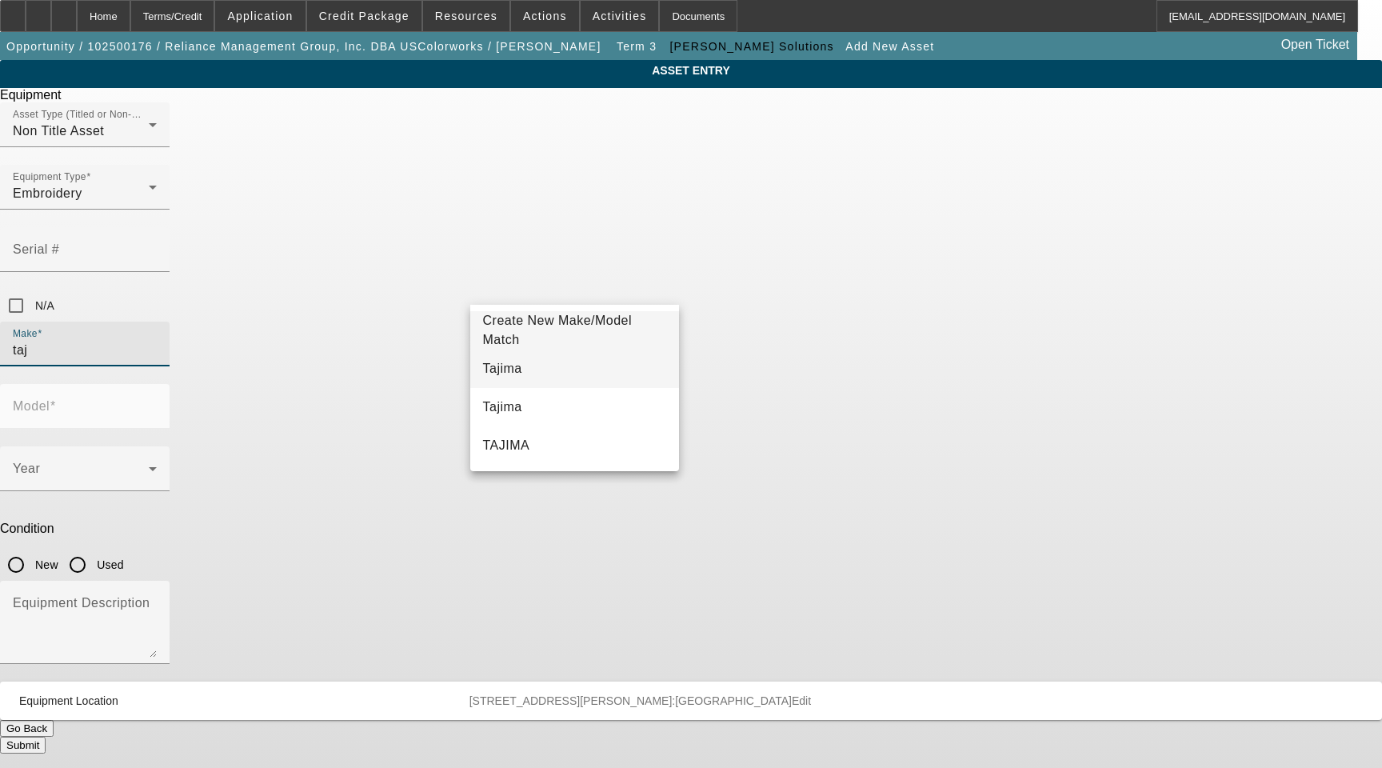
click at [518, 361] on mat-option "Tajima" at bounding box center [574, 368] width 209 height 38
type input "Tajima"
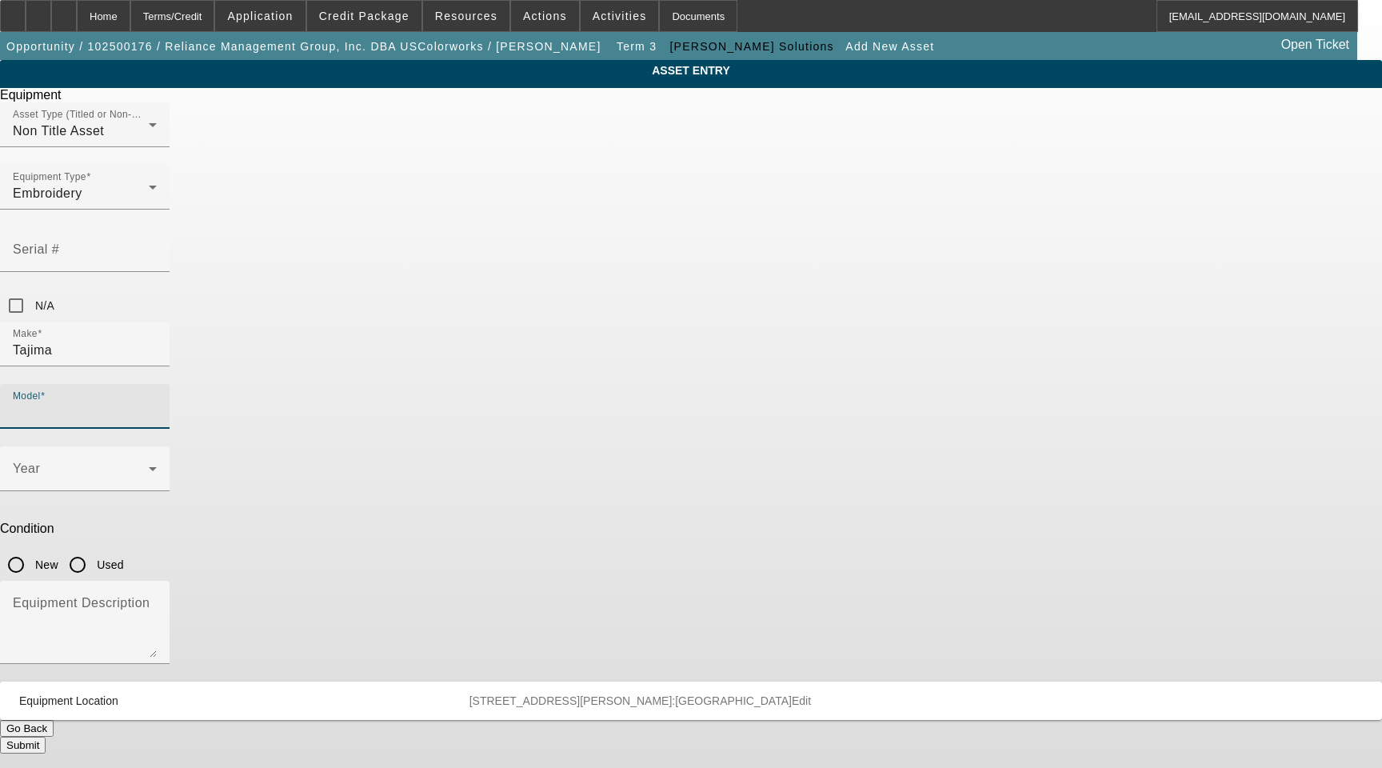
click at [157, 403] on input "Model" at bounding box center [85, 412] width 144 height 19
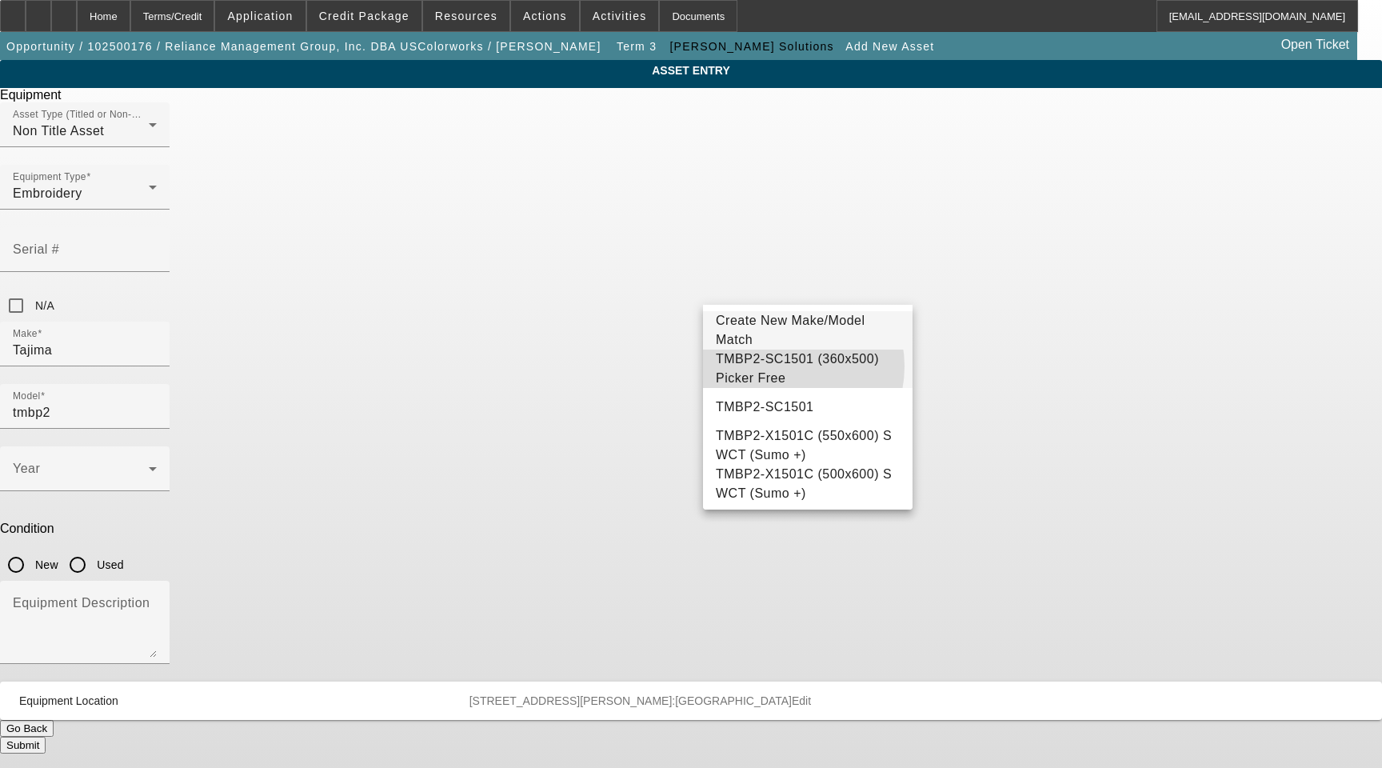
click at [784, 366] on span "TMBP2-SC1501 (360x500) Picker Free" at bounding box center [797, 368] width 163 height 33
type input "TMBP2-SC1501 (360x500) Picker Free"
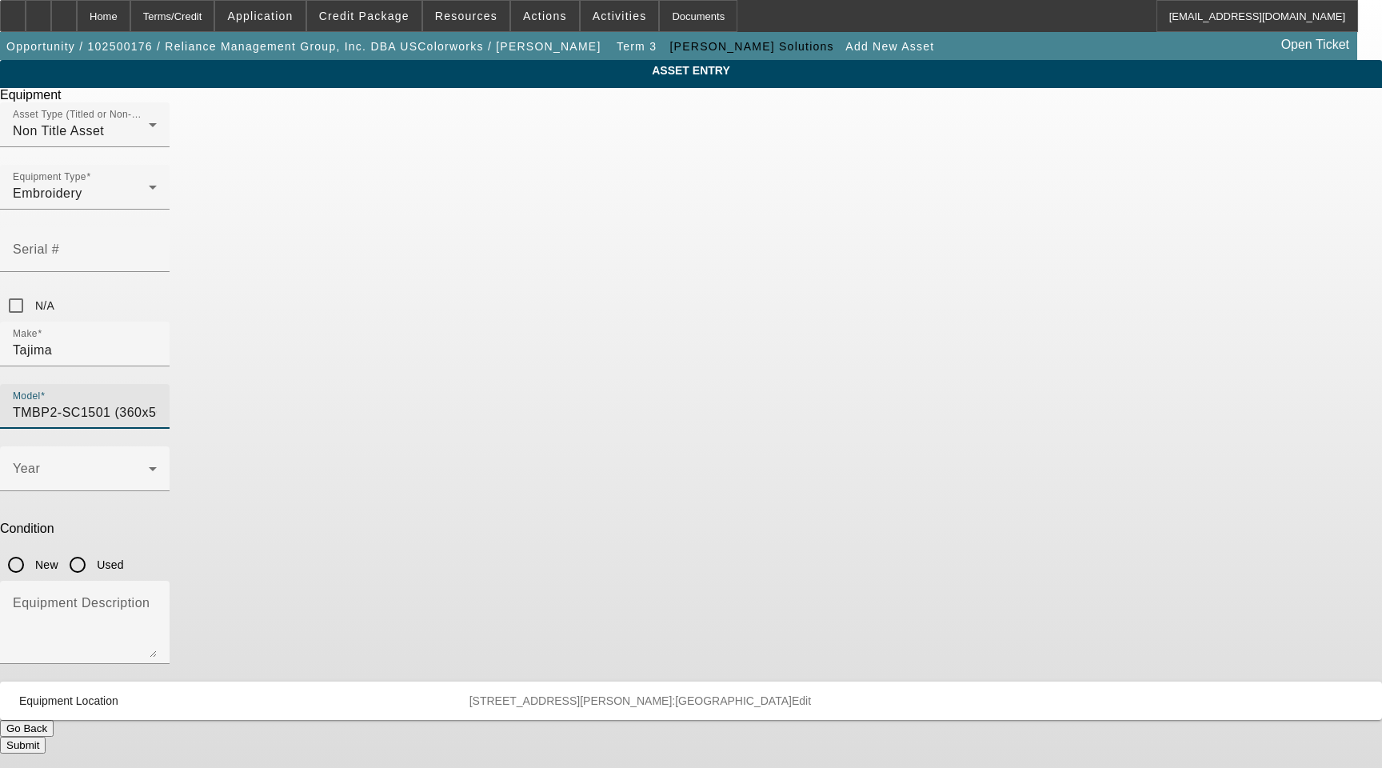
click at [32, 548] on input "New" at bounding box center [16, 564] width 32 height 32
radio input "true"
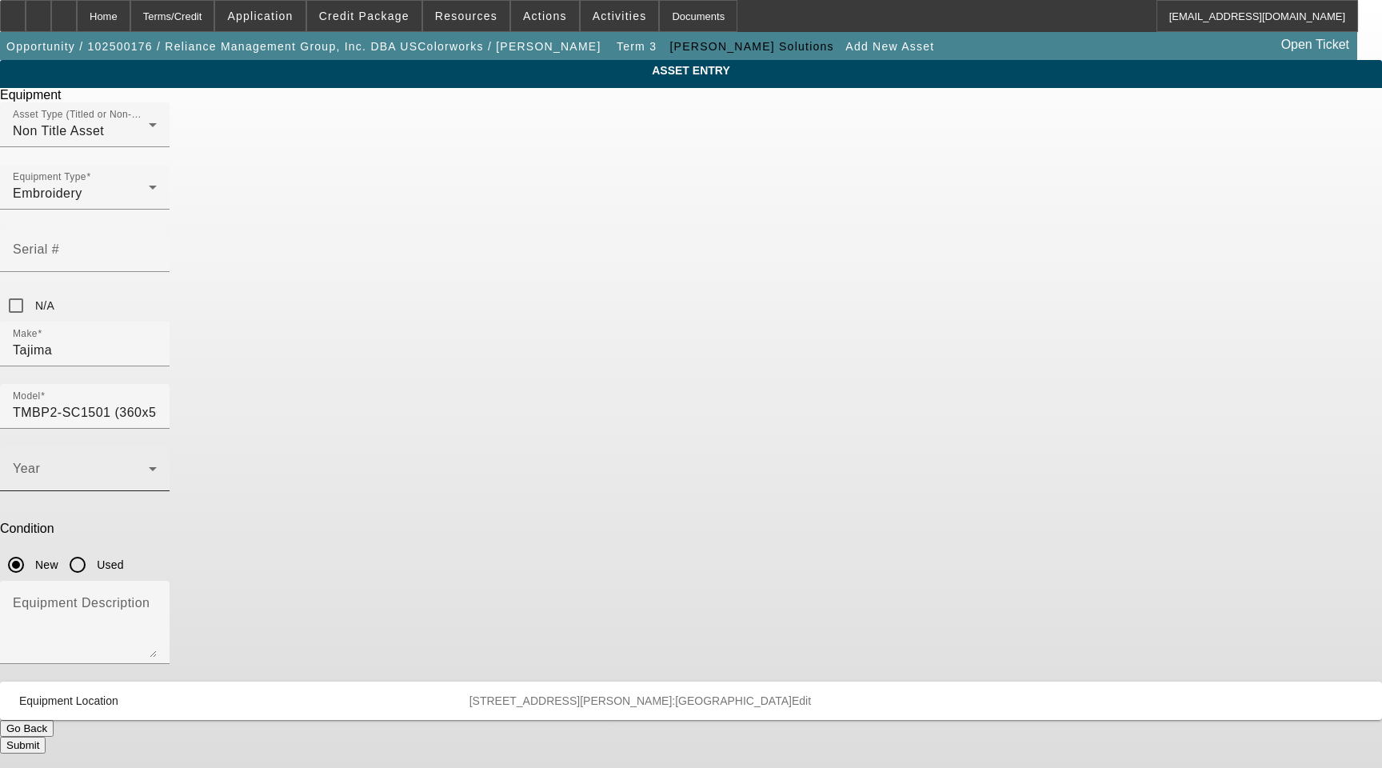
click at [157, 446] on div "Year" at bounding box center [85, 468] width 144 height 45
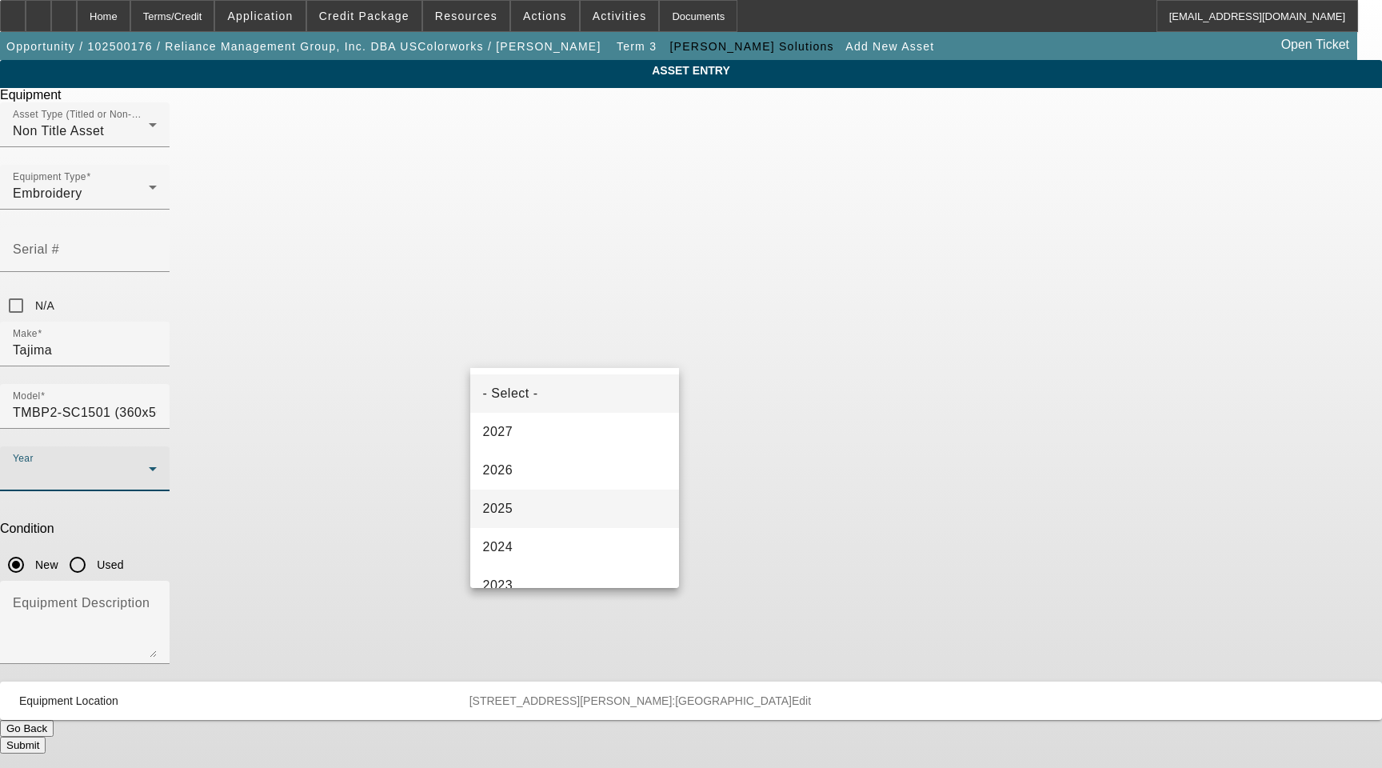
click at [511, 502] on span "2025" at bounding box center [498, 508] width 30 height 19
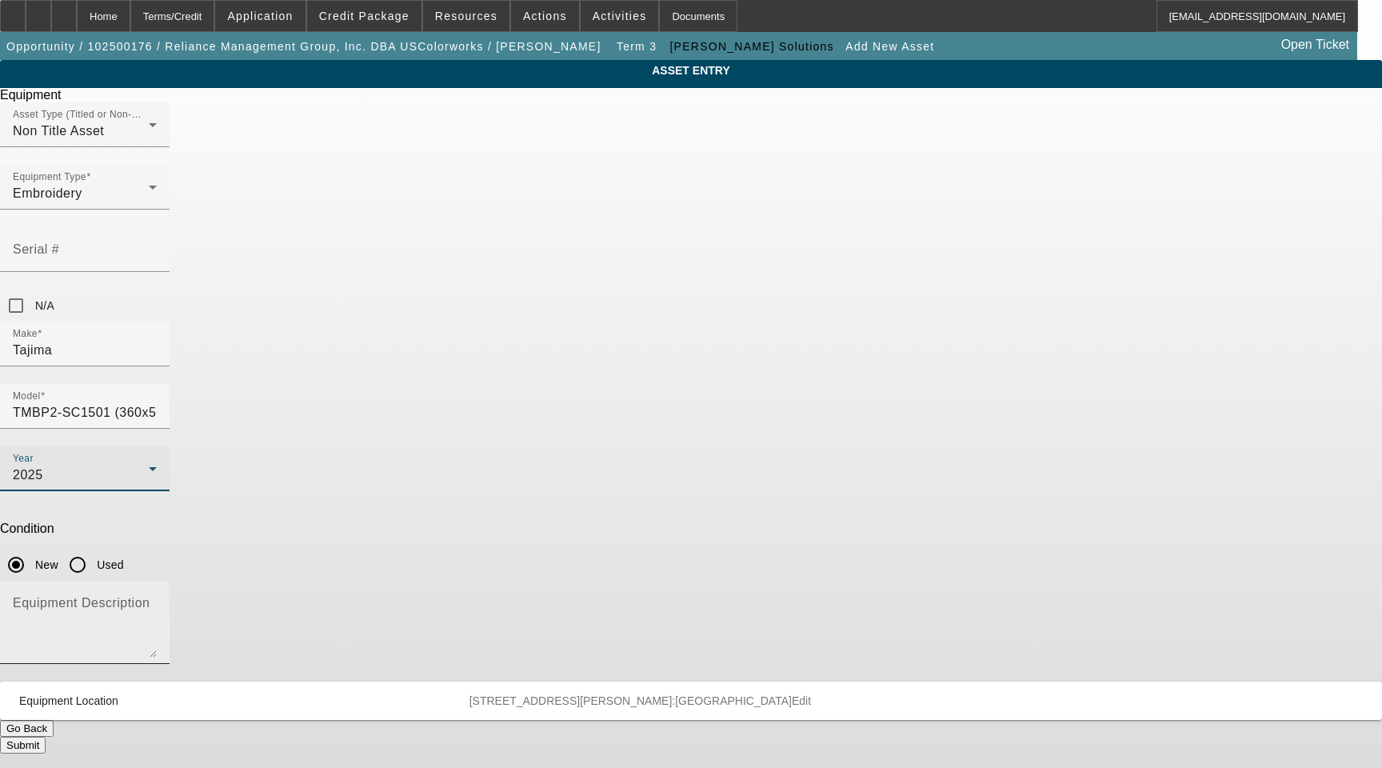
click at [157, 600] on textarea "Equipment Description" at bounding box center [85, 629] width 144 height 58
paste textarea "15 Needle Single Head Embroidery Machine with Cap Driver with Shaft, (1) Stand,…"
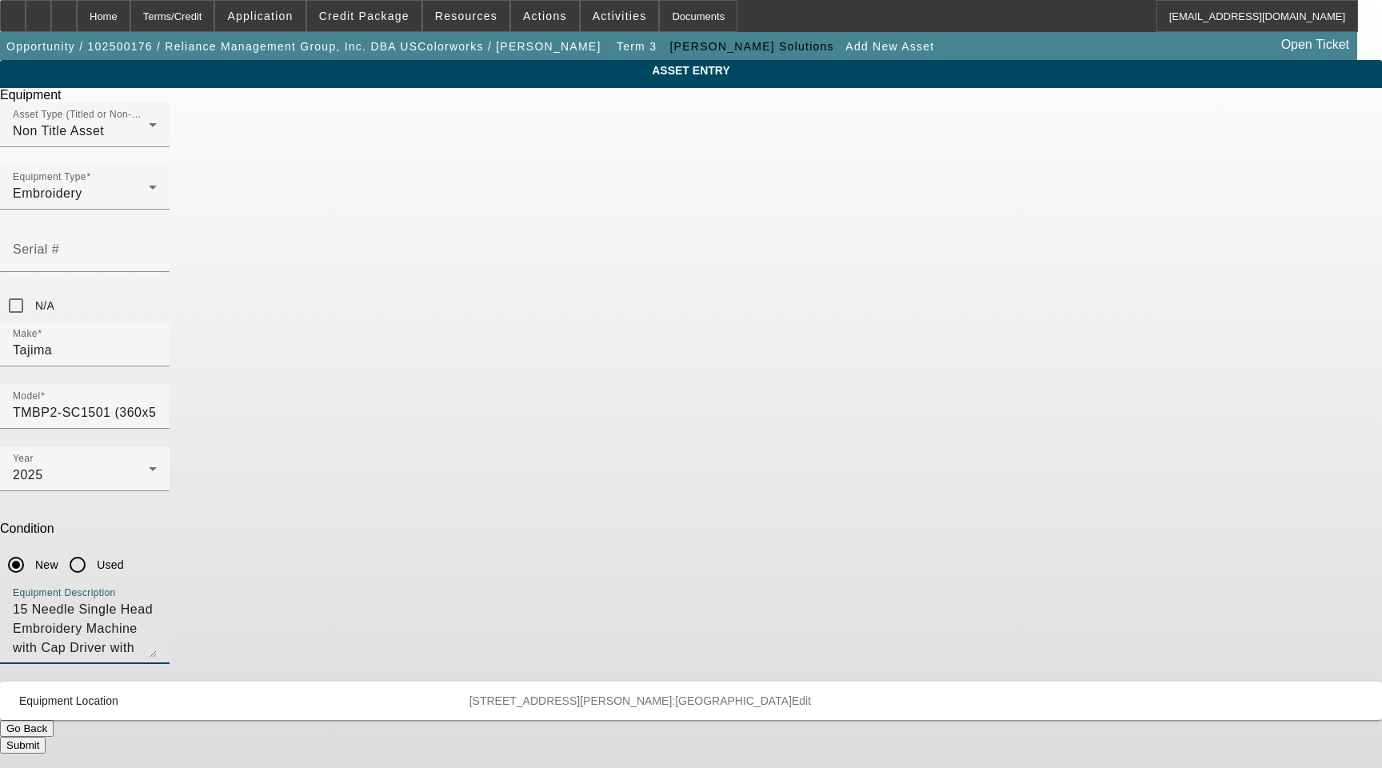
type textarea "15 Needle Single Head Embroidery Machine with Cap Driver with Shaft, (1) Stand,…"
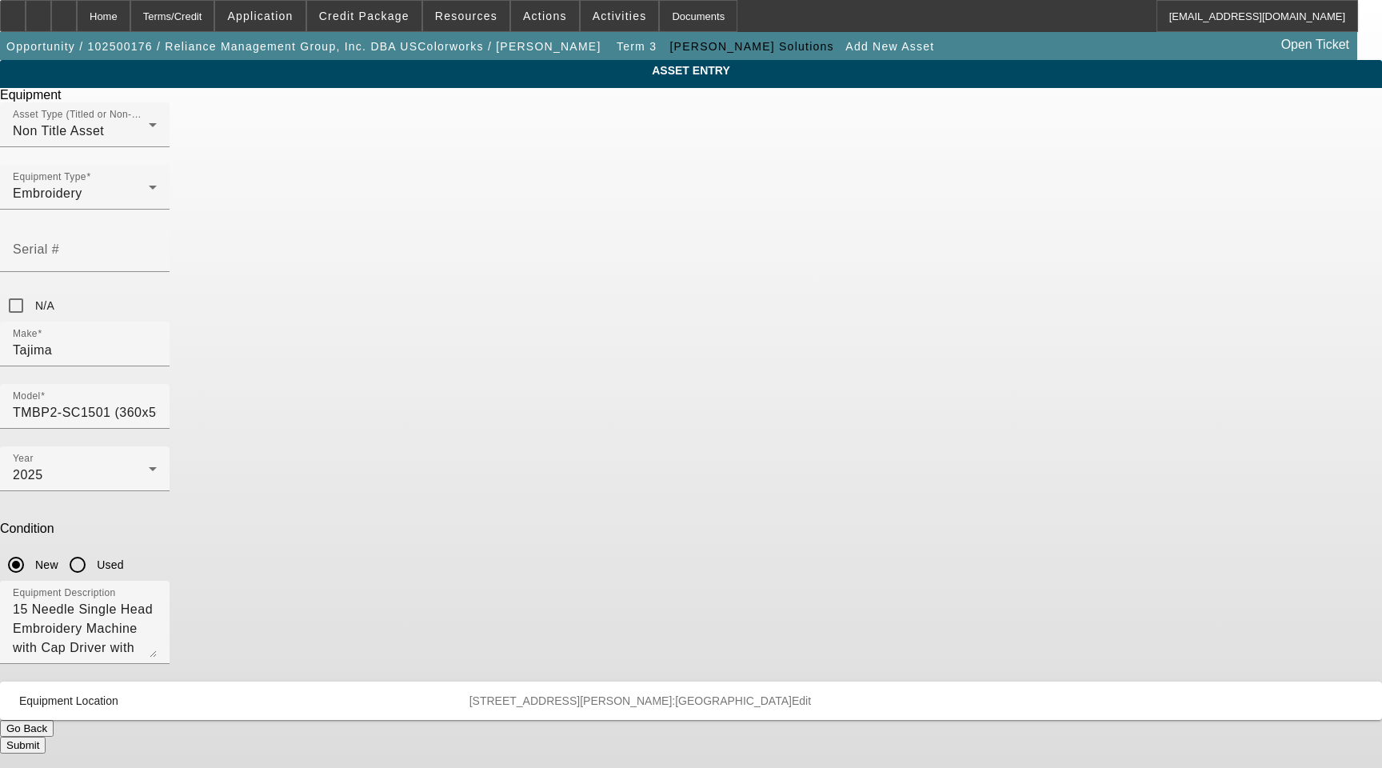
click at [46, 736] on button "Submit" at bounding box center [23, 744] width 46 height 17
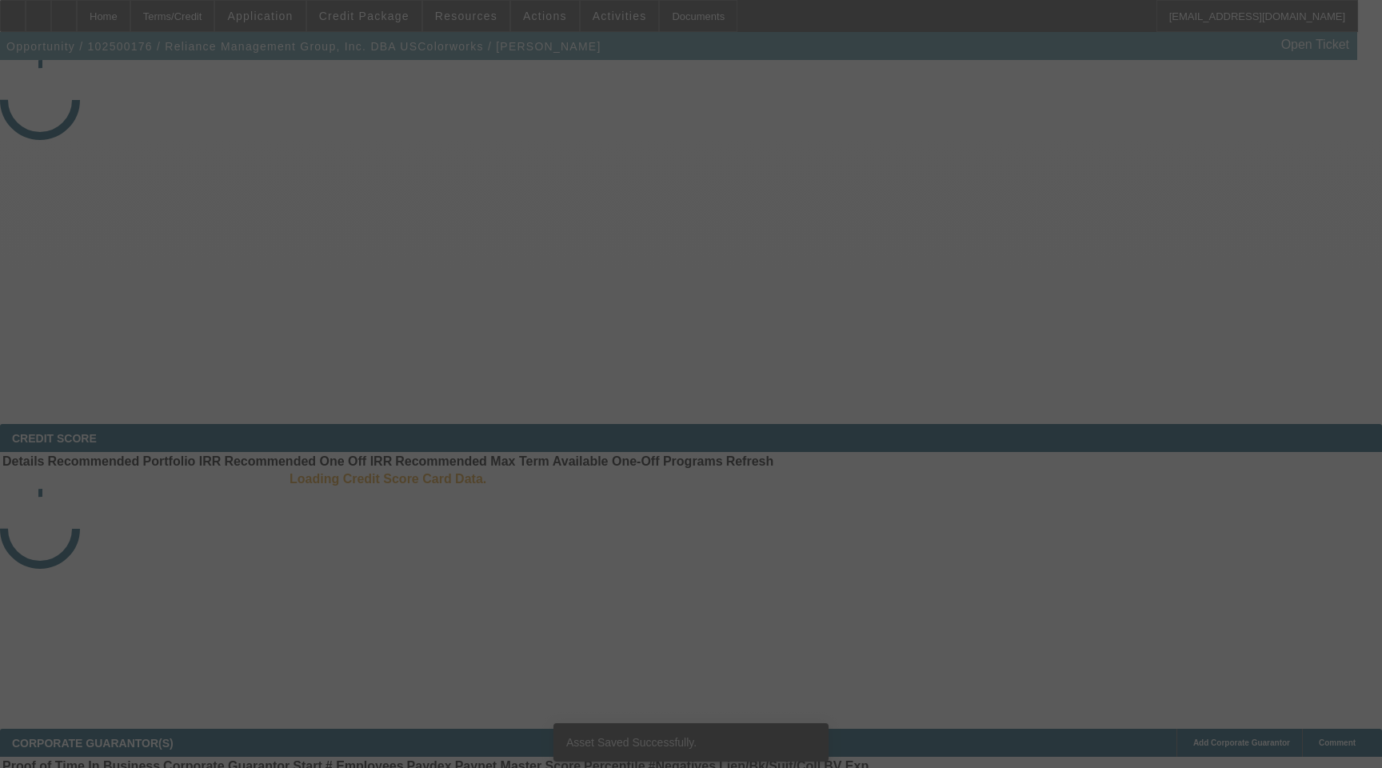
select select "3"
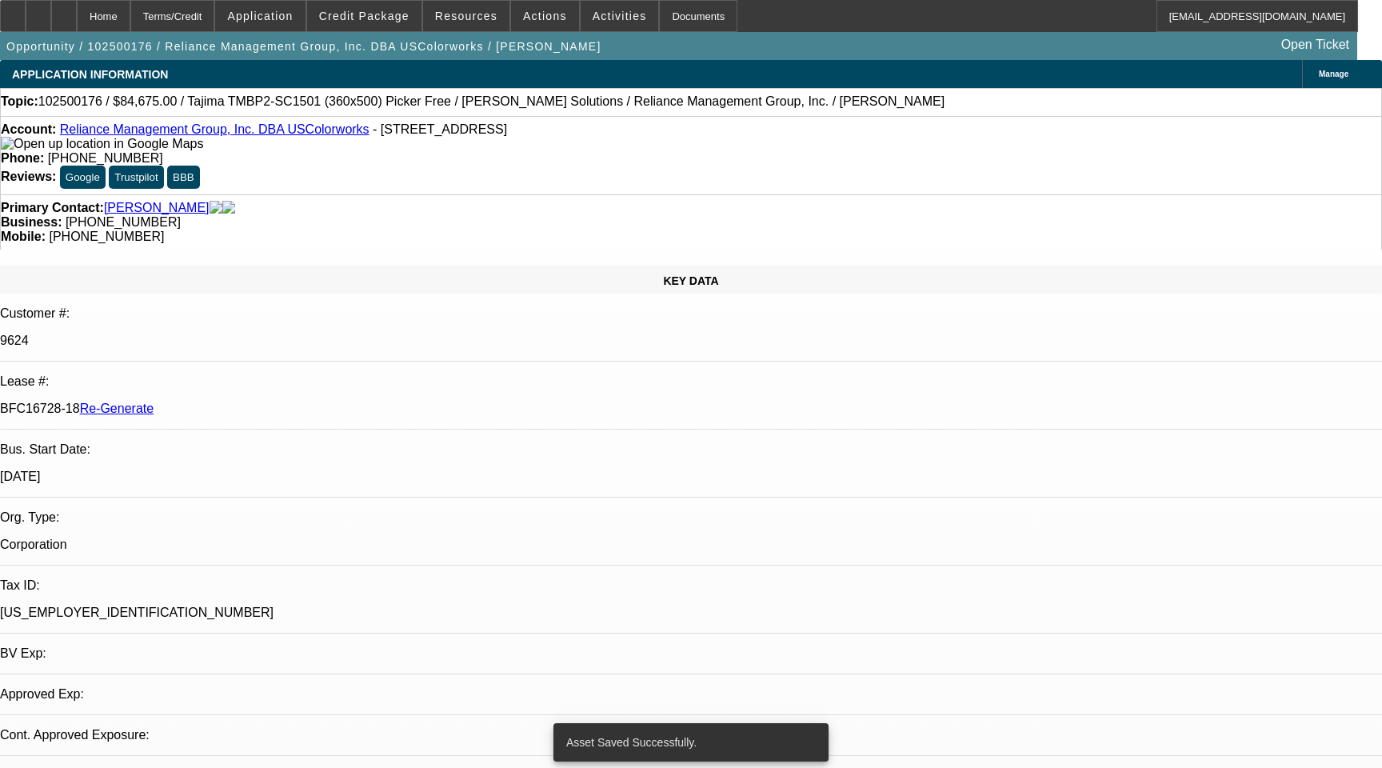
select select "0"
select select "2"
select select "0"
select select "6"
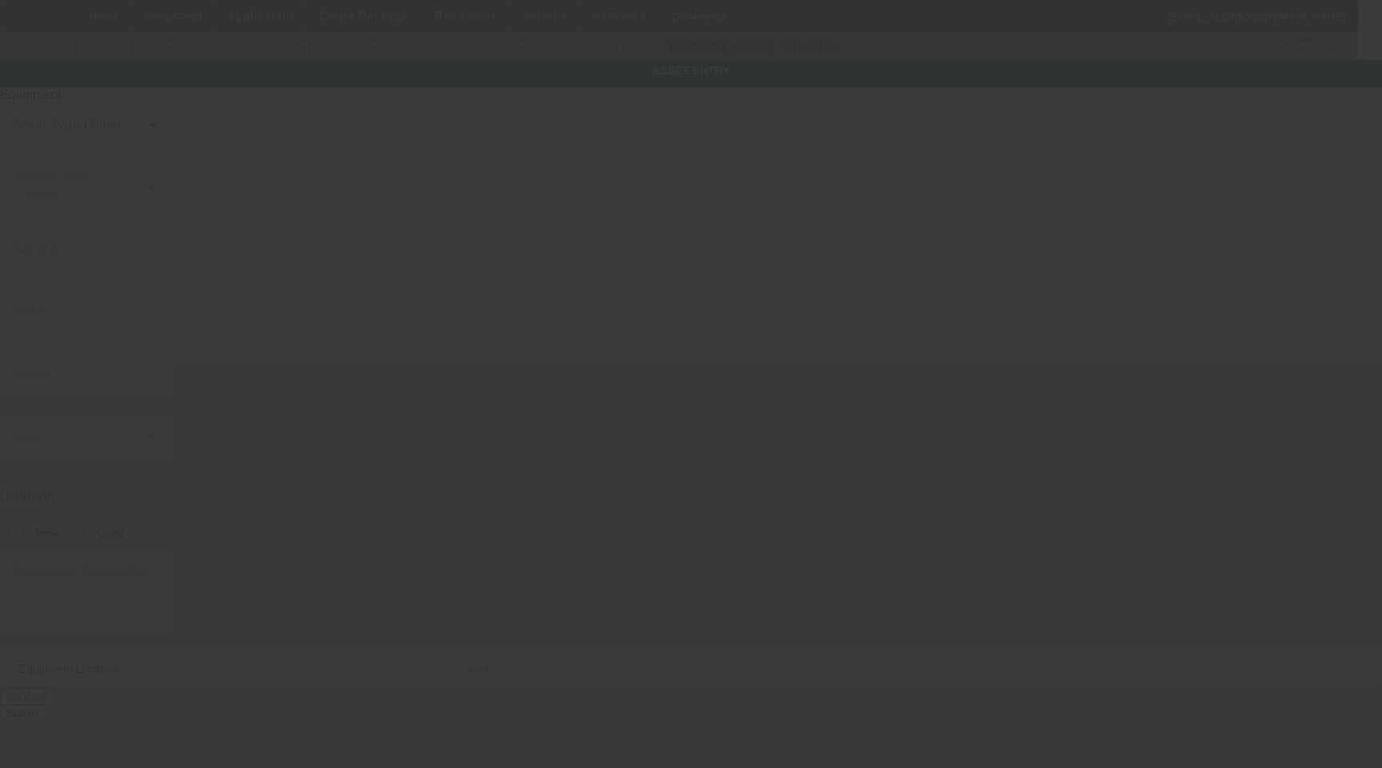
type input "[STREET_ADDRESS]"
type input "Monroe"
type input "28110"
type input "Union"
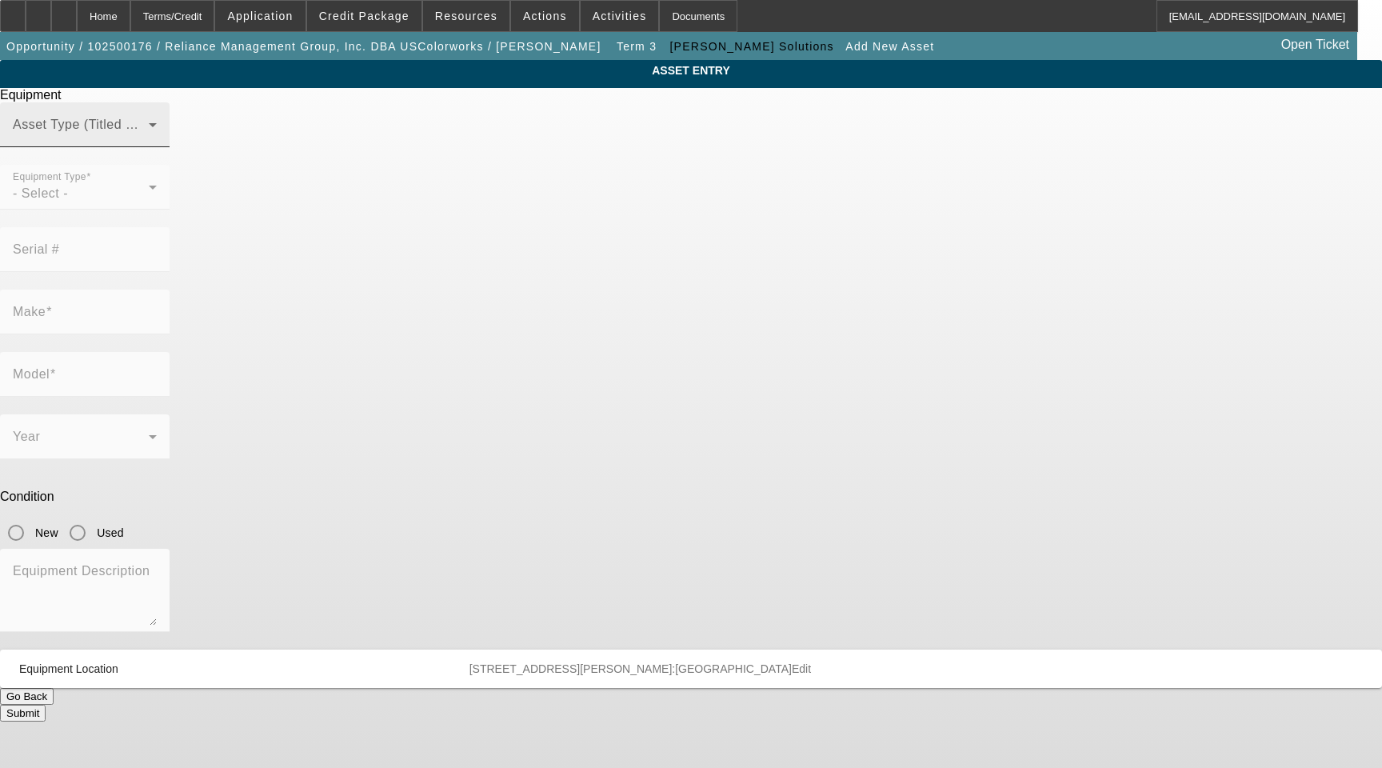
click at [149, 141] on span at bounding box center [81, 131] width 136 height 19
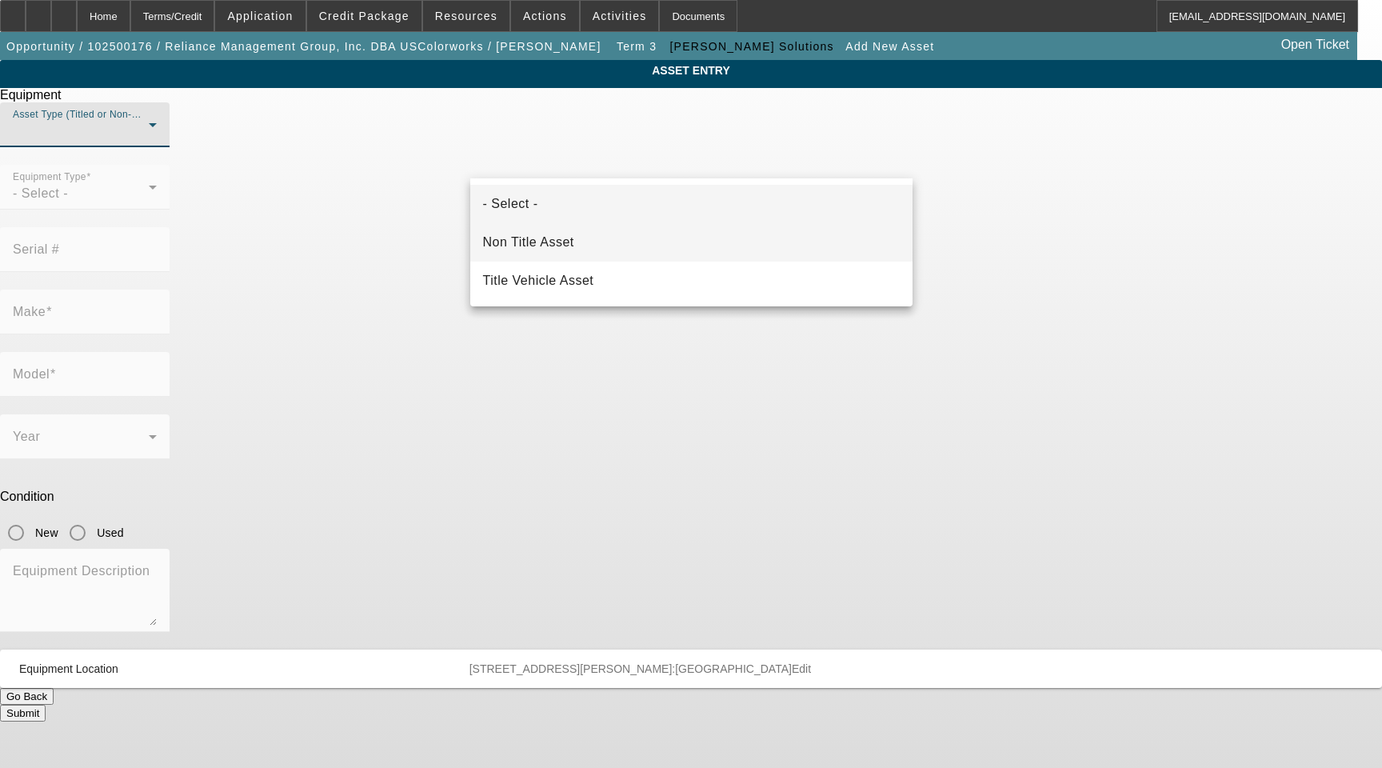
click at [555, 239] on span "Non Title Asset" at bounding box center [528, 242] width 91 height 19
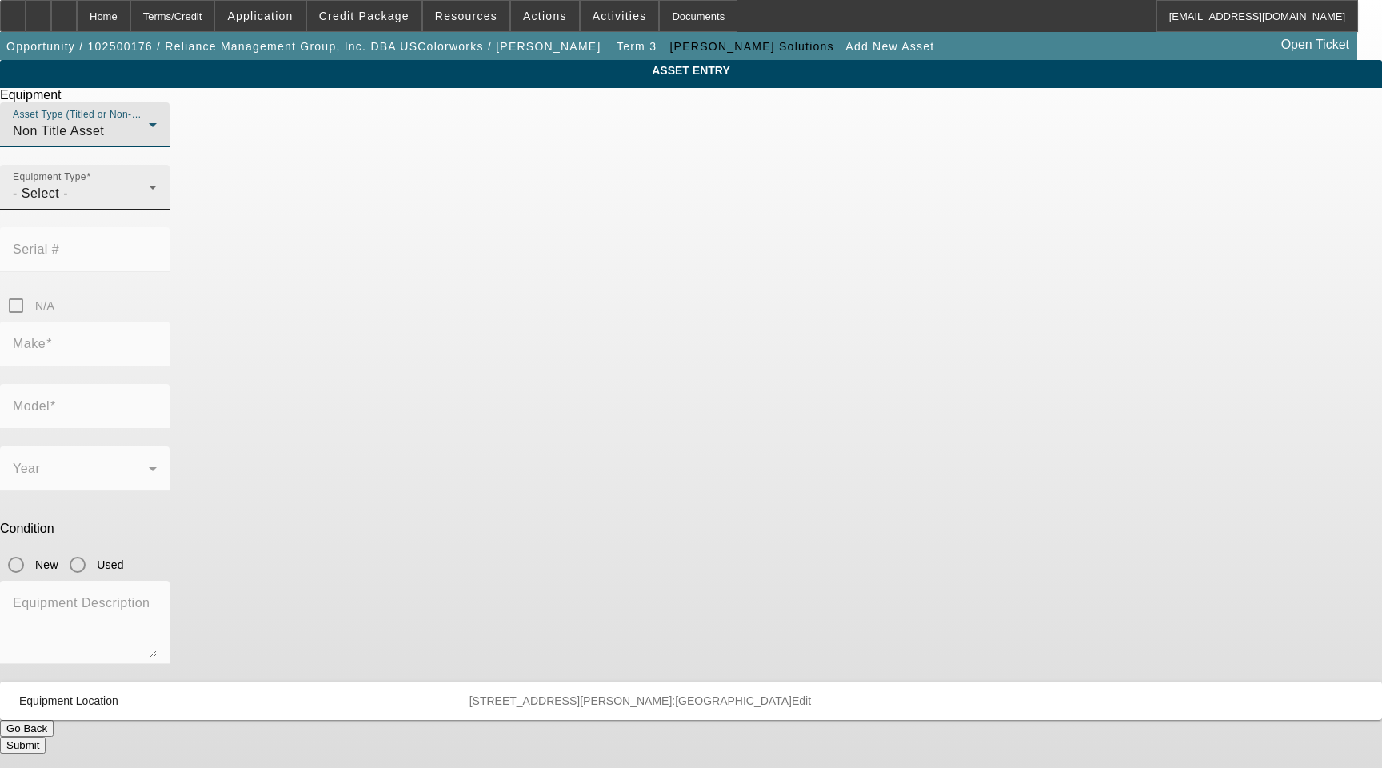
click at [86, 182] on mat-label "Equipment Type" at bounding box center [50, 177] width 74 height 10
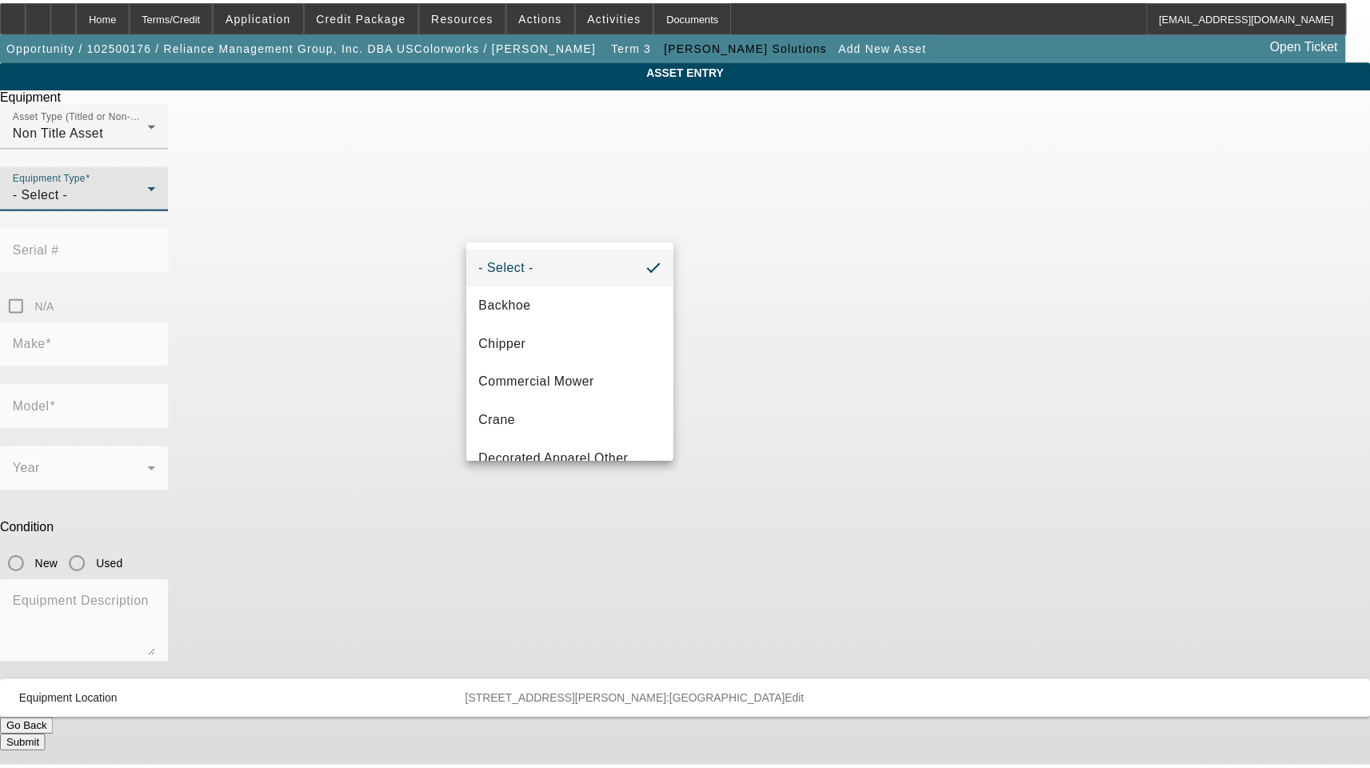
scroll to position [94, 0]
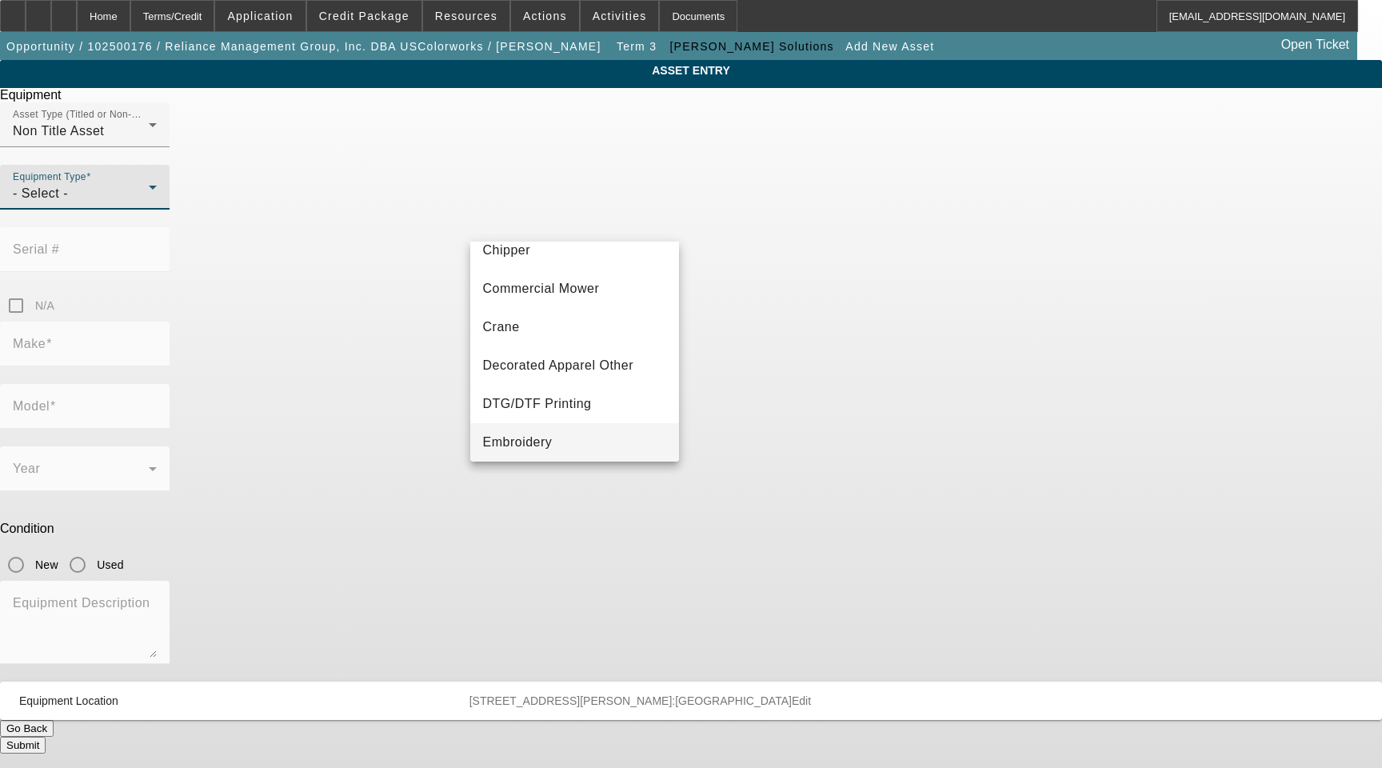
click at [532, 435] on span "Embroidery" at bounding box center [518, 442] width 70 height 19
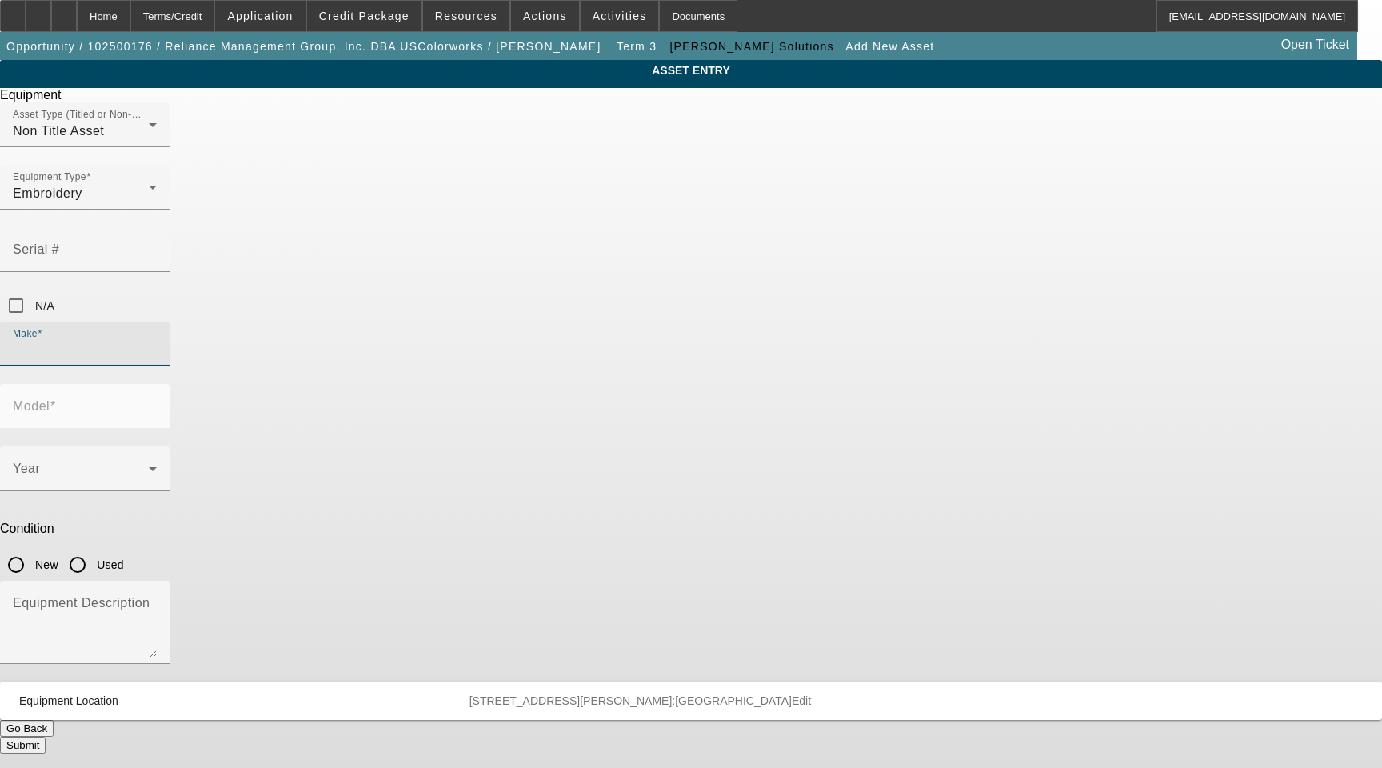
click at [157, 341] on input "Make" at bounding box center [85, 350] width 144 height 19
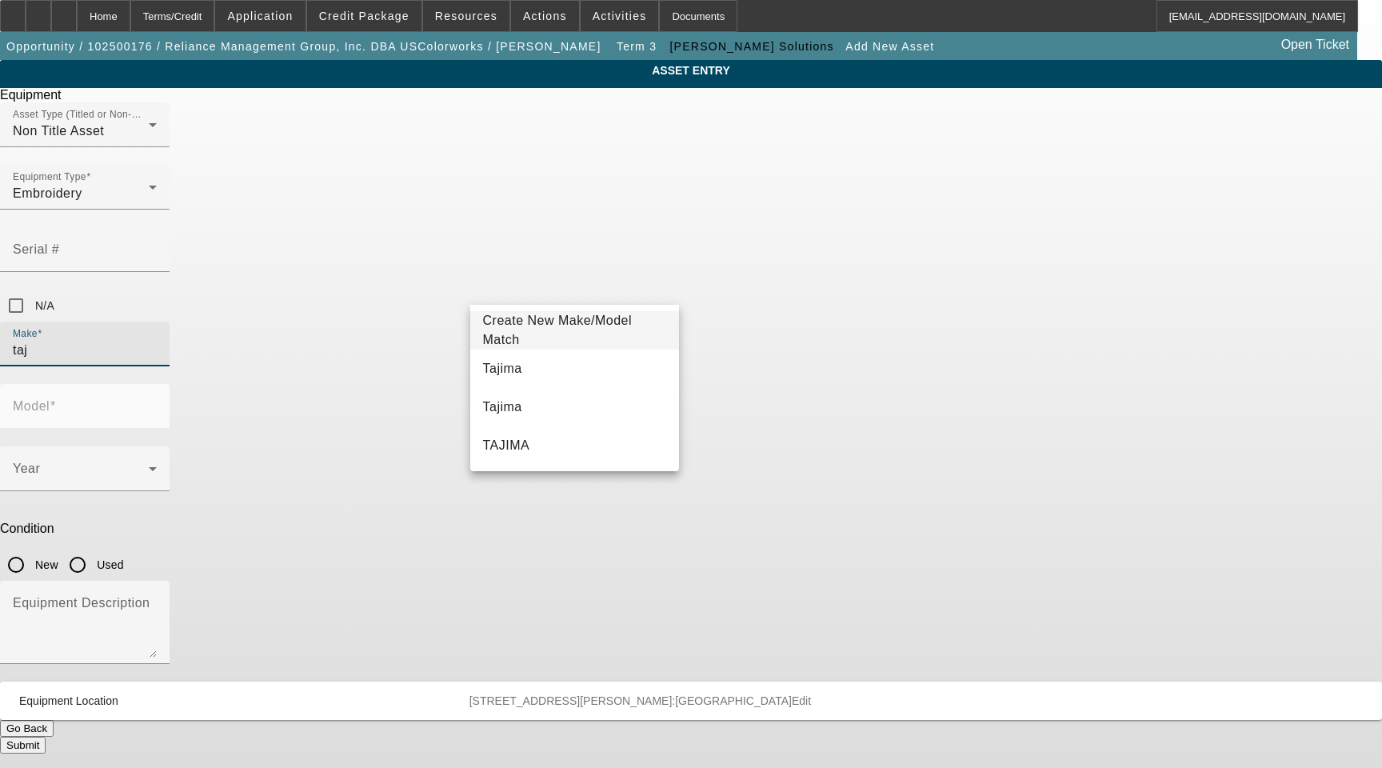
click at [536, 360] on mat-option "Tajima" at bounding box center [574, 368] width 209 height 38
type input "Tajima"
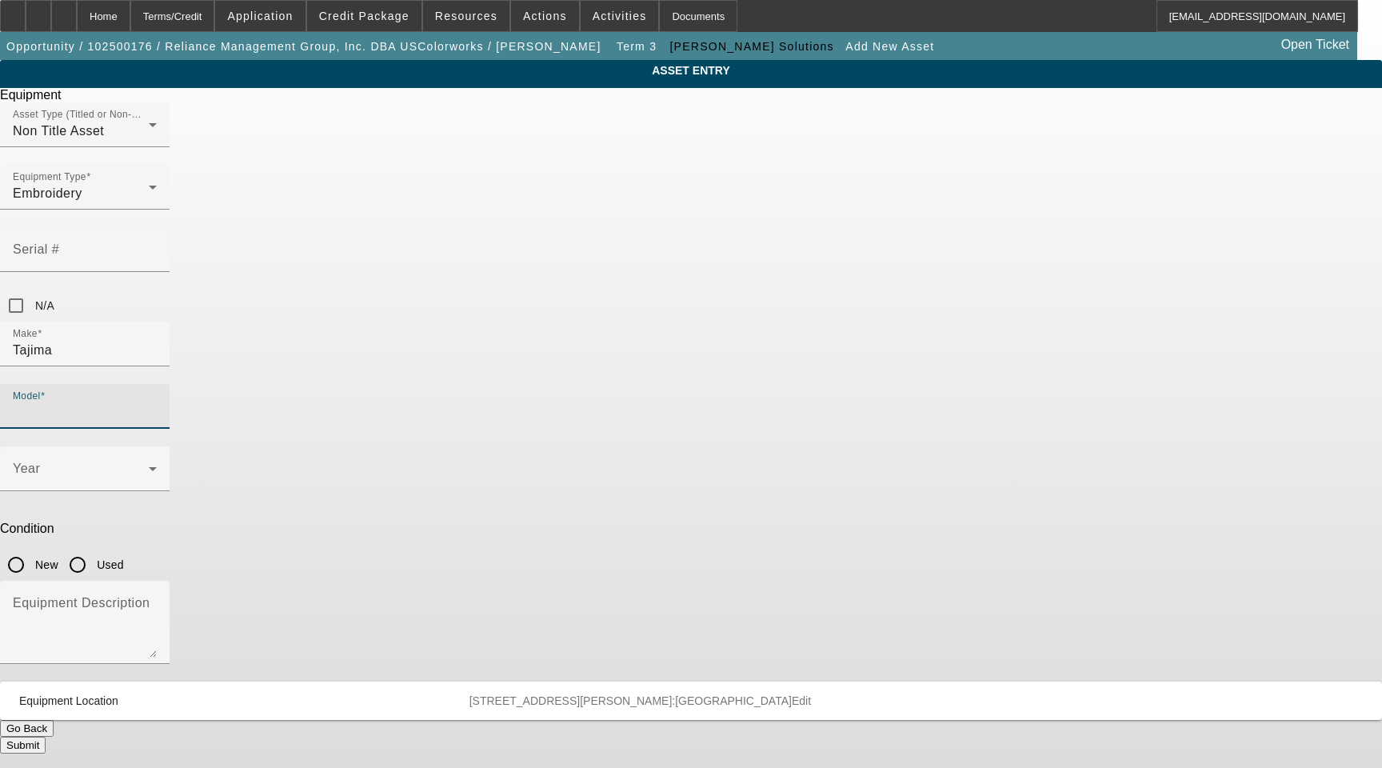
click at [157, 403] on input "Model" at bounding box center [85, 412] width 144 height 19
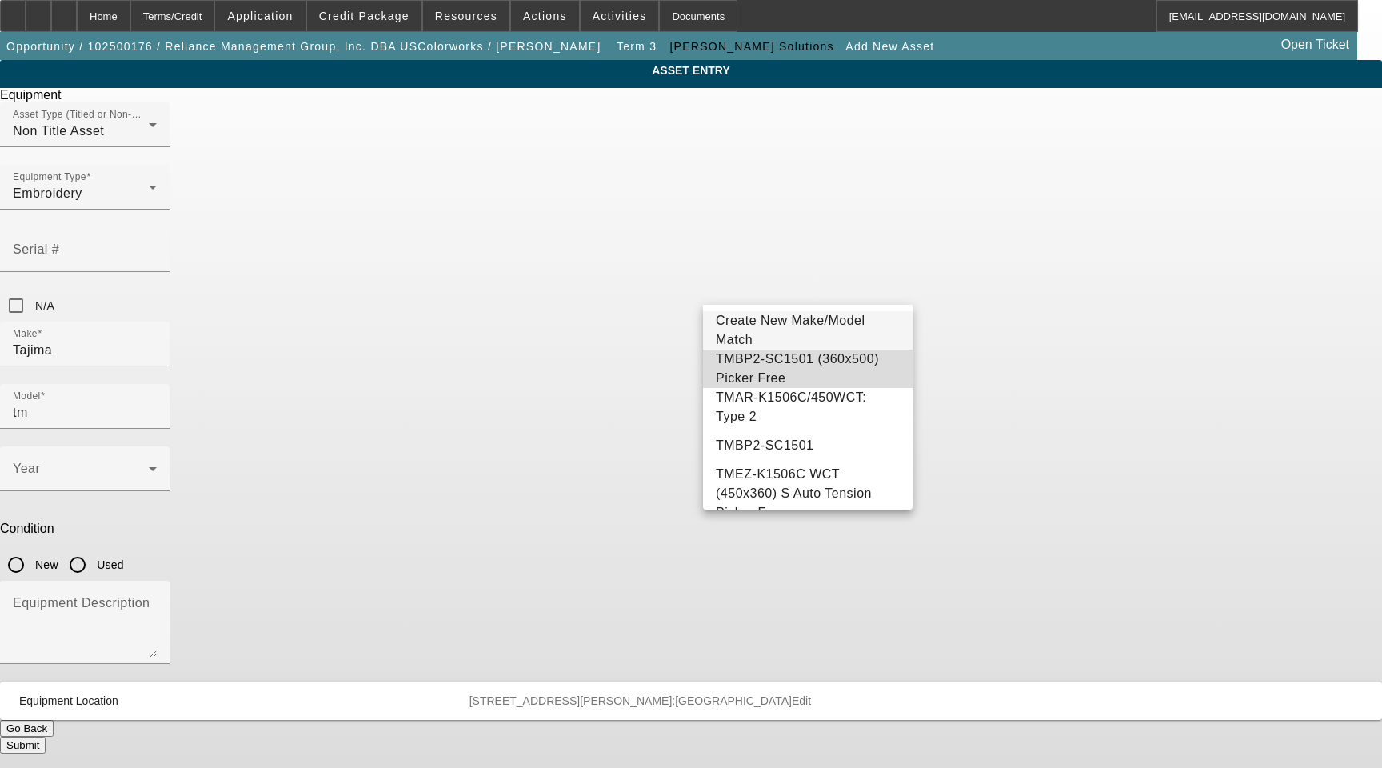
click at [808, 358] on span "TMBP2-SC1501 (360x500) Picker Free" at bounding box center [797, 368] width 163 height 33
type input "TMBP2-SC1501 (360x500) Picker Free"
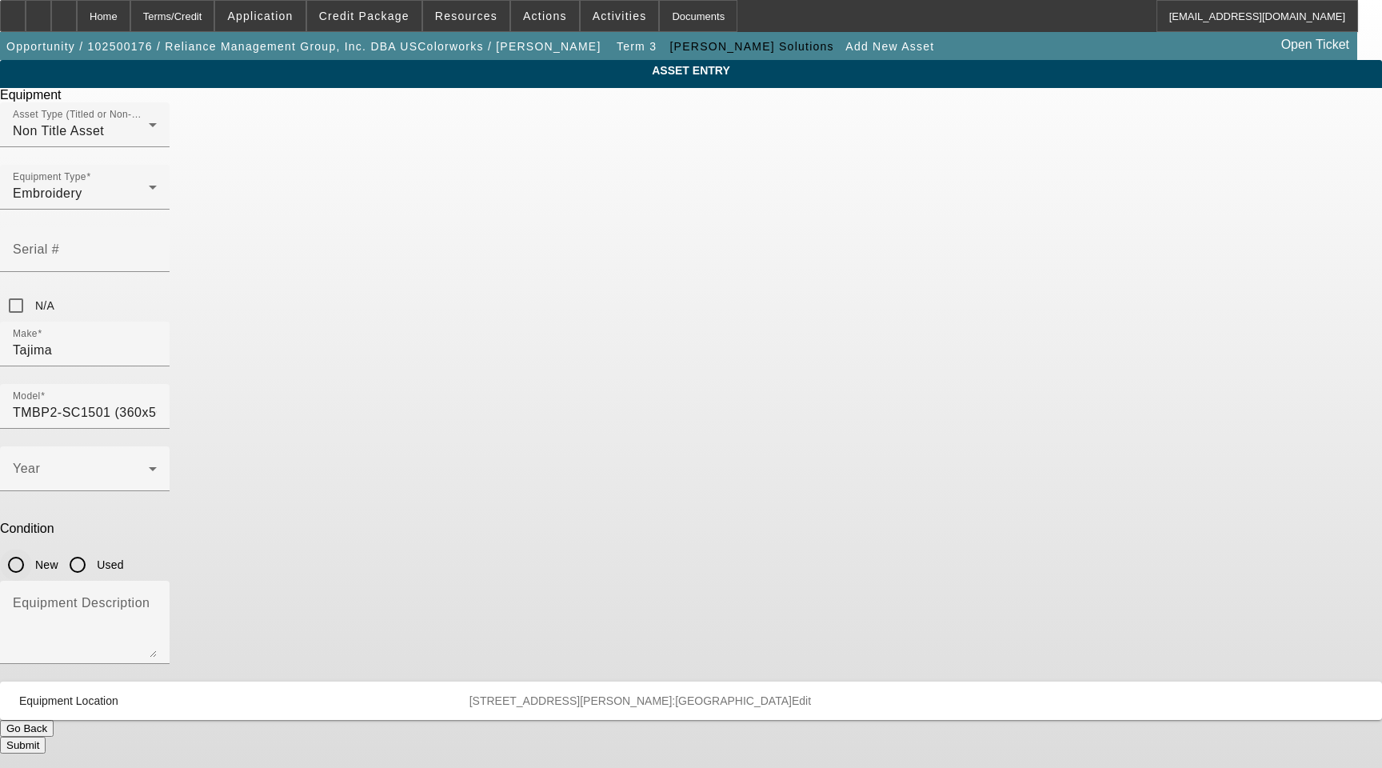
click at [32, 548] on input "New" at bounding box center [16, 564] width 32 height 32
radio input "true"
click at [149, 465] on span at bounding box center [81, 474] width 136 height 19
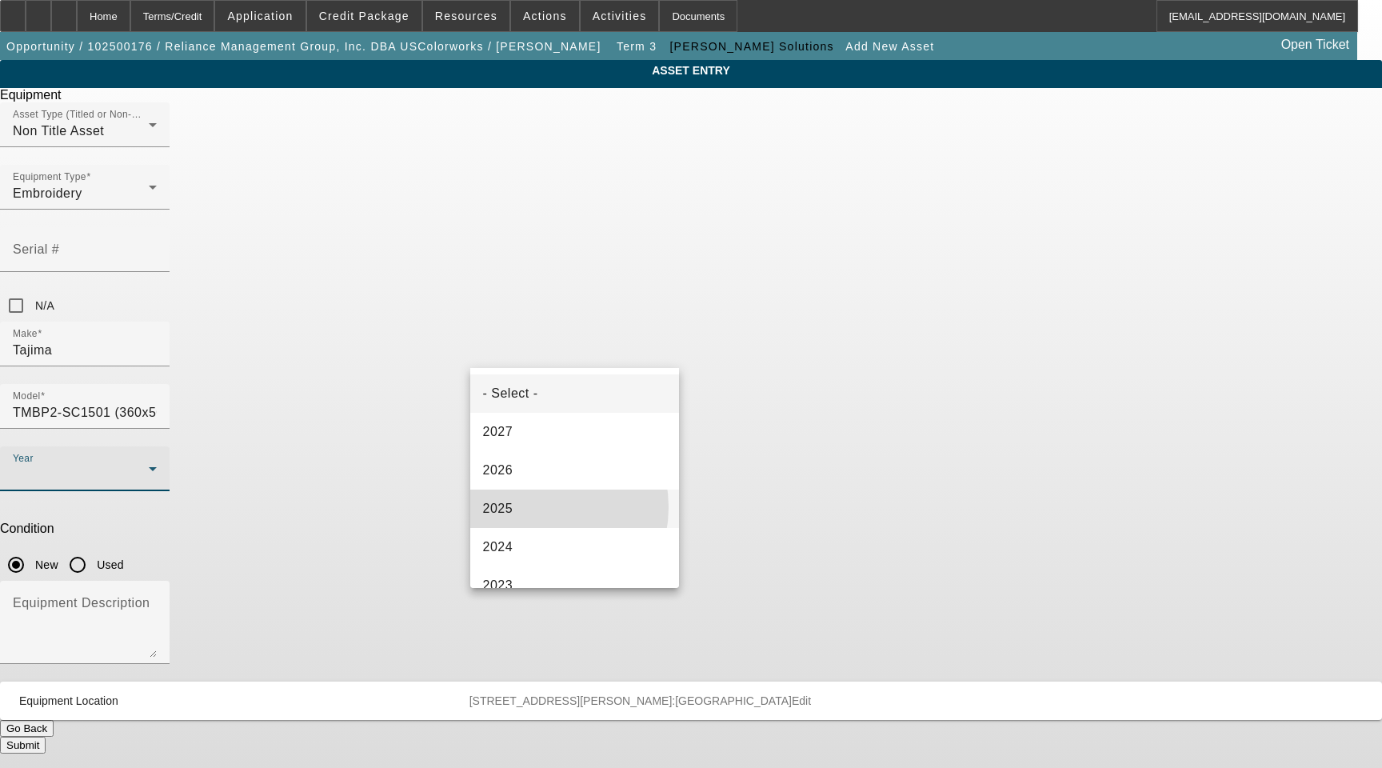
click at [529, 507] on mat-option "2025" at bounding box center [574, 508] width 209 height 38
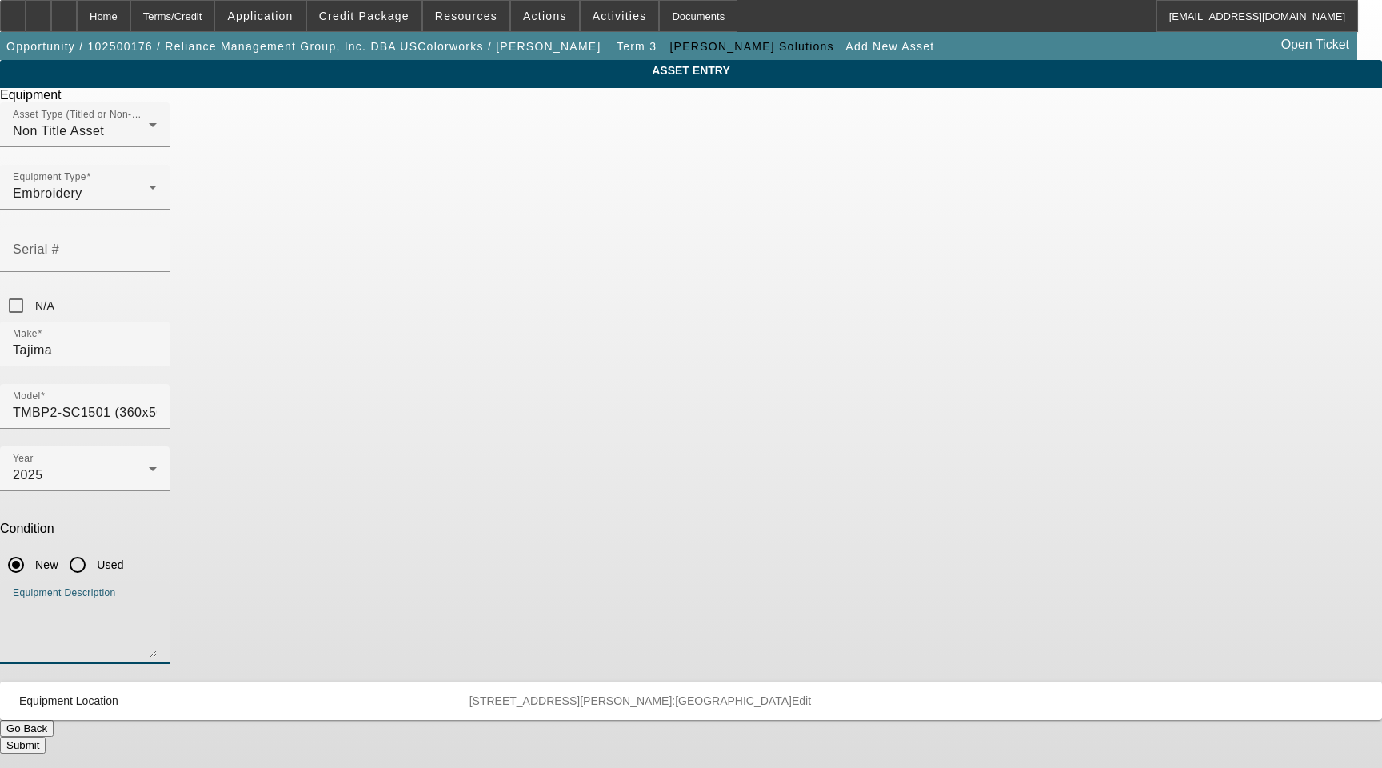
click at [157, 600] on textarea "Equipment Description" at bounding box center [85, 629] width 144 height 58
paste textarea "15 Needle Single Head Embroidery Machine with Cap Driver with Shaft, (1) Stand,…"
type textarea "15 Needle Single Head Embroidery Machine with Cap Driver with Shaft, (1) Stand,…"
click at [46, 736] on button "Submit" at bounding box center [23, 744] width 46 height 17
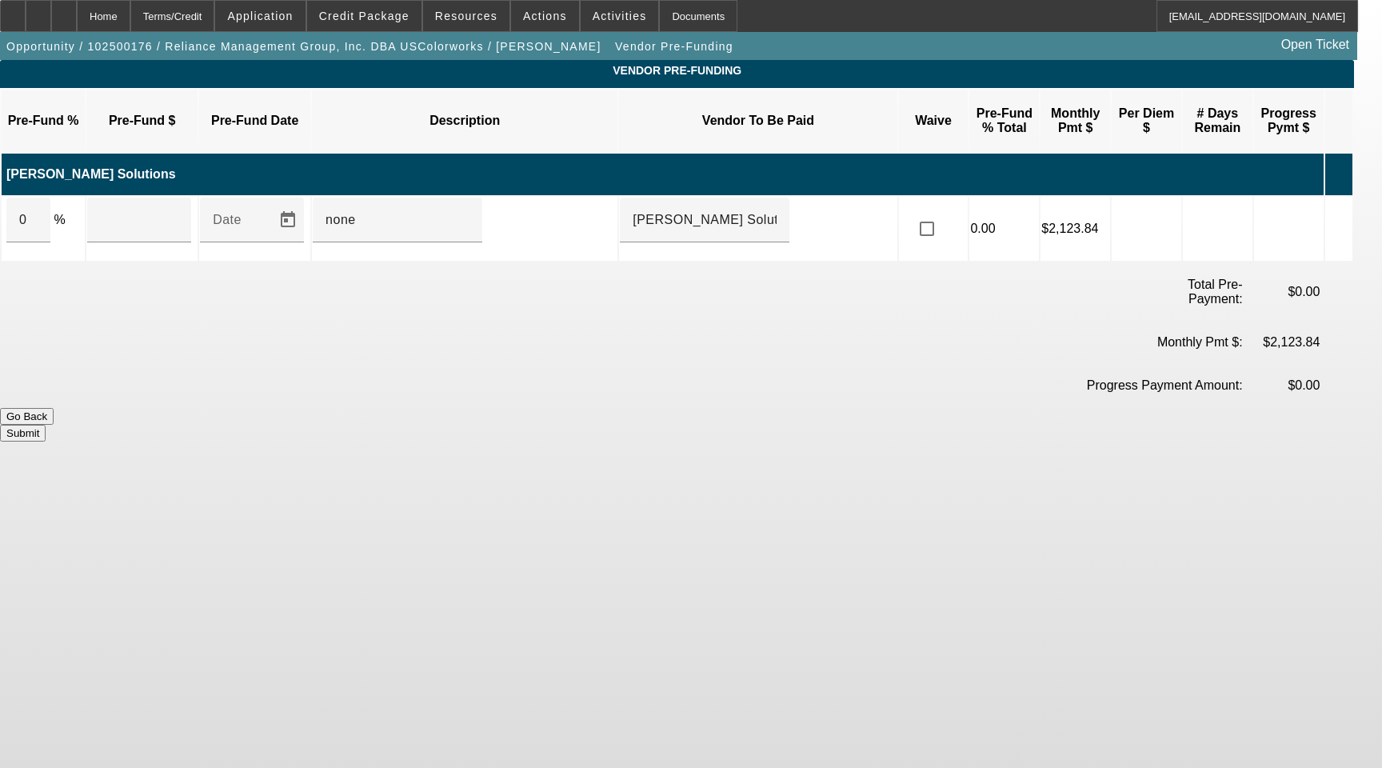
click at [1342, 213] on icon at bounding box center [1334, 228] width 16 height 30
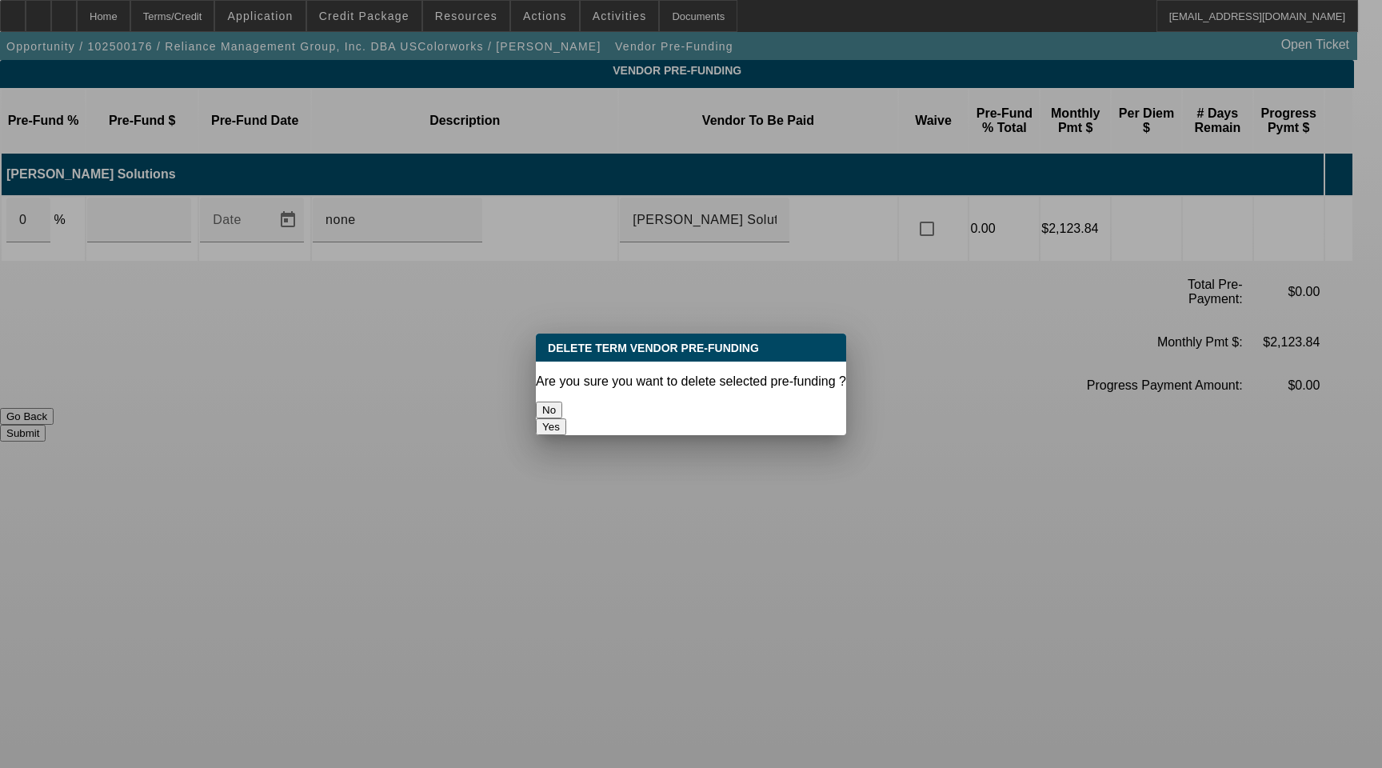
click at [566, 418] on button "Yes" at bounding box center [551, 426] width 30 height 17
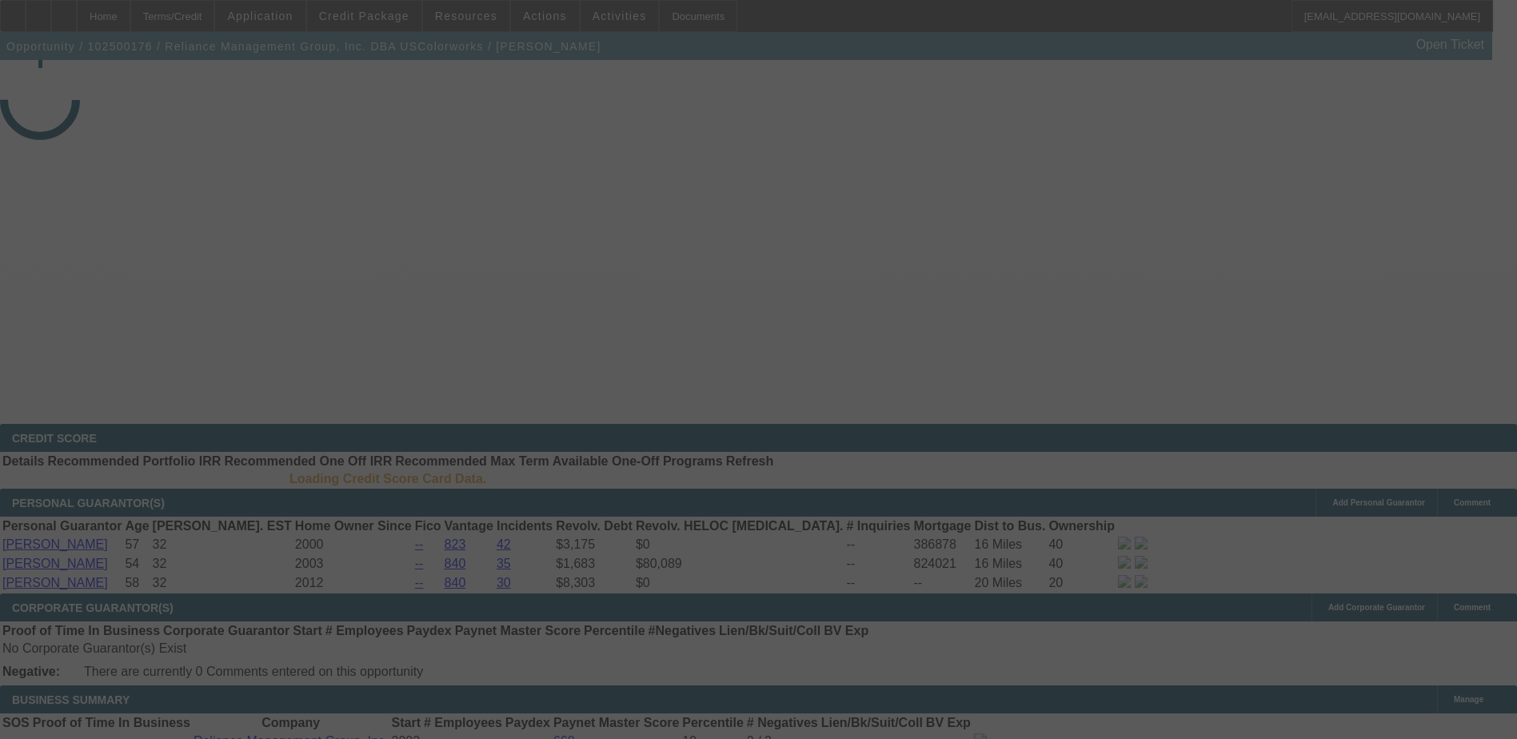
select select "3"
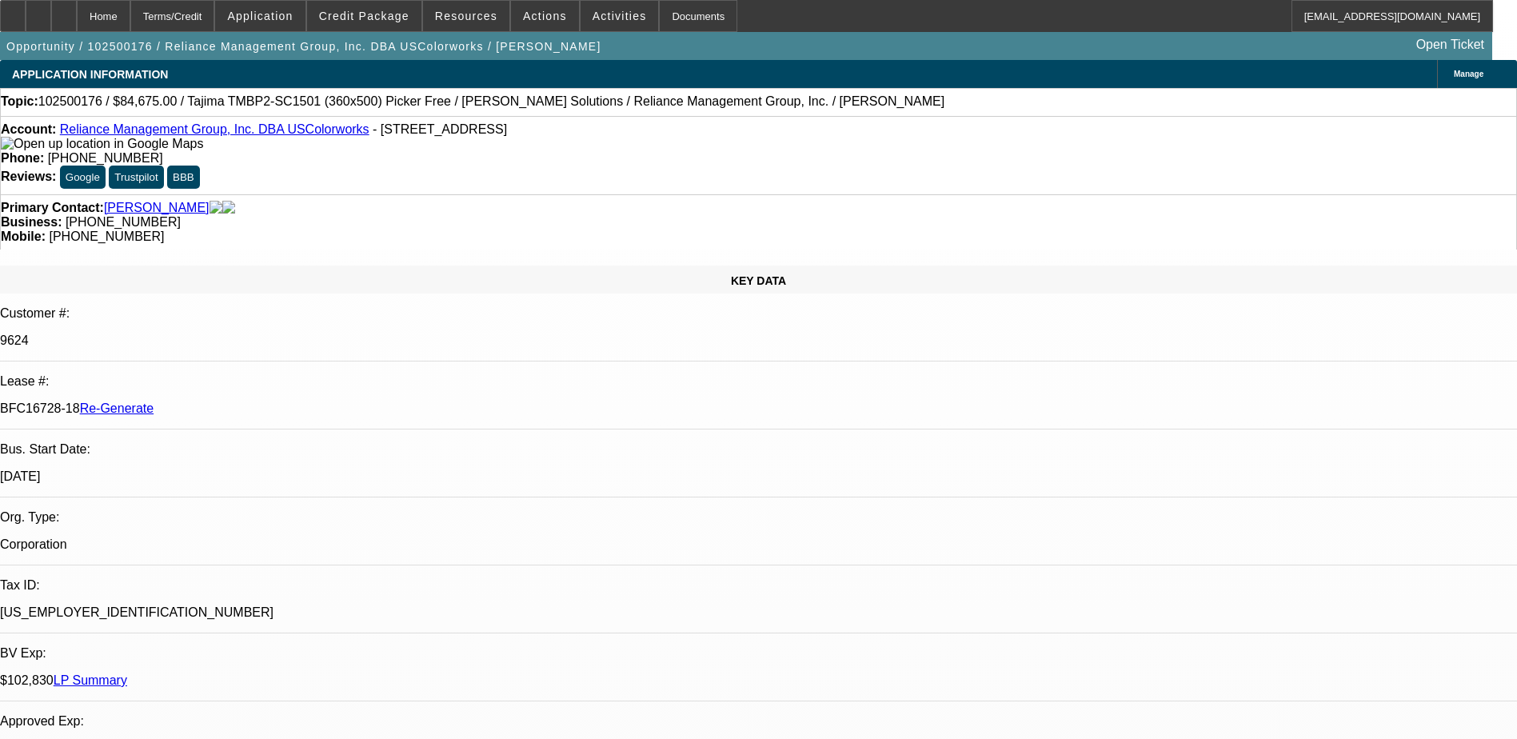
select select "0"
select select "2"
select select "0"
select select "1"
select select "2"
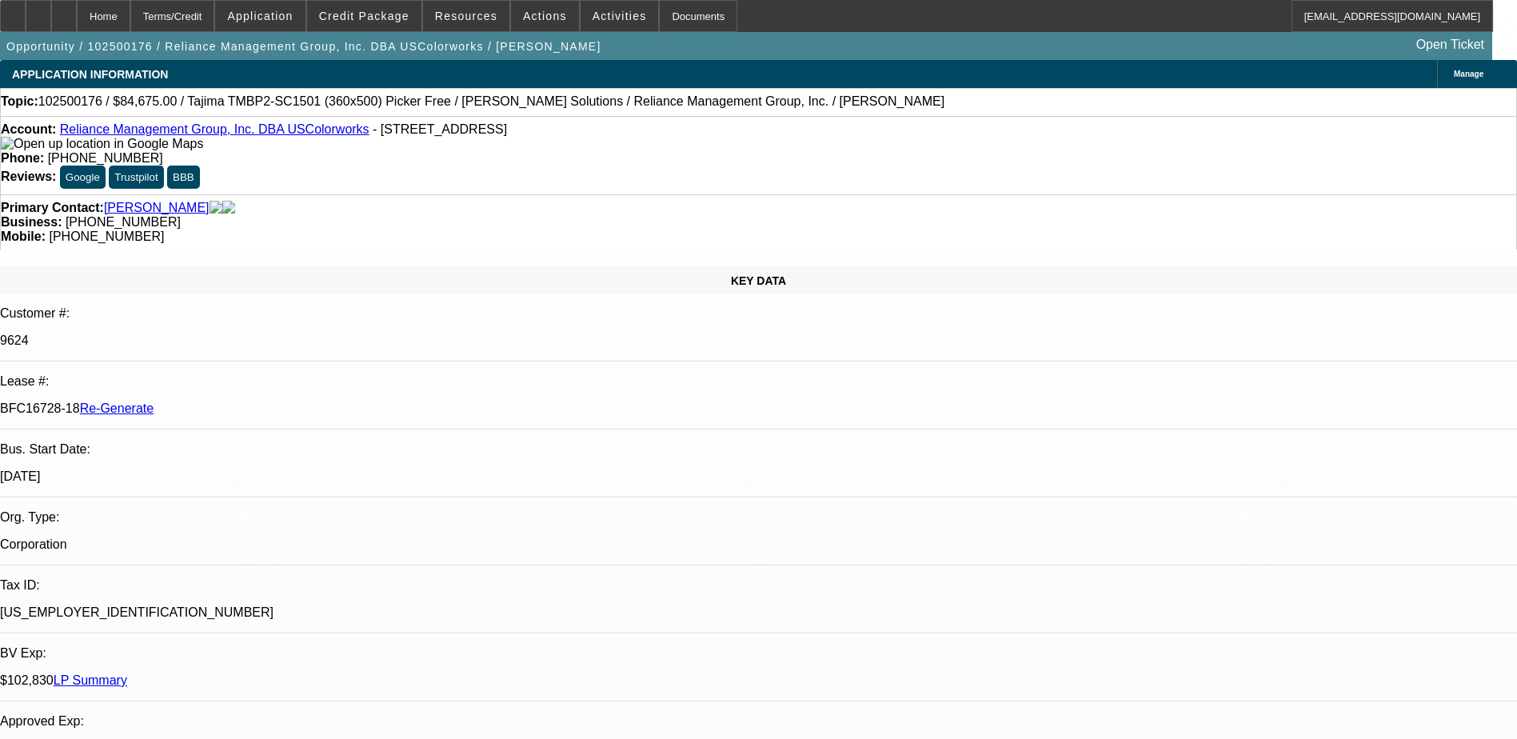
select select "6"
click at [672, 21] on div "Documents" at bounding box center [698, 16] width 78 height 32
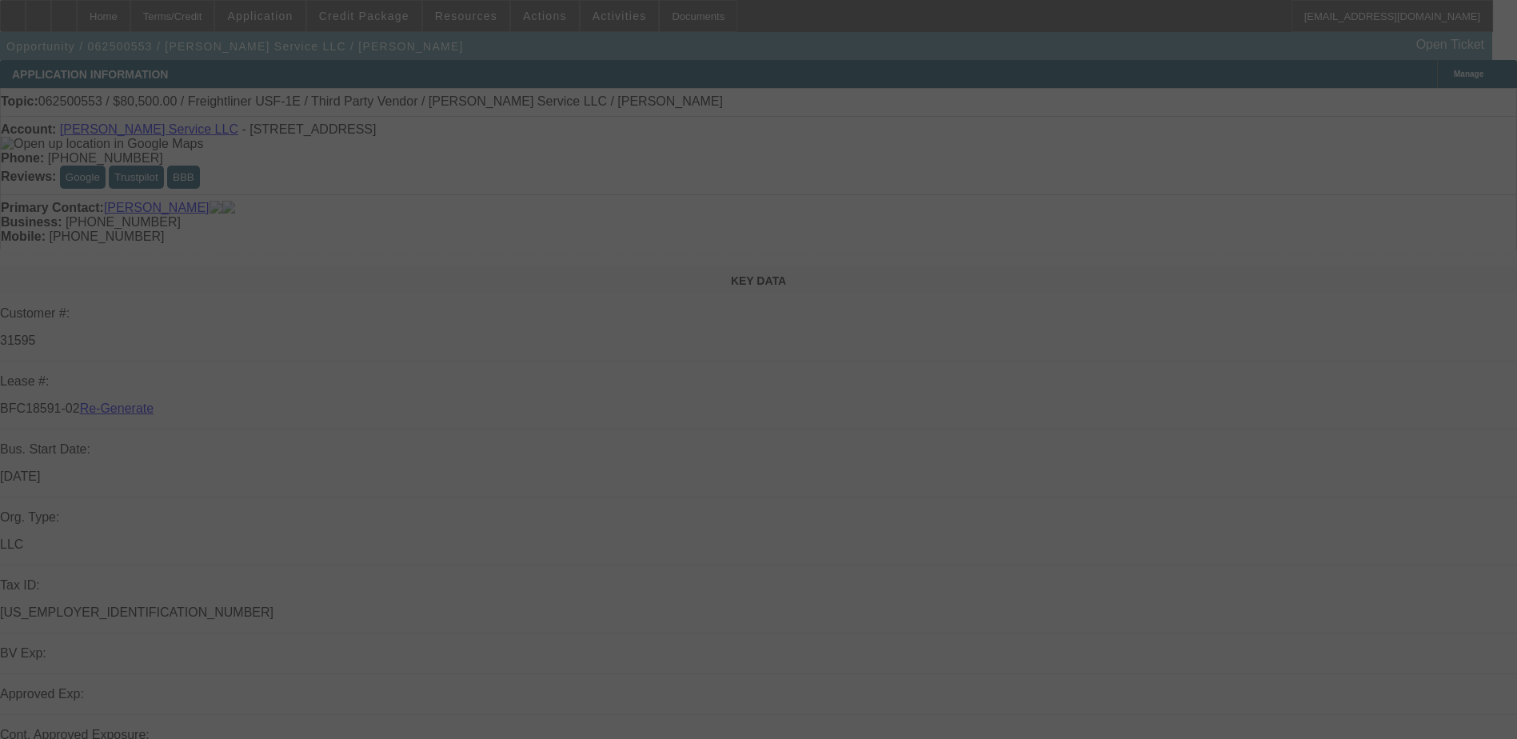
select select "4"
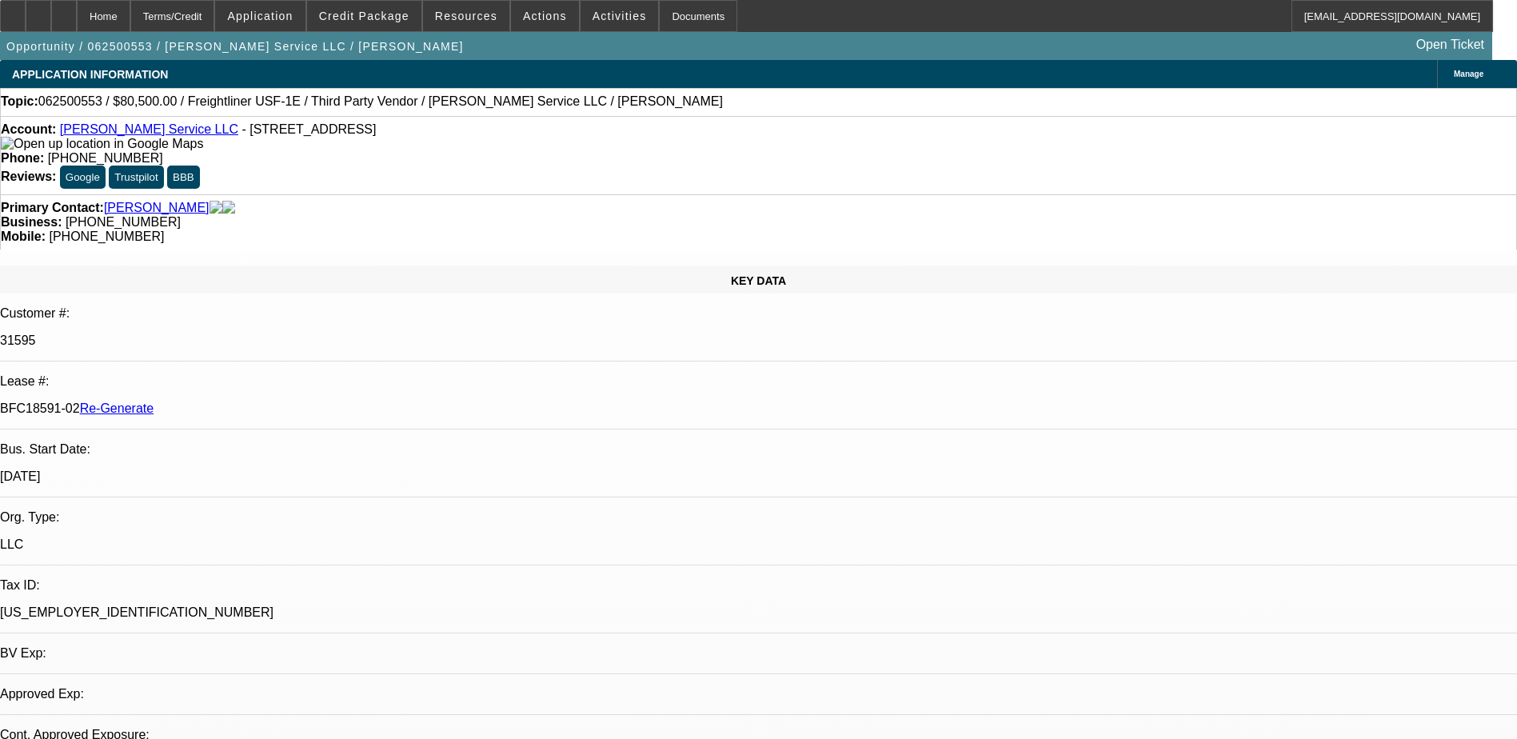
select select "0"
select select "3"
select select "0"
select select "6"
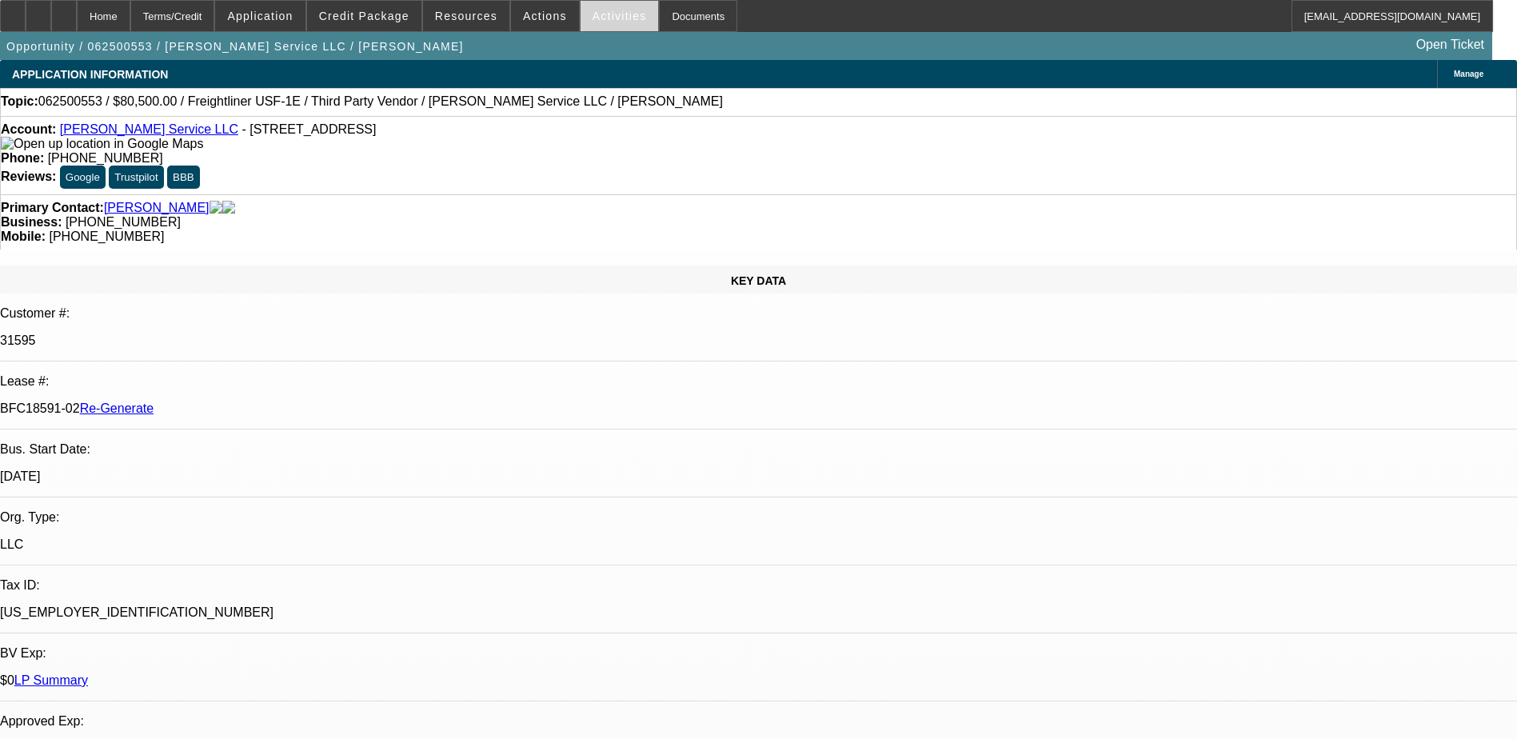
click at [599, 13] on span "Activities" at bounding box center [619, 16] width 54 height 13
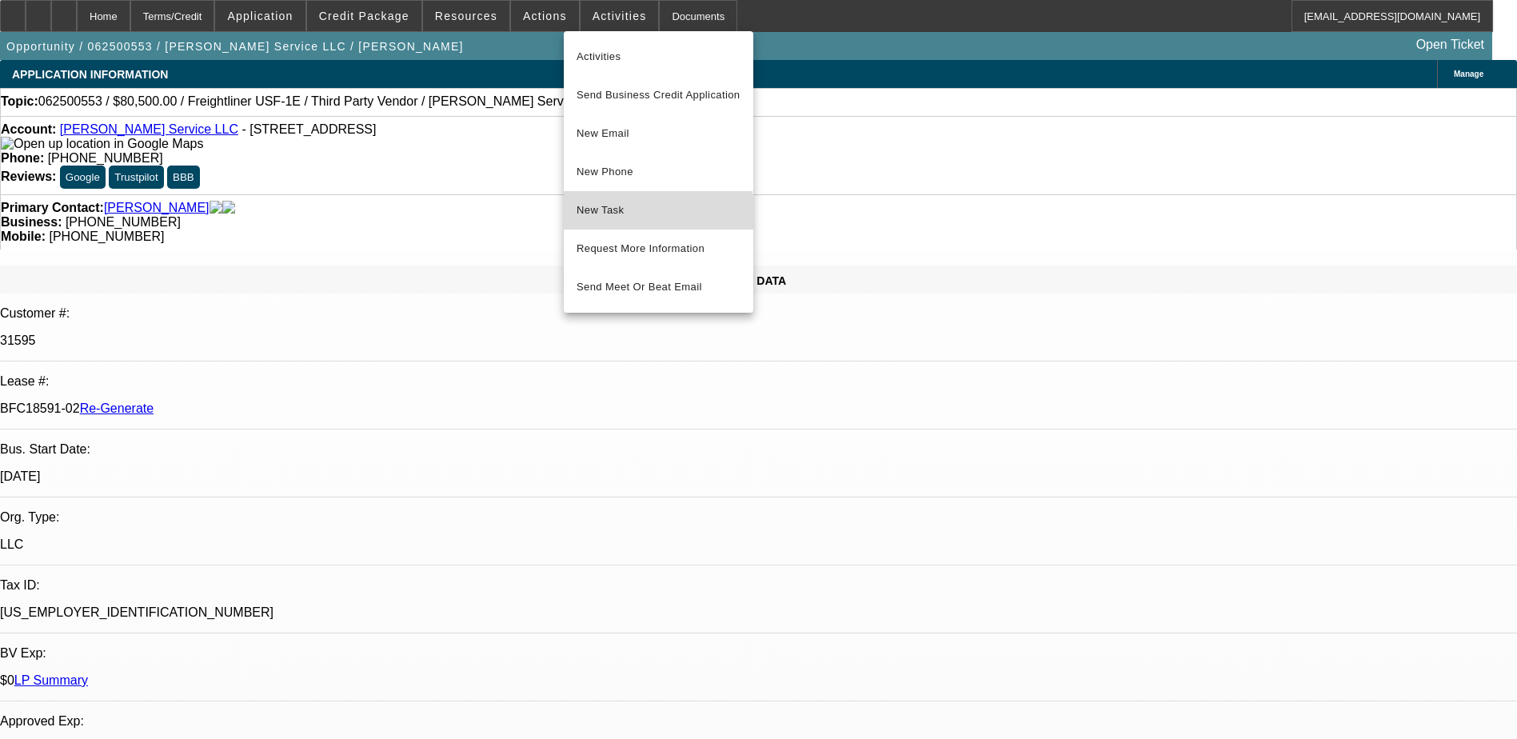
click at [612, 217] on span "New Task" at bounding box center [658, 210] width 164 height 19
